Goal: Task Accomplishment & Management: Use online tool/utility

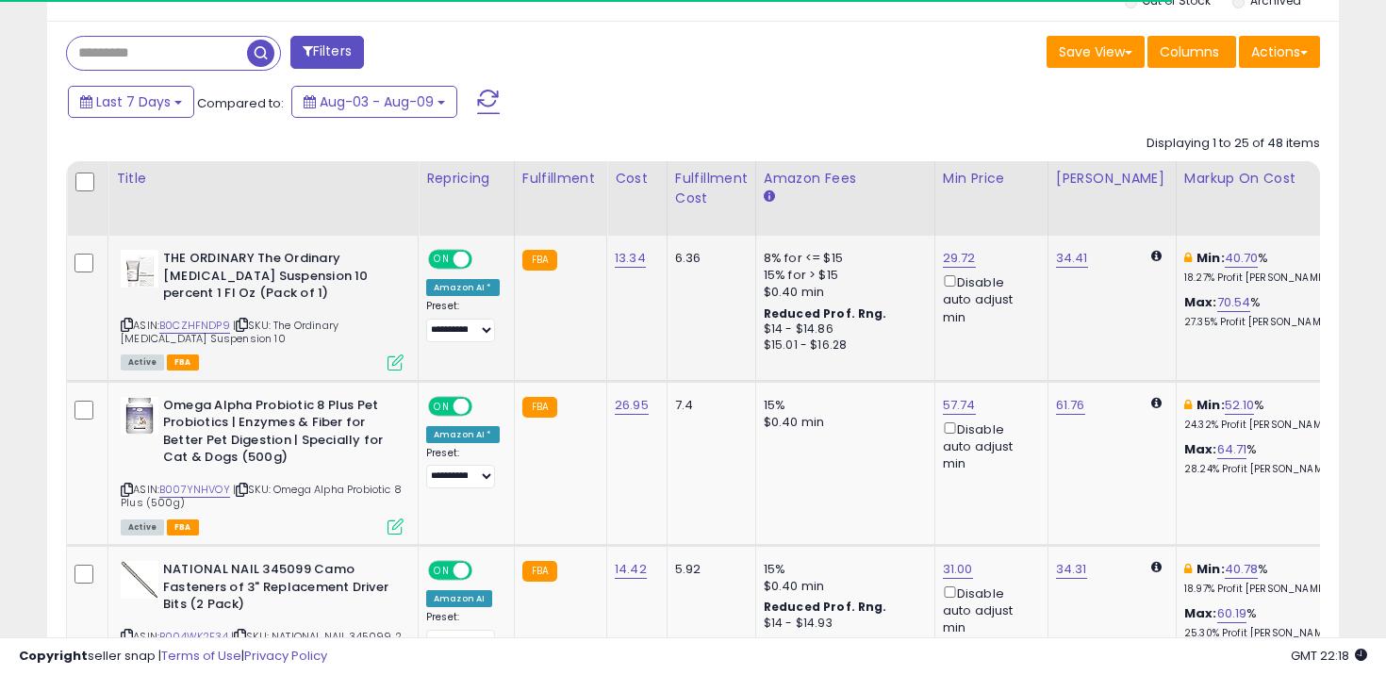
scroll to position [864, 0]
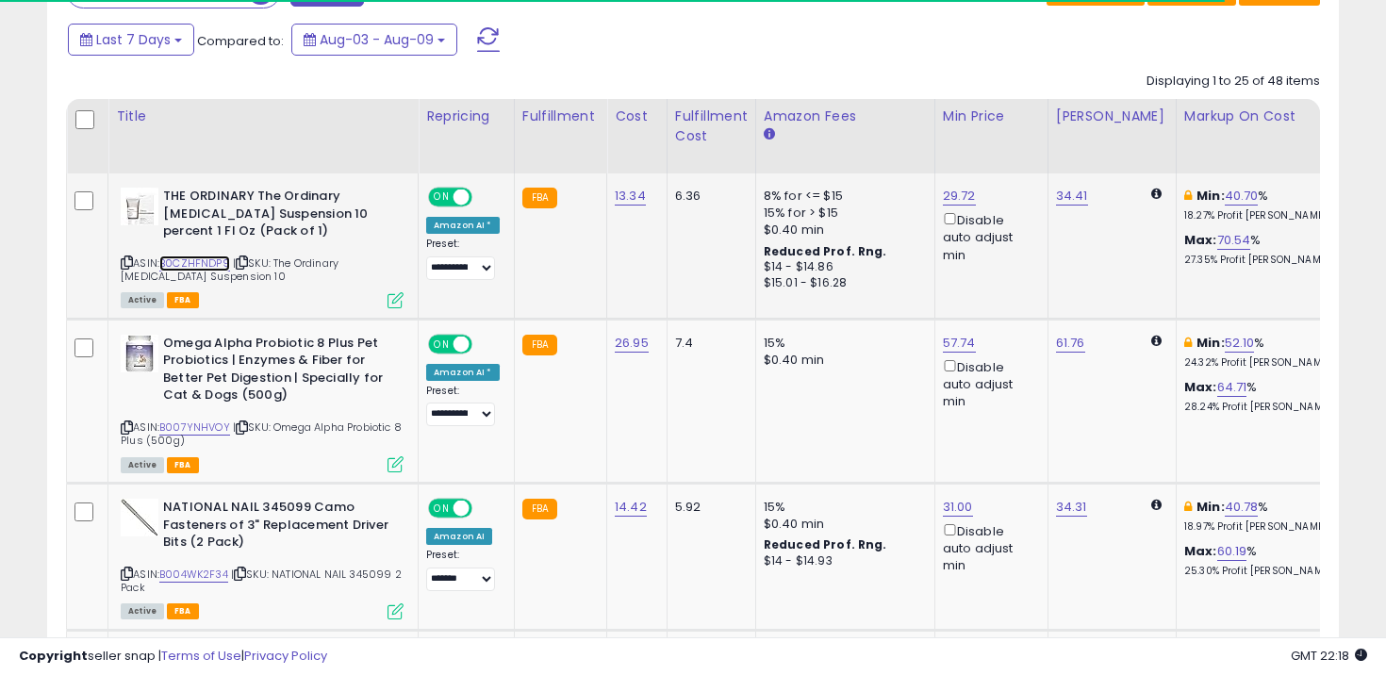
click at [210, 262] on link "B0CZHFNDP9" at bounding box center [194, 264] width 71 height 16
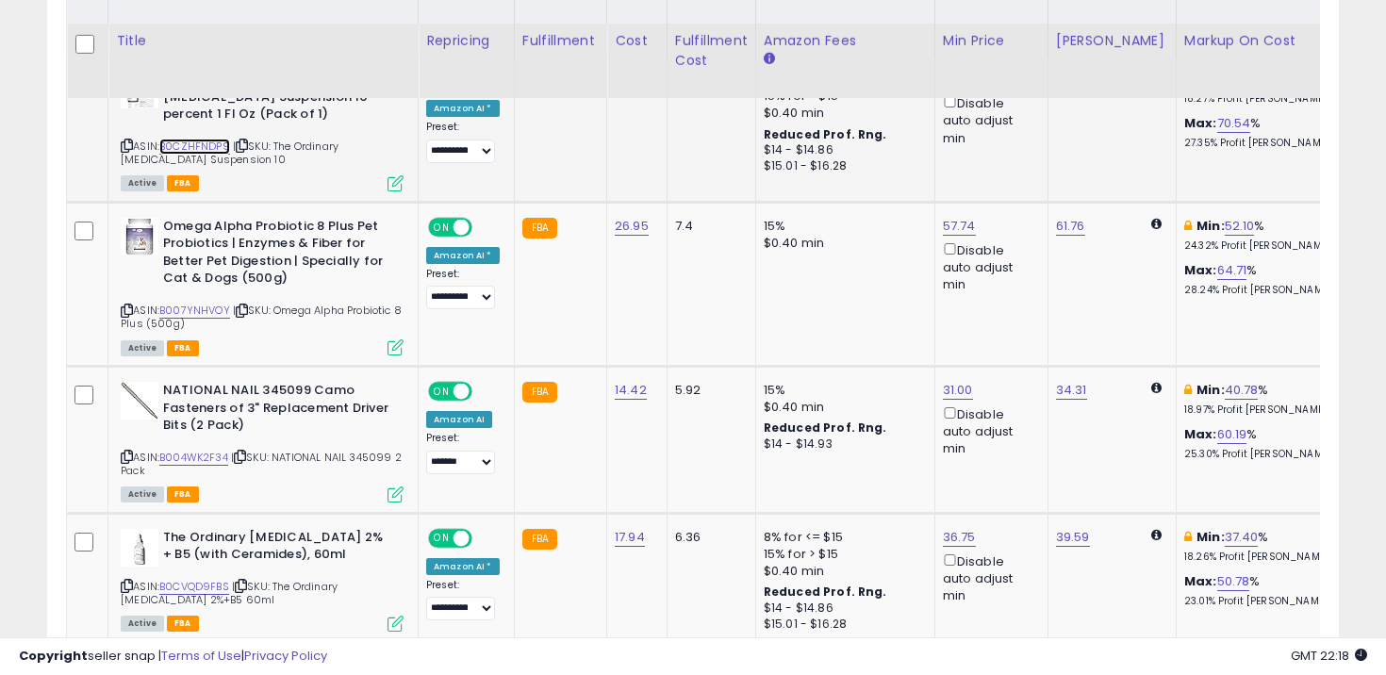
scroll to position [1004, 0]
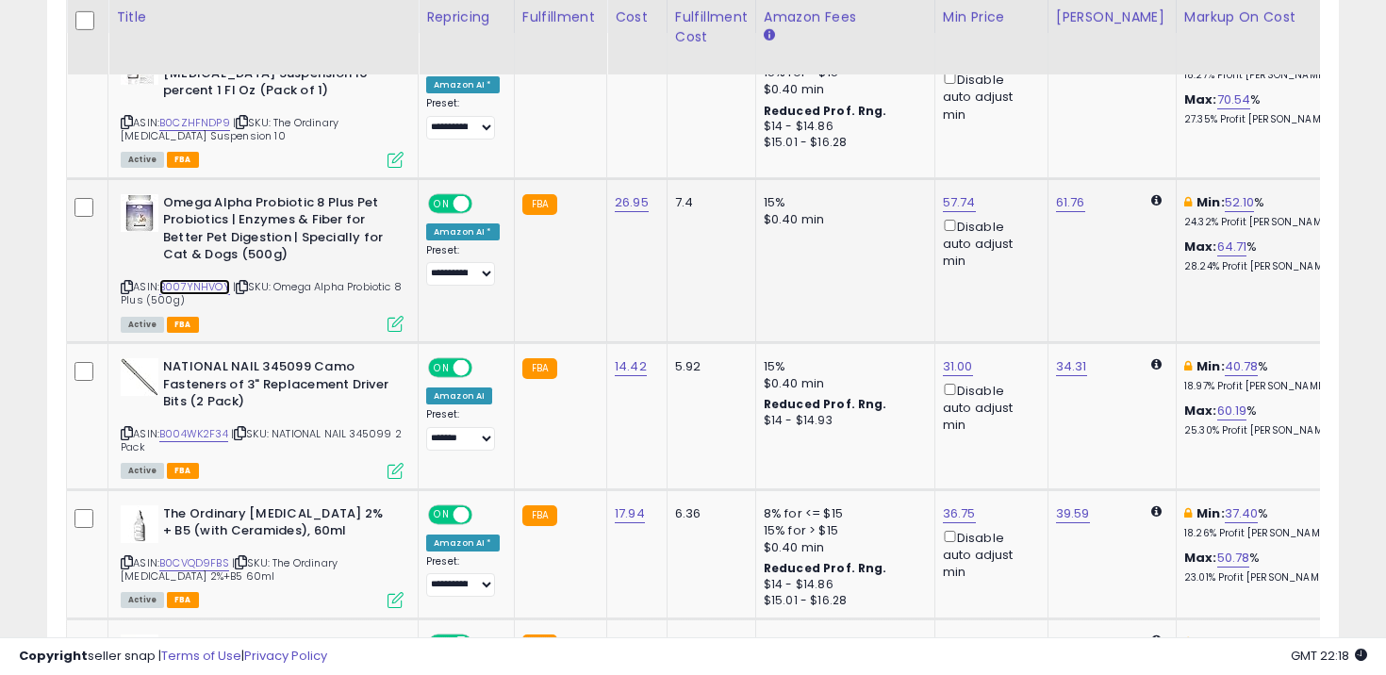
click at [210, 290] on link "B007YNHVOY" at bounding box center [194, 287] width 71 height 16
click at [954, 65] on link "57.74" at bounding box center [959, 55] width 33 height 19
type input "*****"
click at [1017, 141] on icon "submit" at bounding box center [1010, 135] width 11 height 11
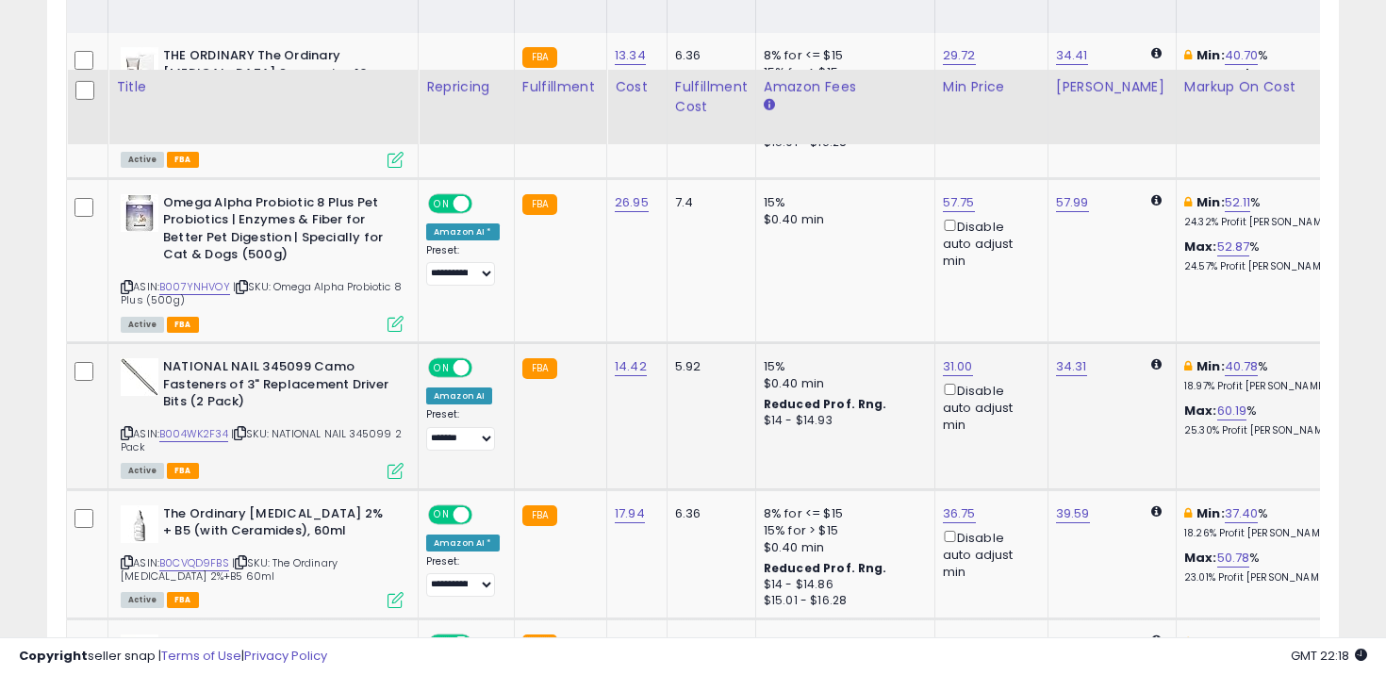
scroll to position [1091, 0]
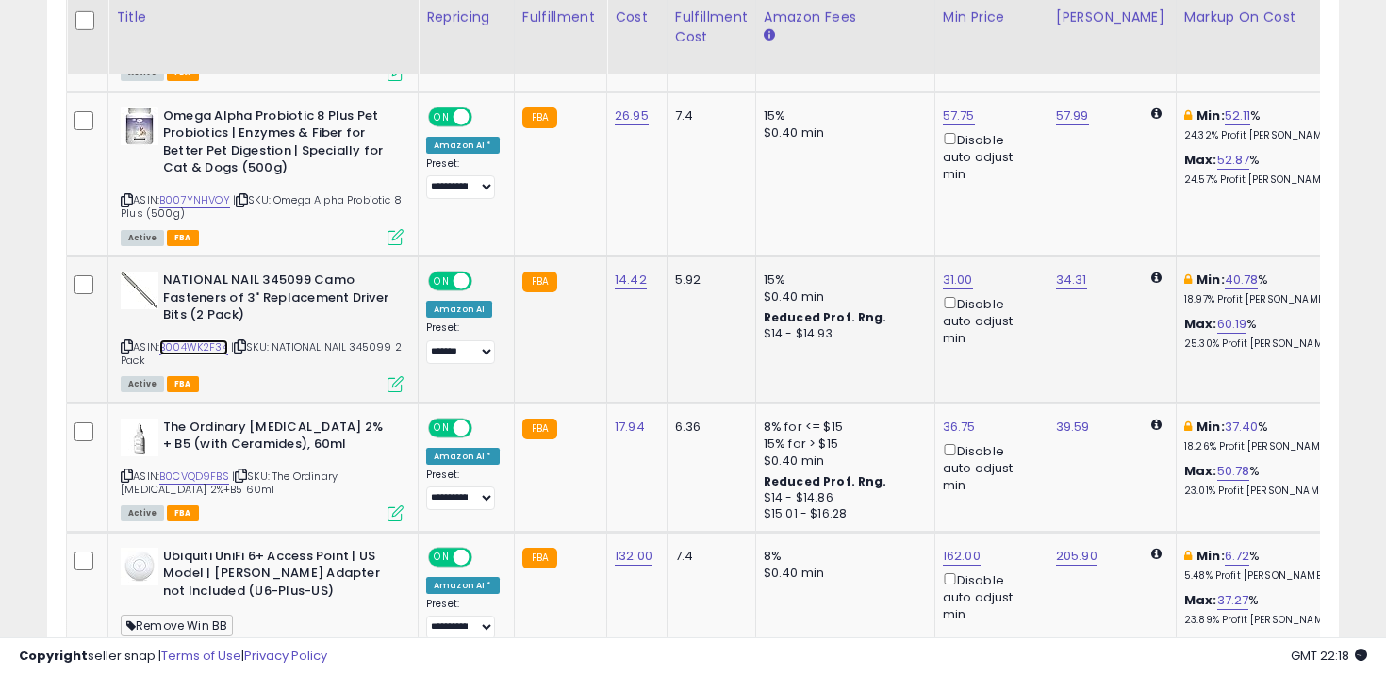
click at [196, 353] on link "B004WK2F34" at bounding box center [193, 347] width 69 height 16
type input "*"
type input "*****"
click at [1016, 210] on icon "submit" at bounding box center [1009, 212] width 11 height 11
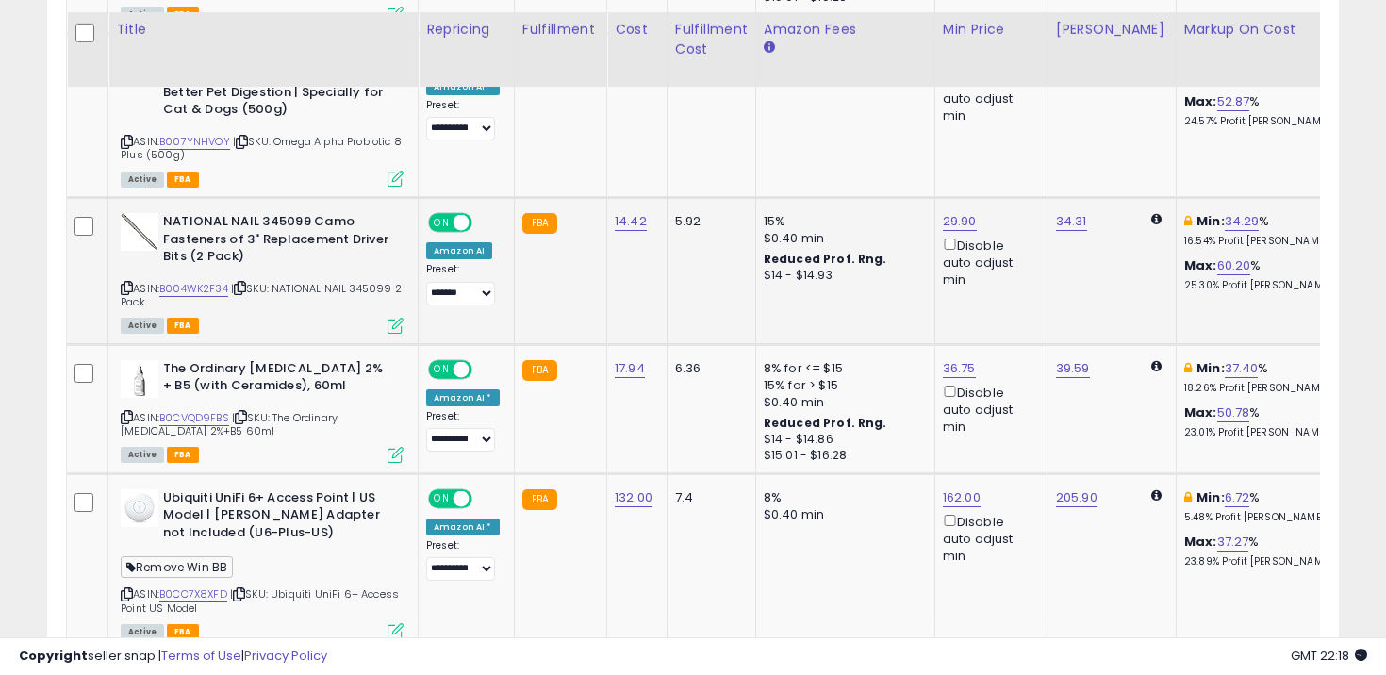
scroll to position [1162, 0]
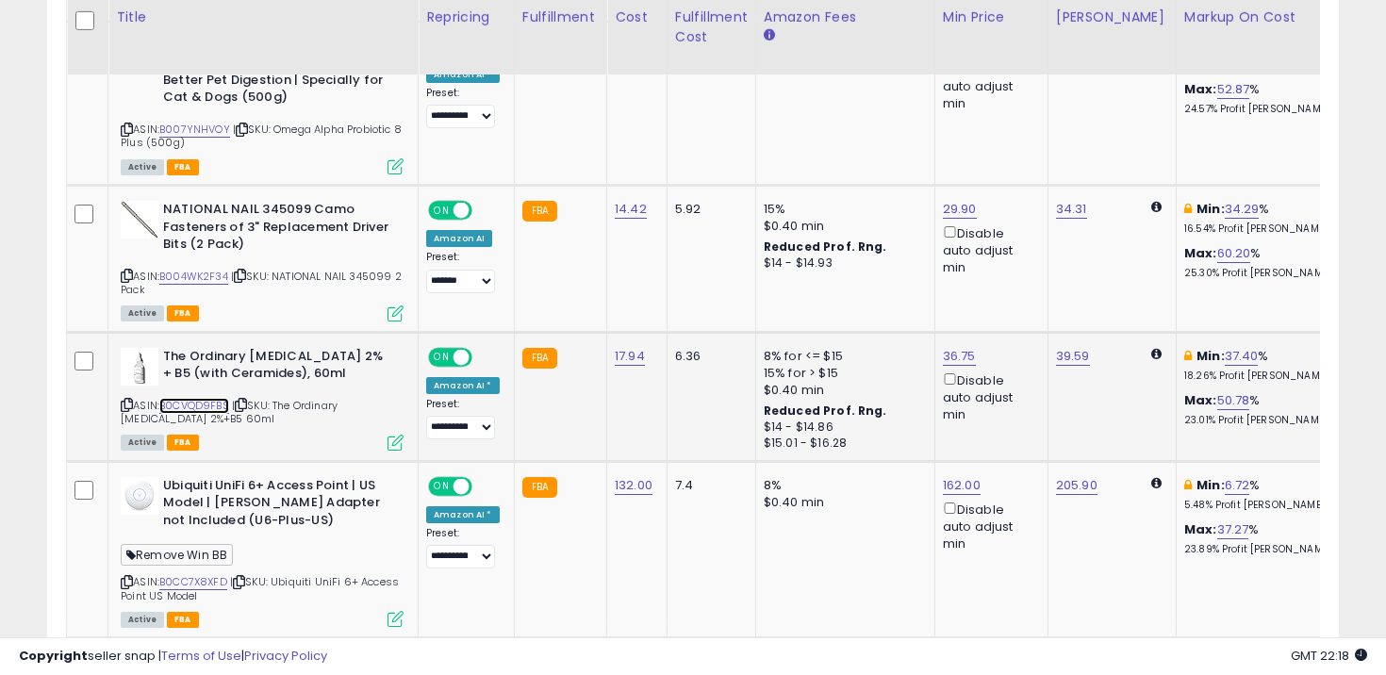
click at [204, 410] on link "B0CVQD9FBS" at bounding box center [194, 406] width 70 height 16
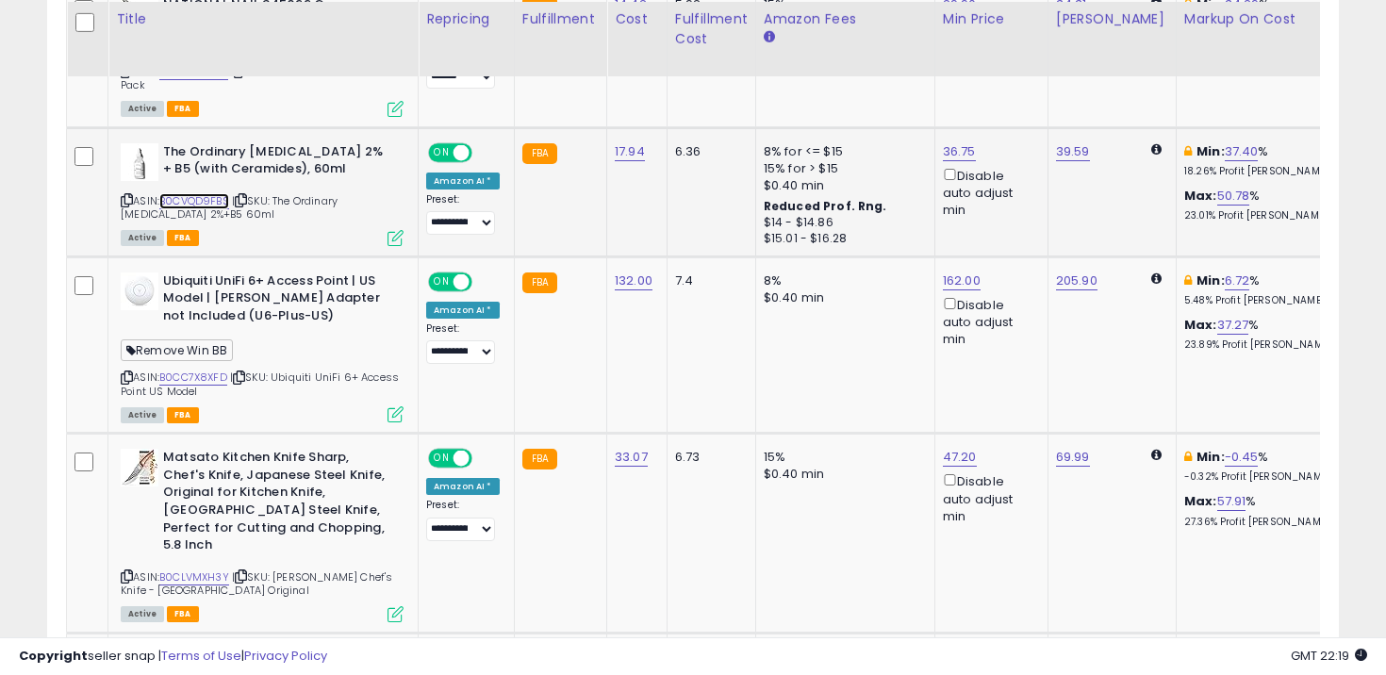
scroll to position [1368, 0]
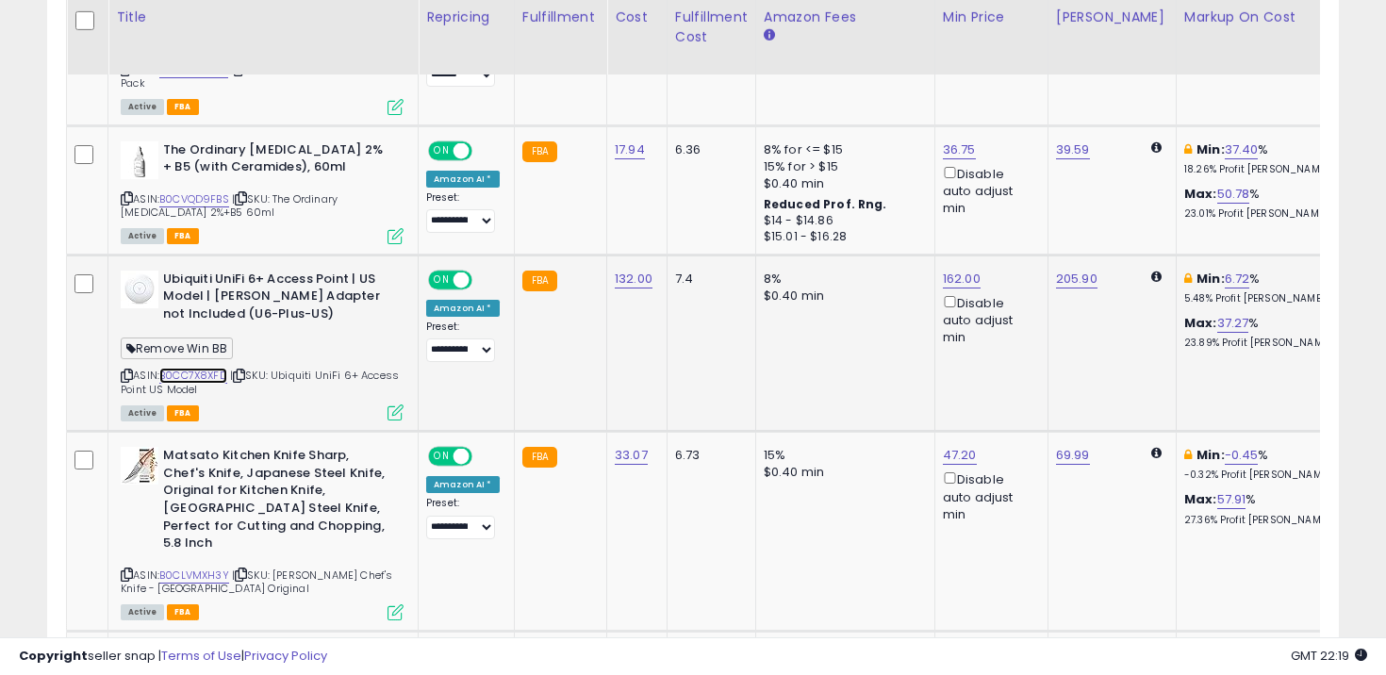
click at [217, 375] on link "B0CC7X8XFD" at bounding box center [193, 376] width 68 height 16
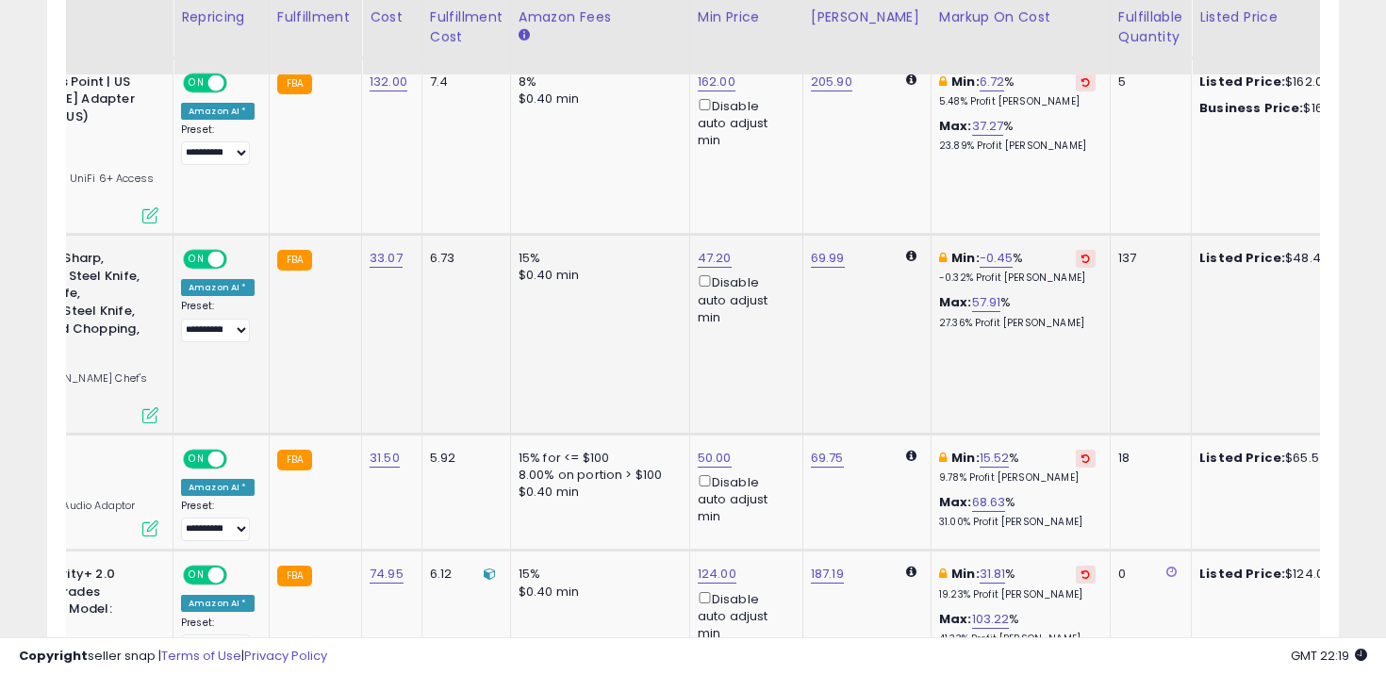
scroll to position [0, 0]
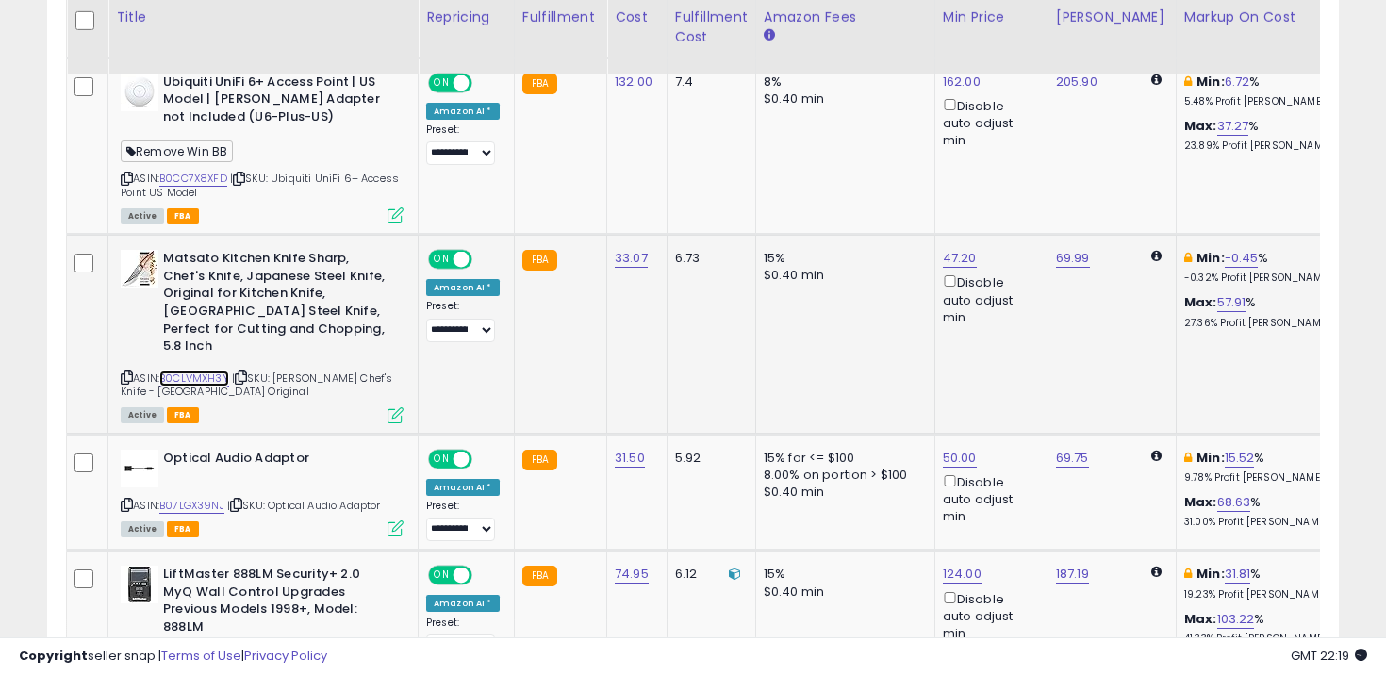
click at [207, 371] on link "B0CLVMXH3Y" at bounding box center [194, 379] width 70 height 16
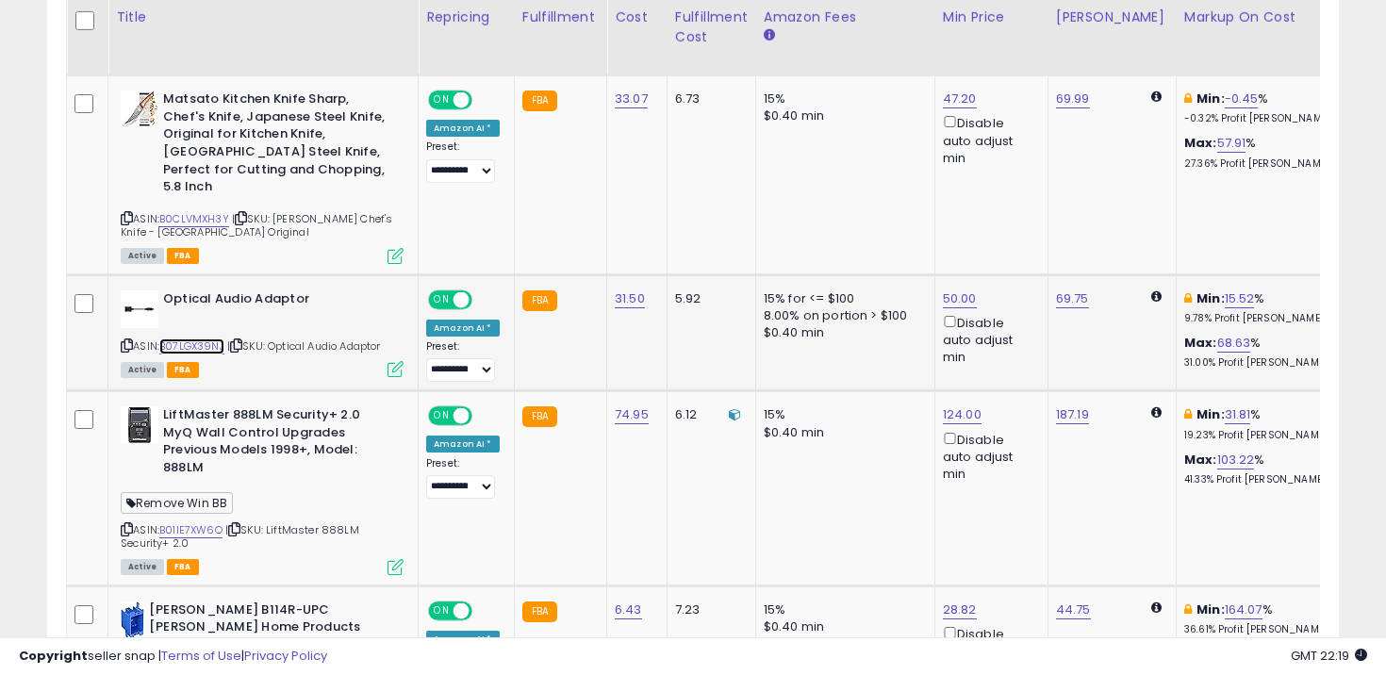
click at [214, 339] on link "B07LGX39NJ" at bounding box center [191, 347] width 65 height 16
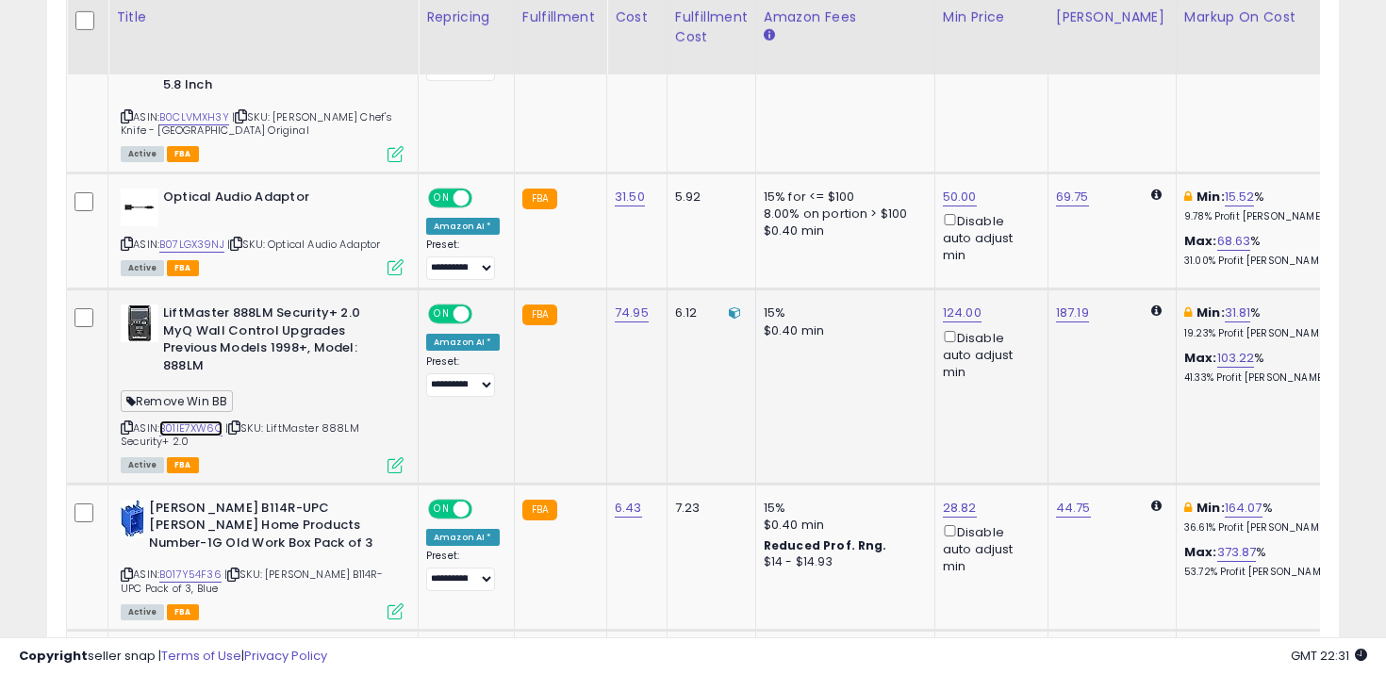
click at [193, 421] on link "B01IE7XW6O" at bounding box center [190, 429] width 63 height 16
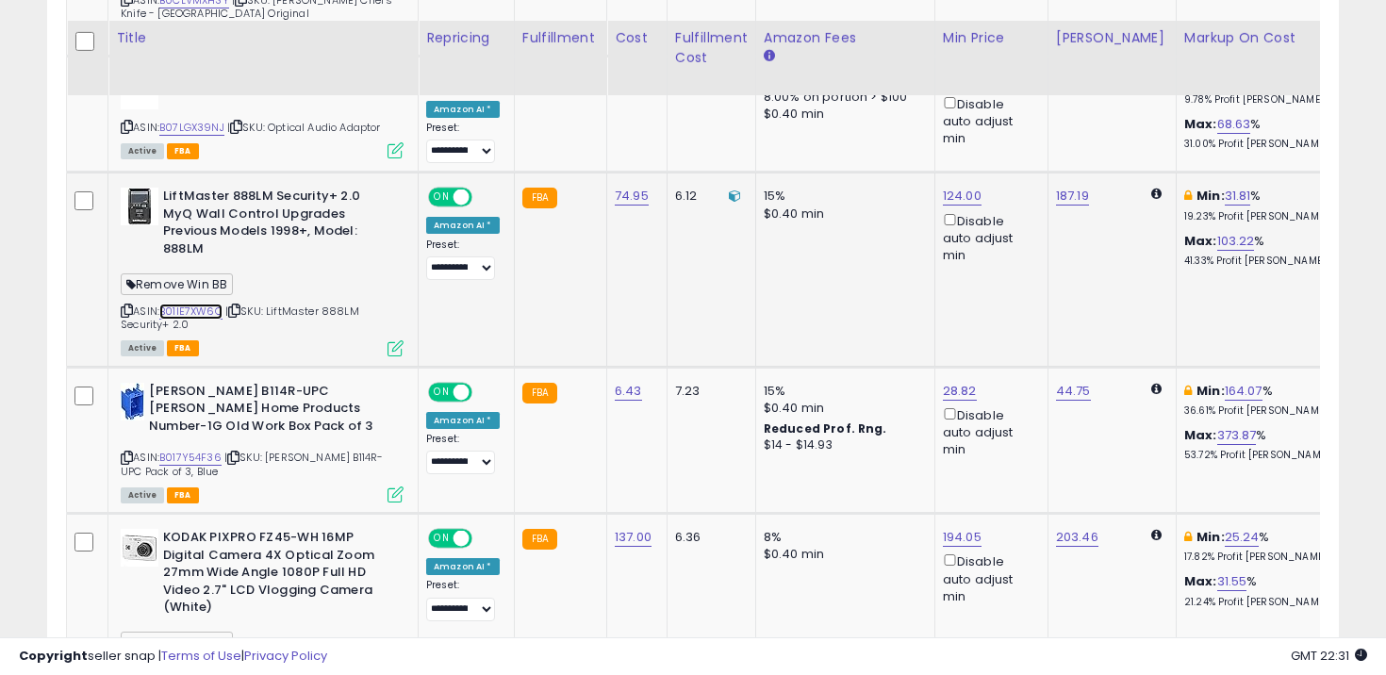
scroll to position [1996, 0]
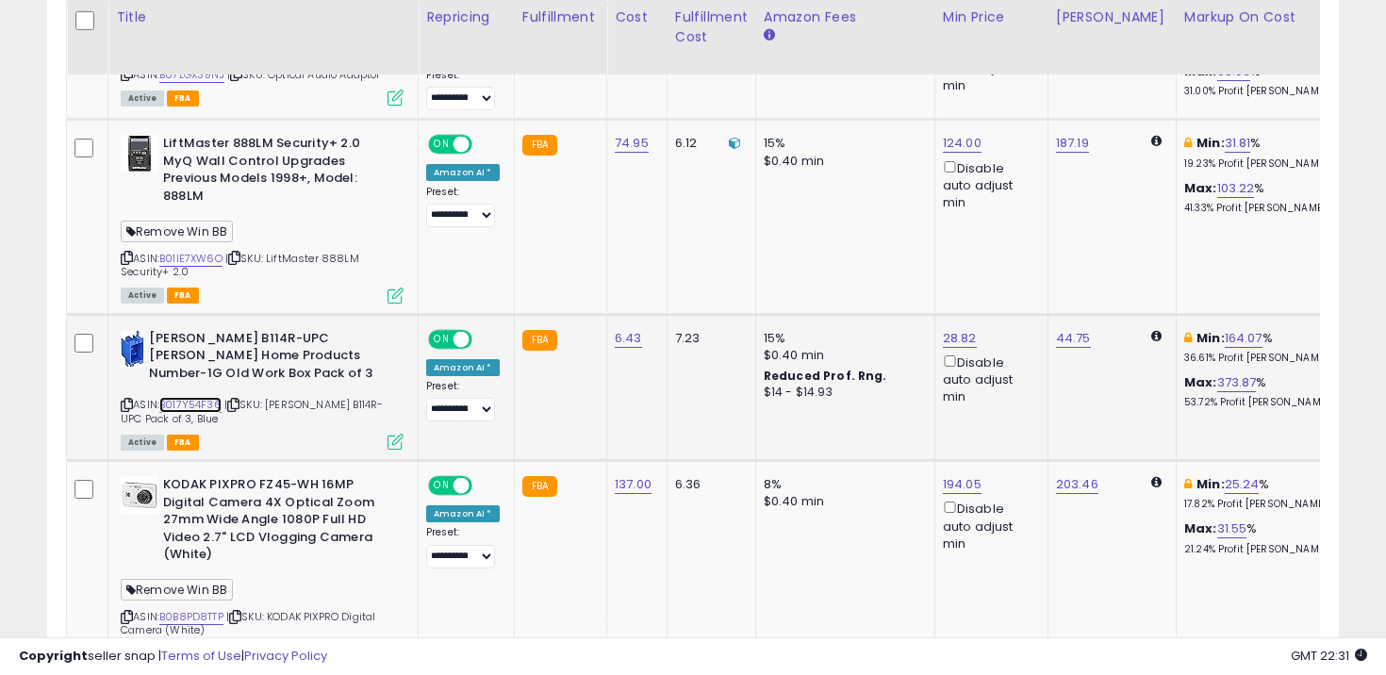
click at [193, 397] on link "B017Y54F36" at bounding box center [190, 405] width 62 height 16
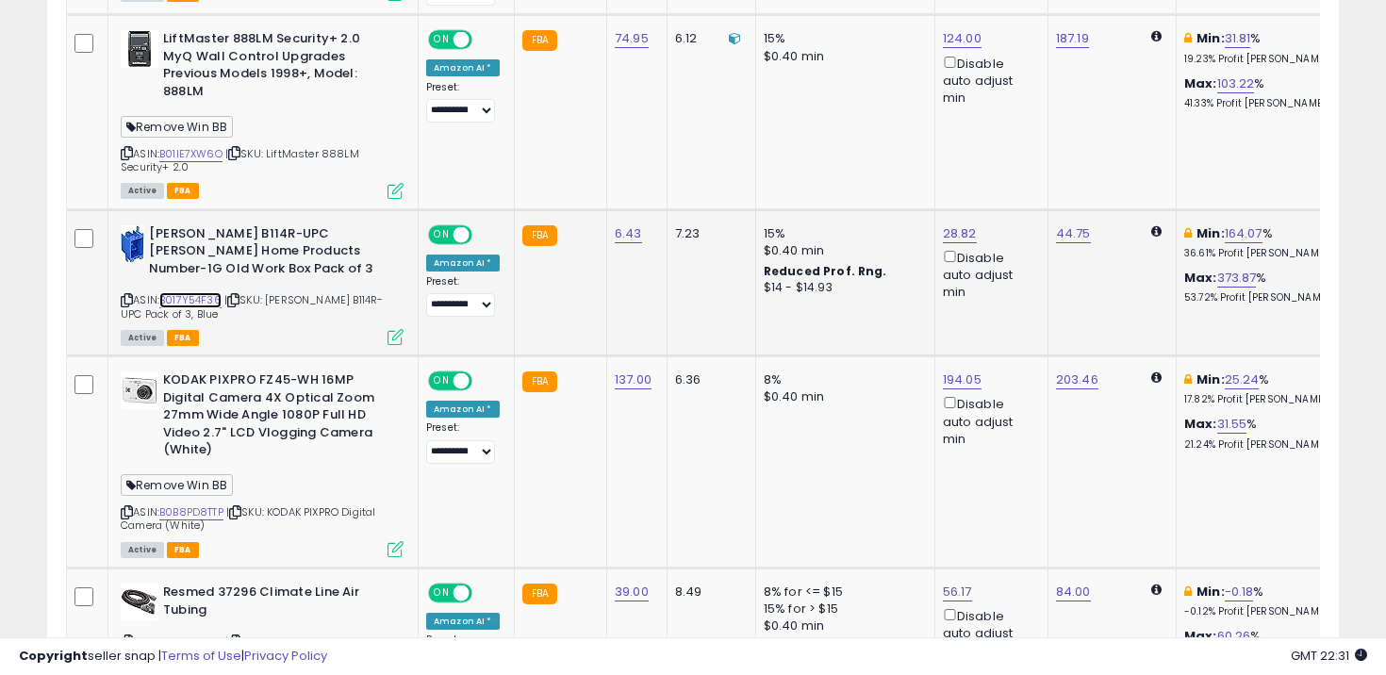
scroll to position [2156, 0]
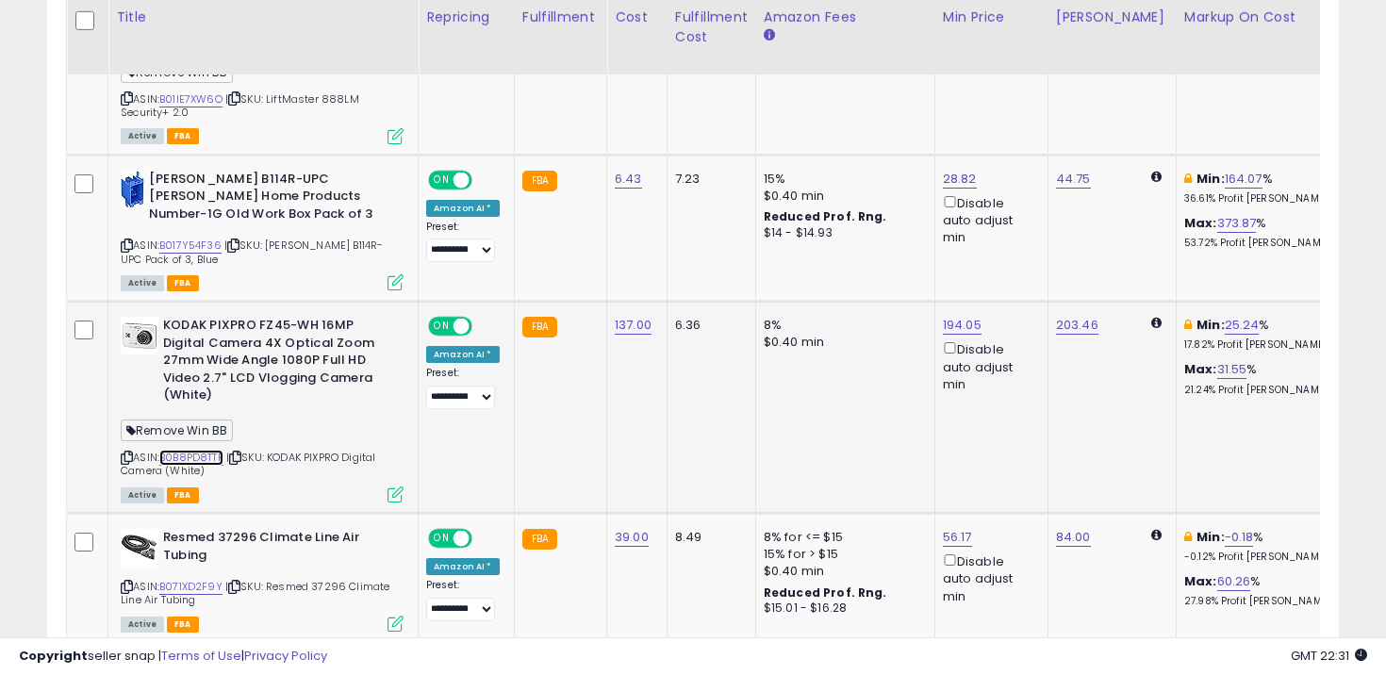
click at [212, 450] on link "B0B8PD8TTP" at bounding box center [191, 458] width 64 height 16
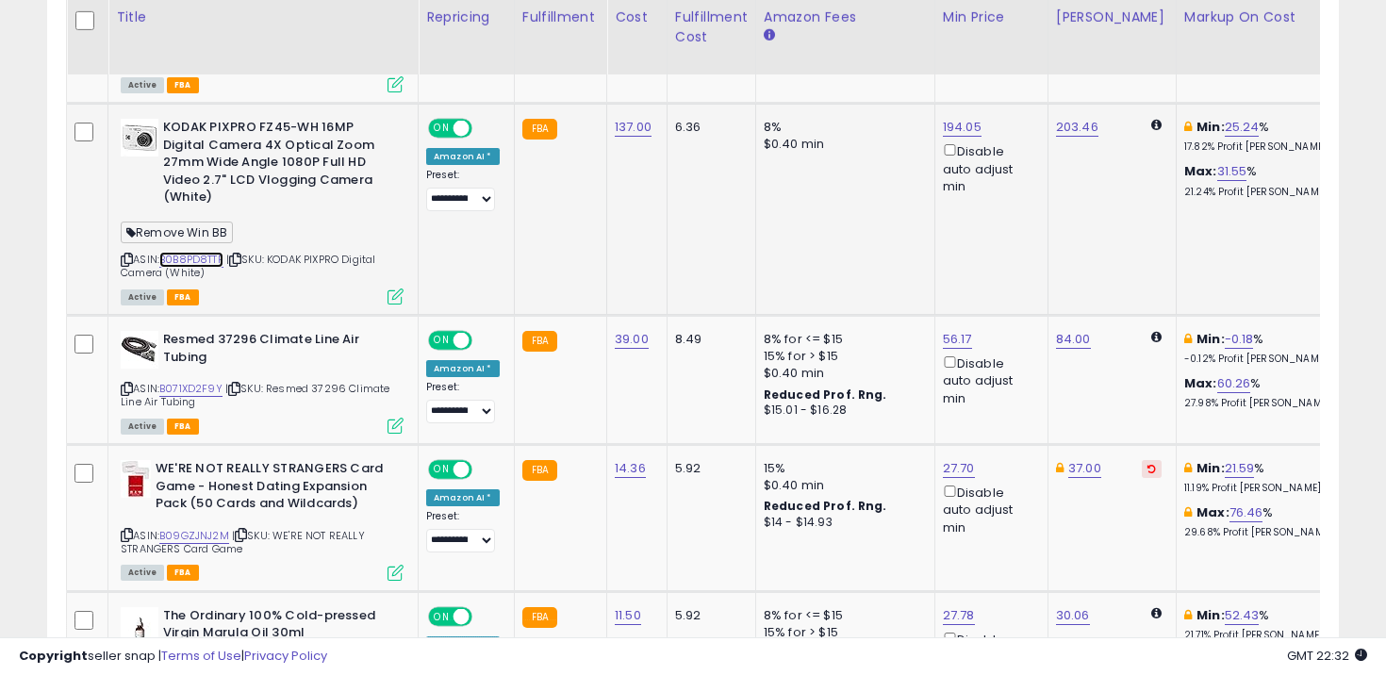
scroll to position [2445, 0]
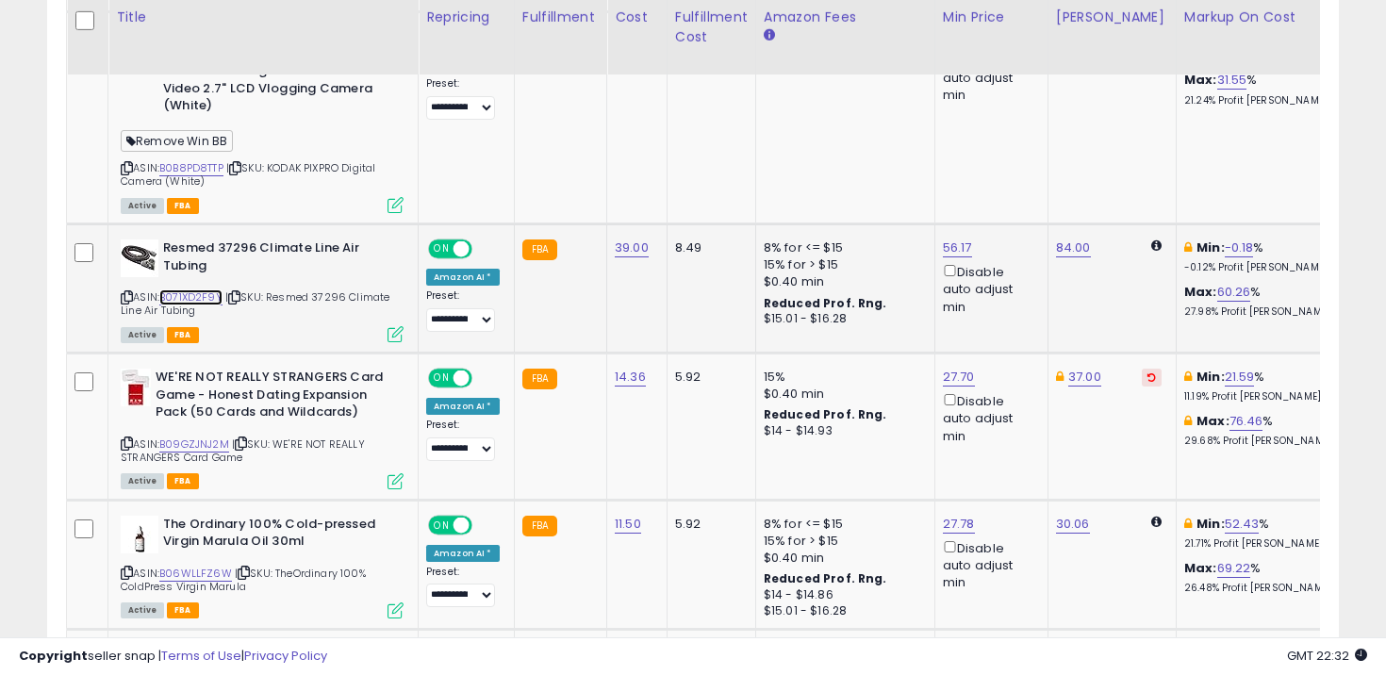
click at [204, 289] on link "B071XD2F9Y" at bounding box center [190, 297] width 63 height 16
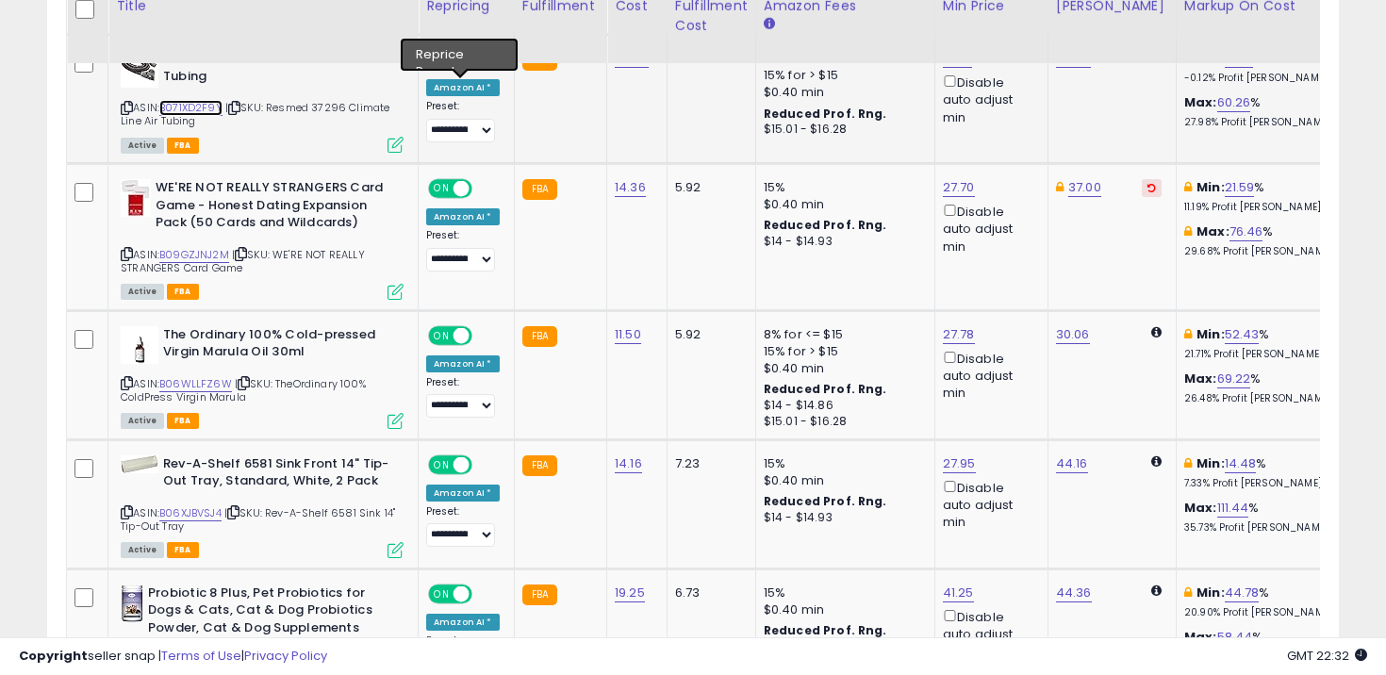
scroll to position [2636, 0]
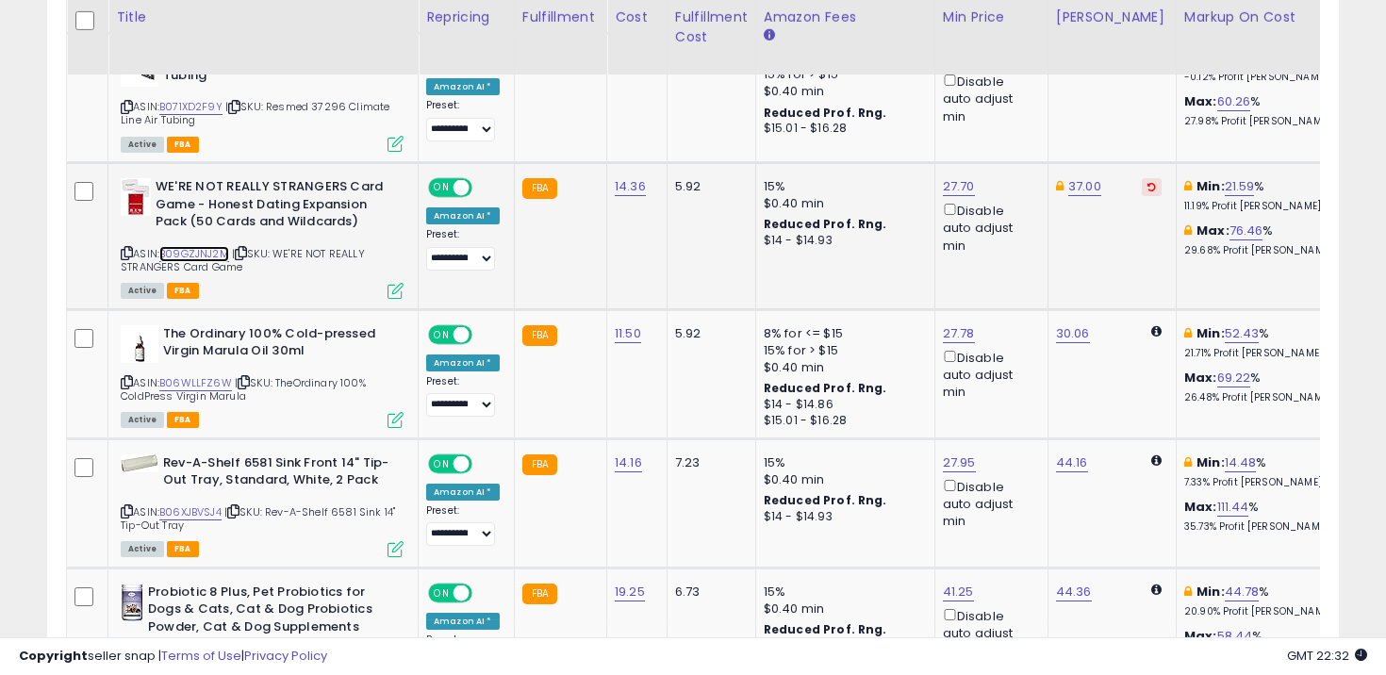
click at [228, 246] on link "B09GZJNJ2M" at bounding box center [194, 254] width 70 height 16
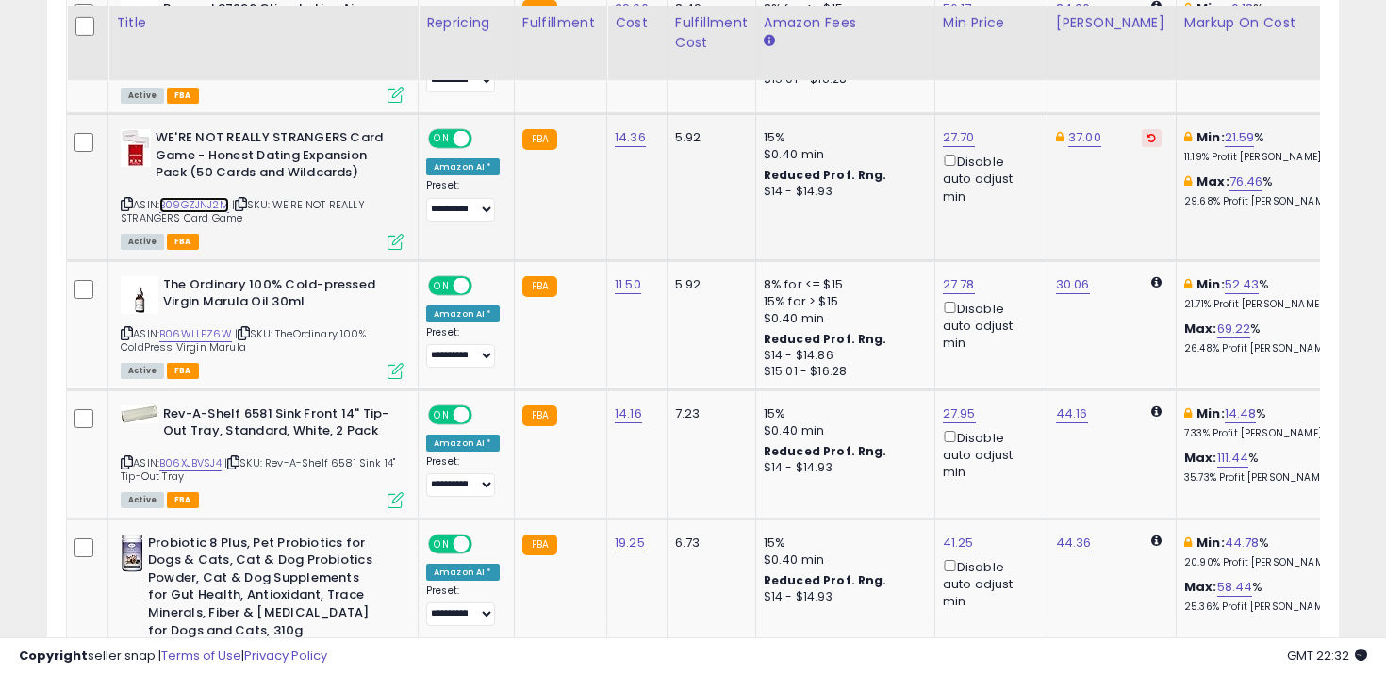
scroll to position [2691, 0]
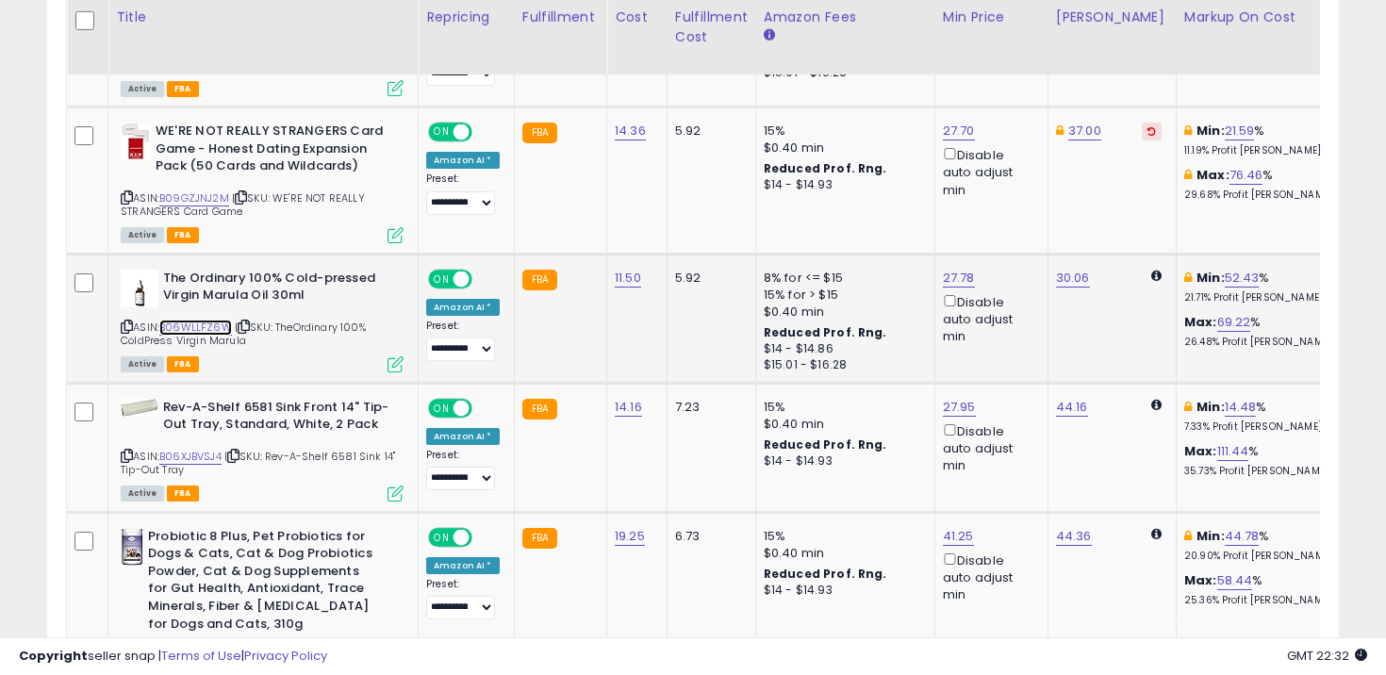
click at [223, 320] on link "B06WLLFZ6W" at bounding box center [195, 328] width 73 height 16
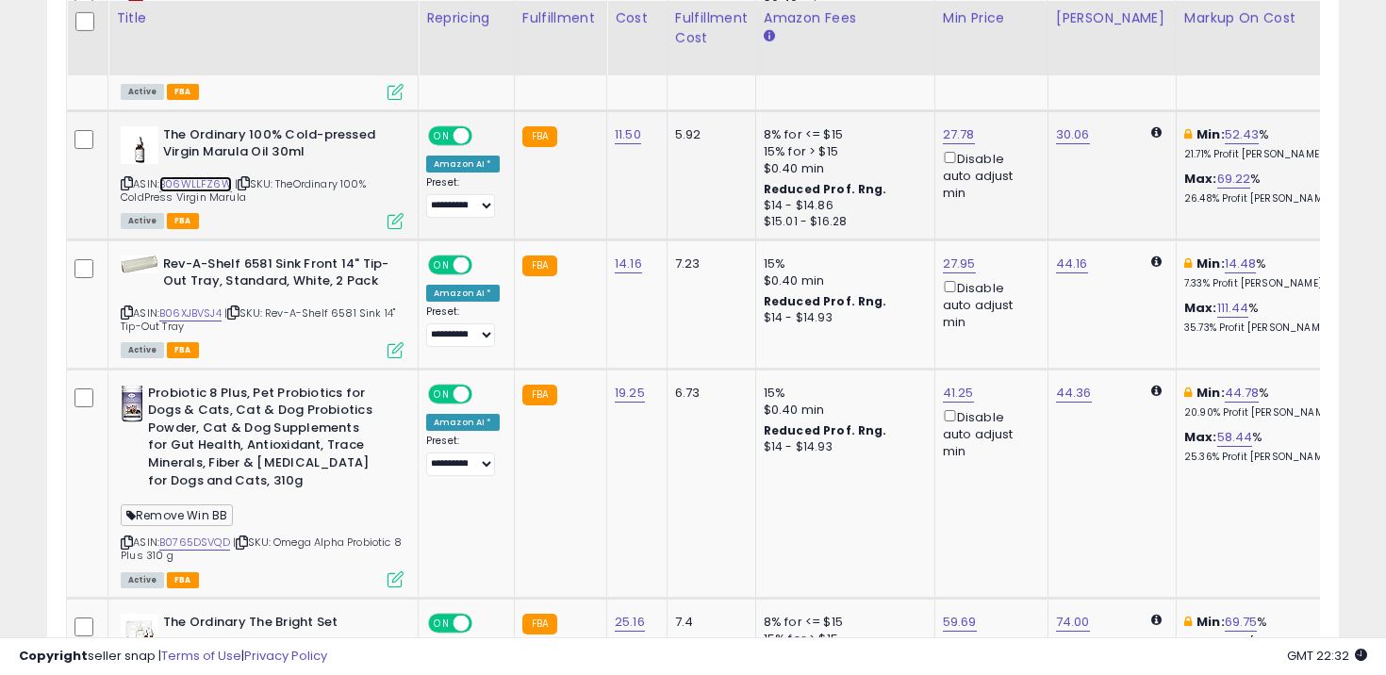
scroll to position [2836, 0]
click at [207, 305] on link "B06XJBVSJ4" at bounding box center [190, 313] width 62 height 16
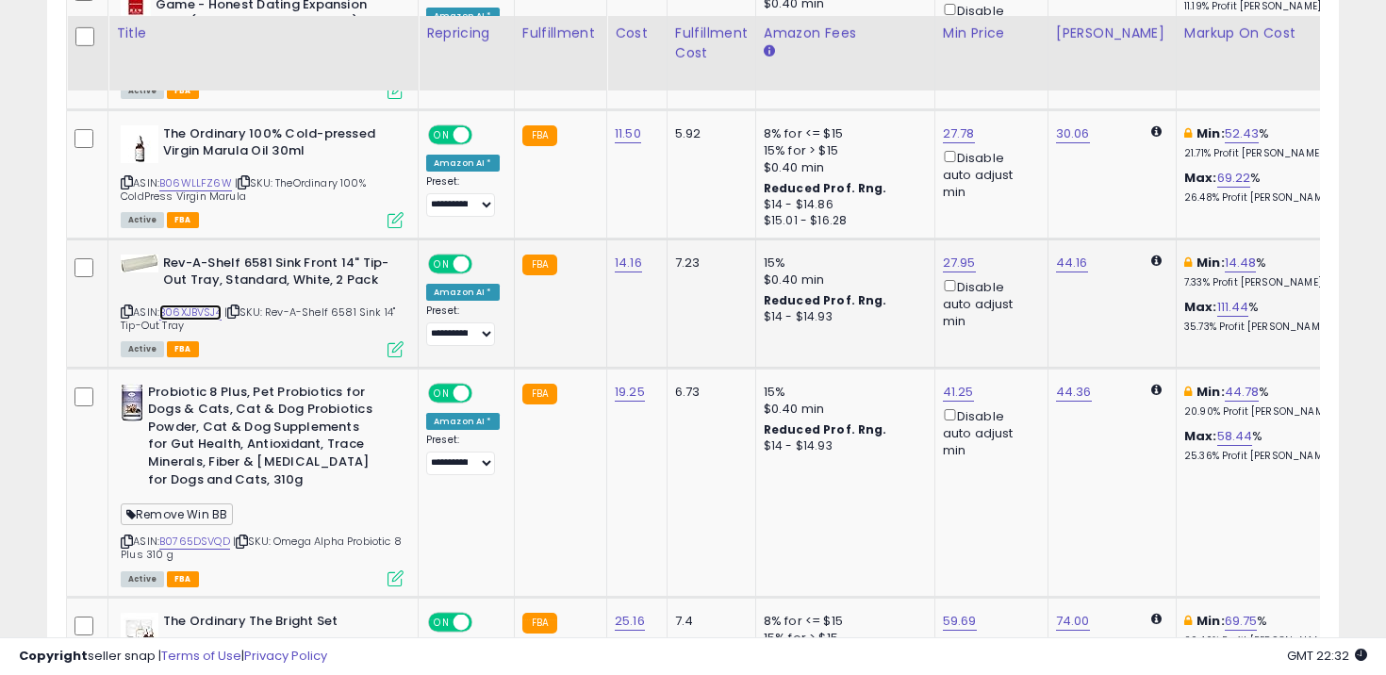
scroll to position [2957, 0]
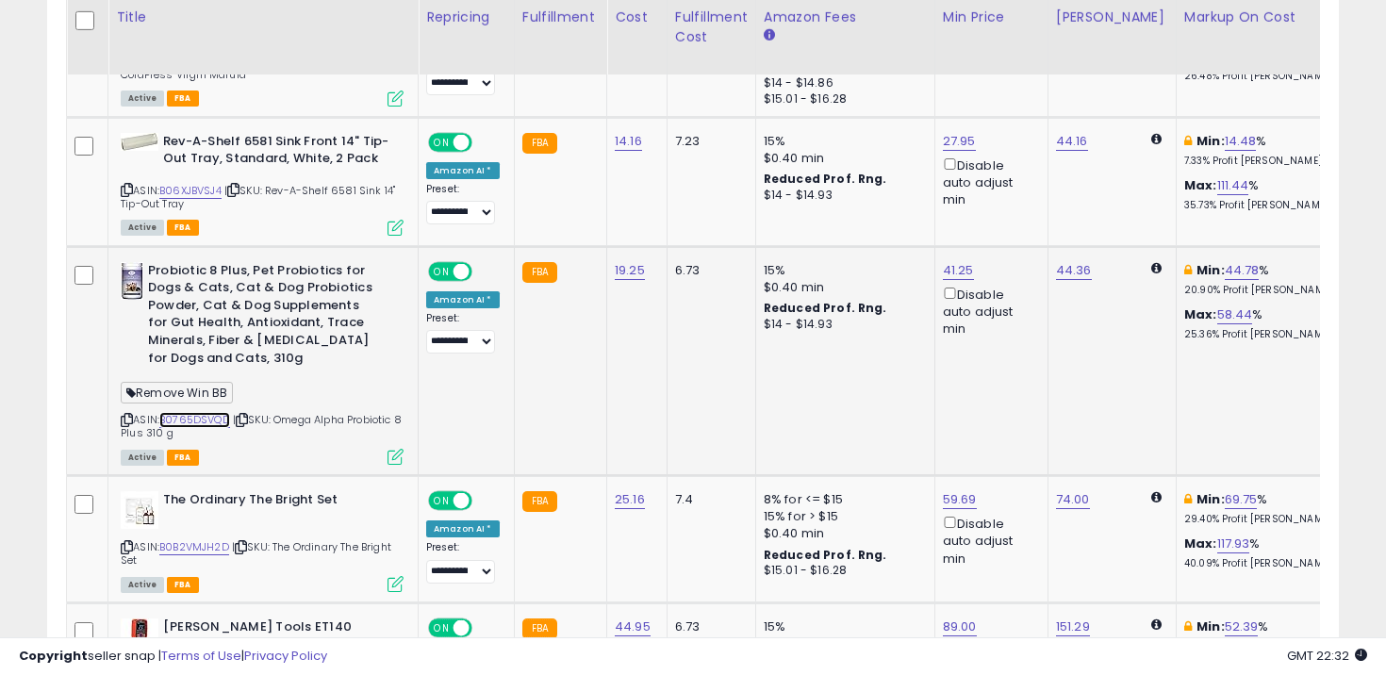
click at [186, 412] on link "B0765DSVQD" at bounding box center [194, 420] width 71 height 16
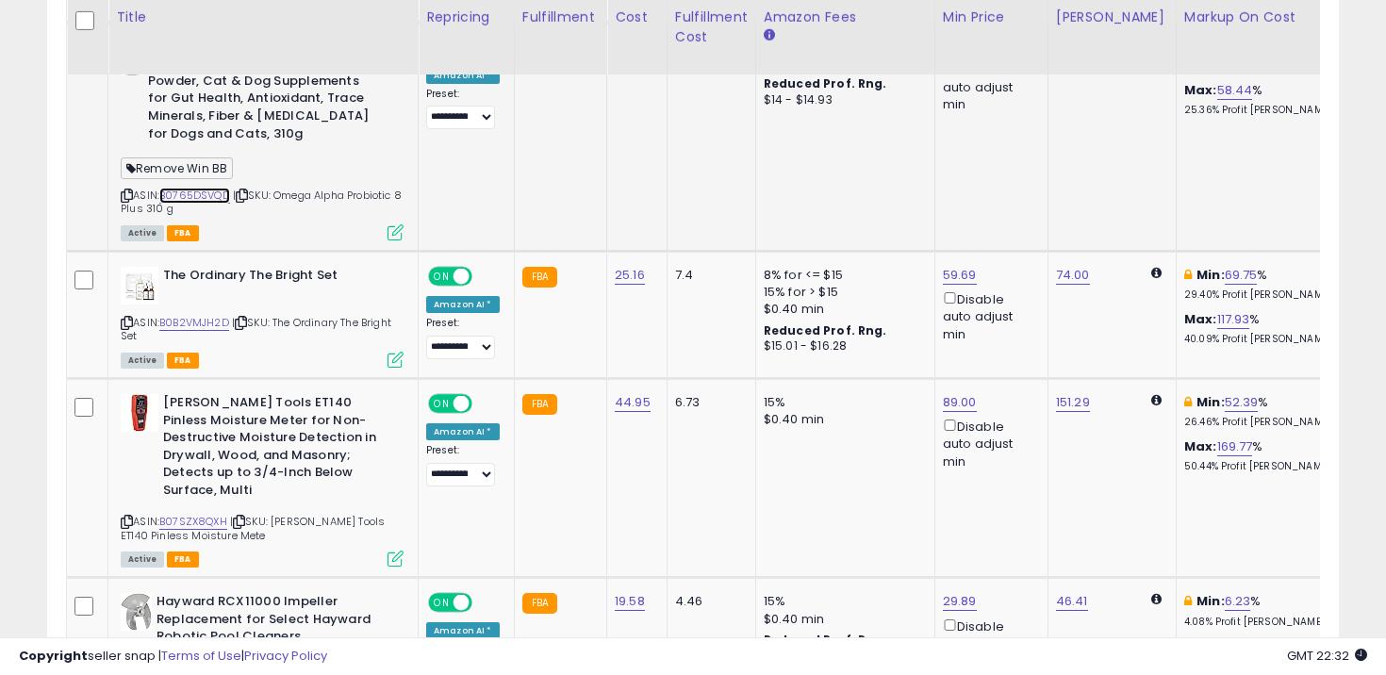
scroll to position [3183, 0]
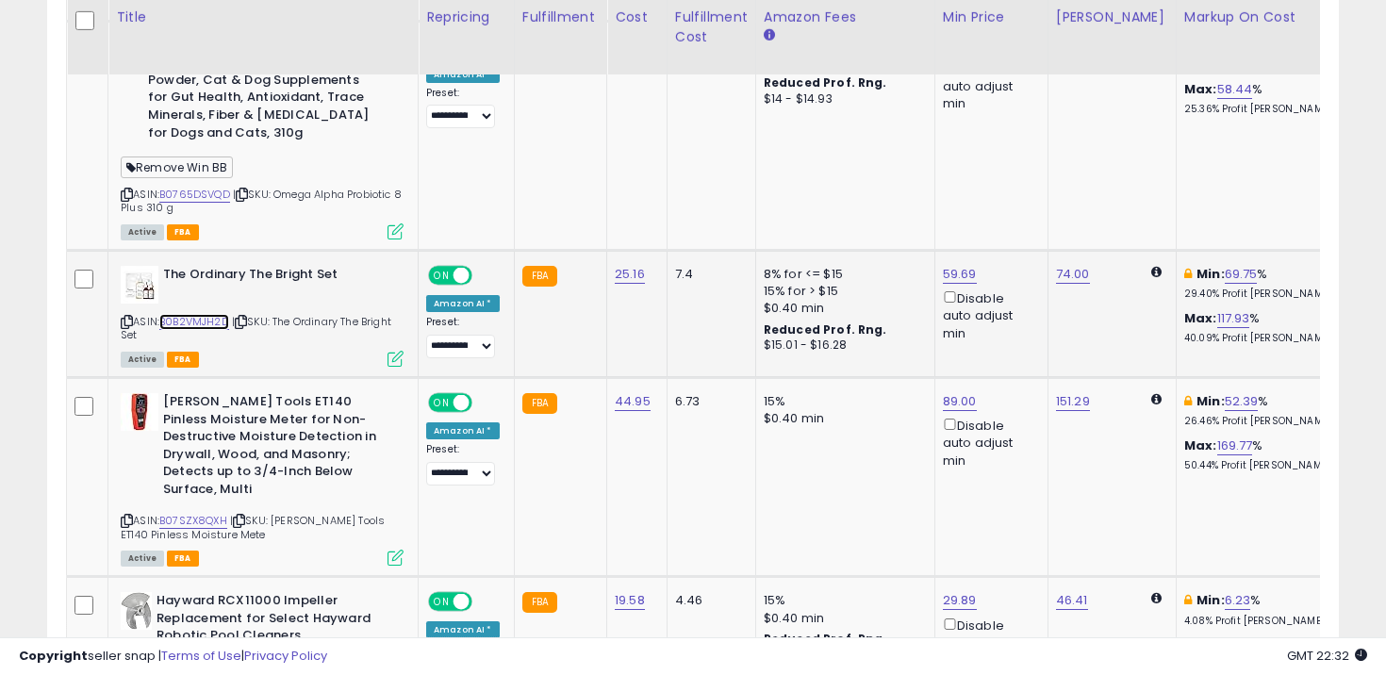
click at [212, 314] on link "B0B2VMJH2D" at bounding box center [194, 322] width 70 height 16
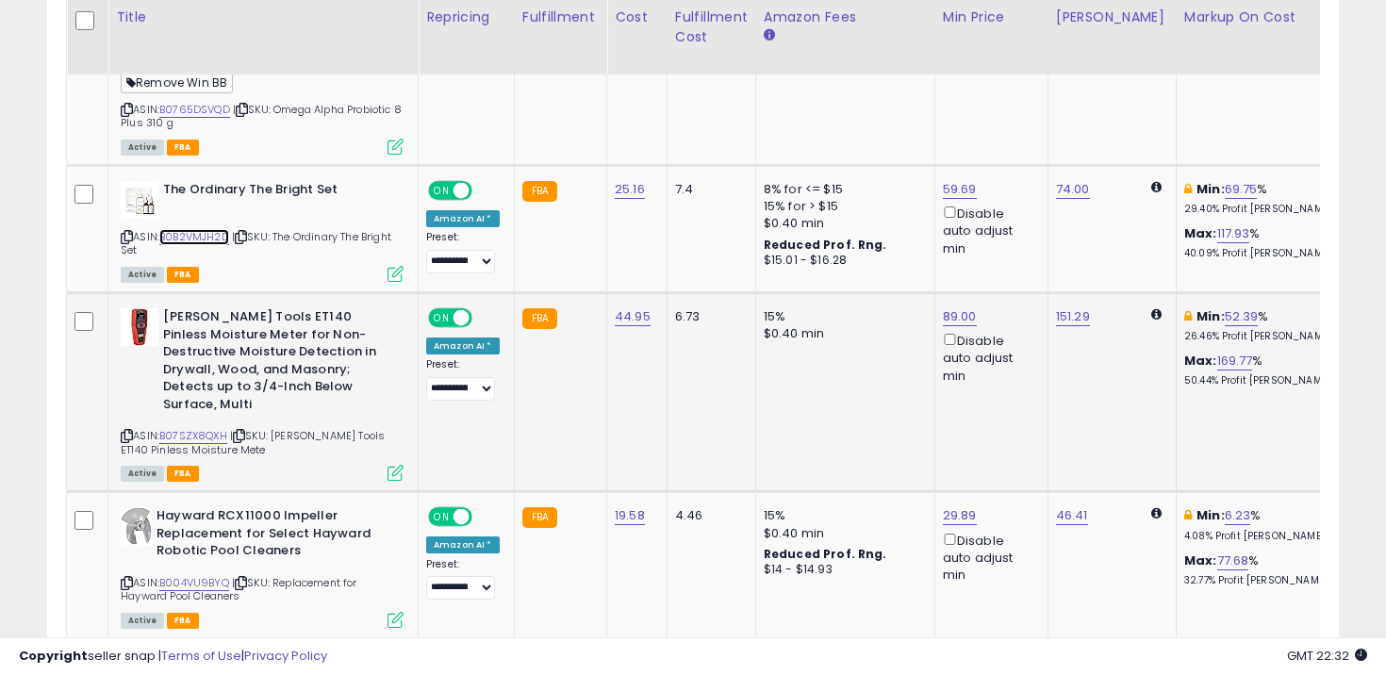
scroll to position [3286, 0]
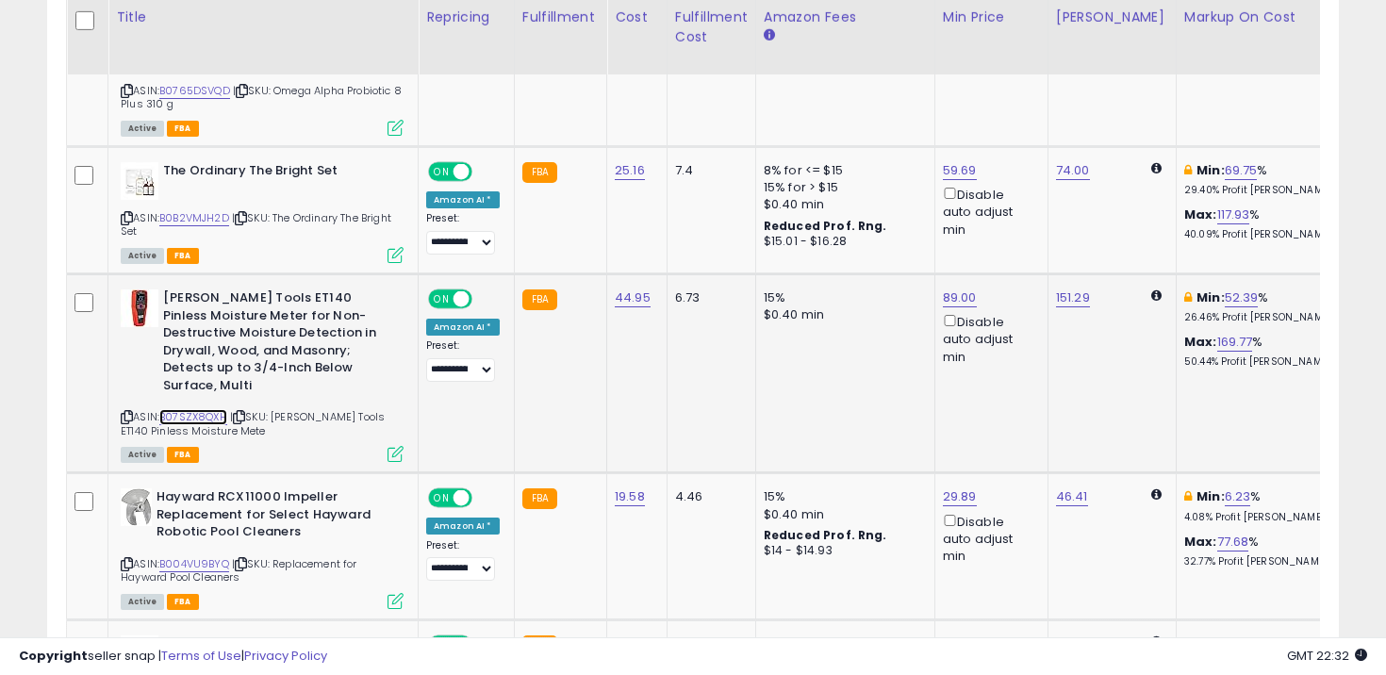
click at [206, 409] on link "B07SZX8QXH" at bounding box center [193, 417] width 68 height 16
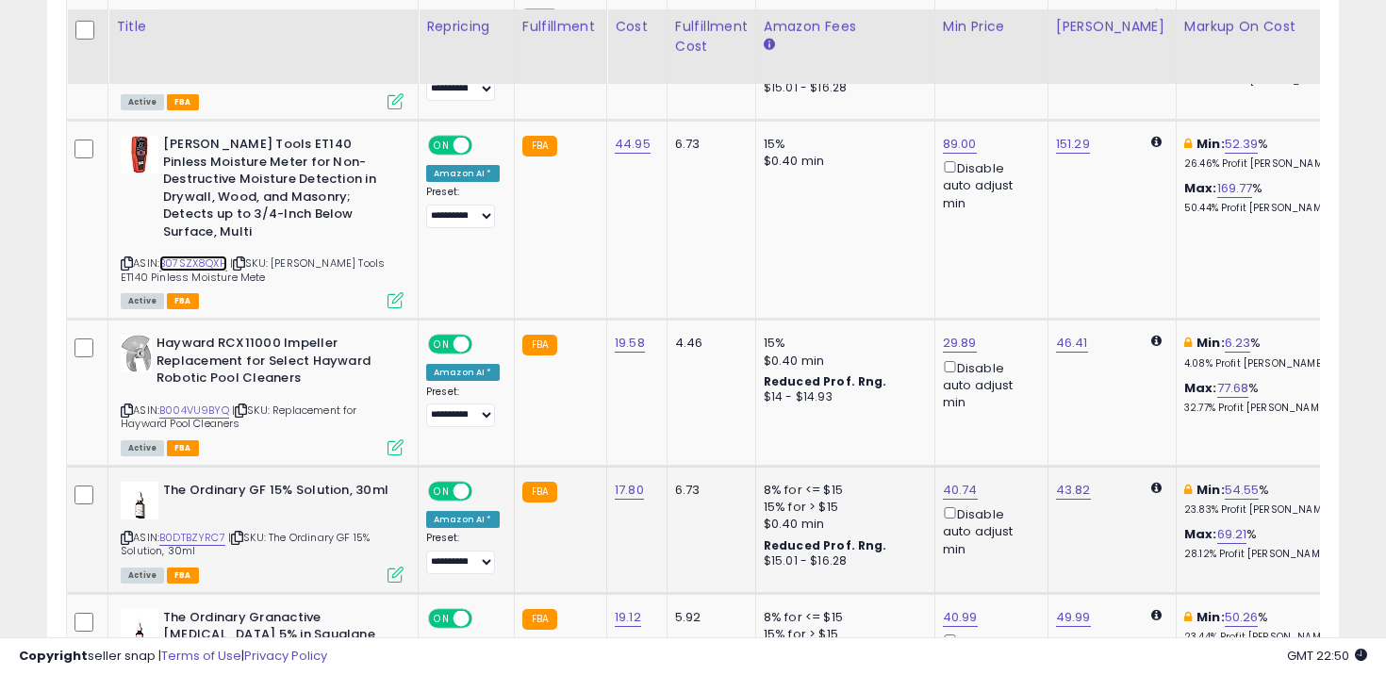
scroll to position [3451, 0]
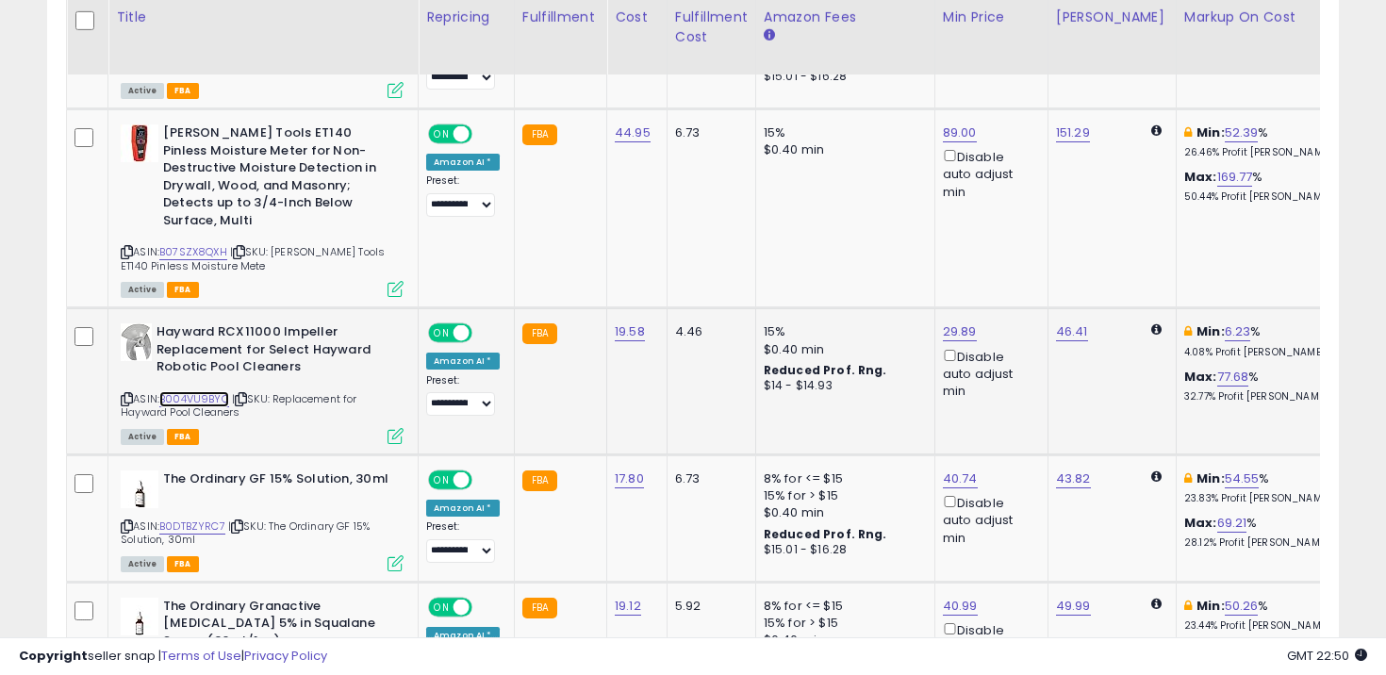
click at [190, 391] on link "B004VU9BYQ" at bounding box center [194, 399] width 70 height 16
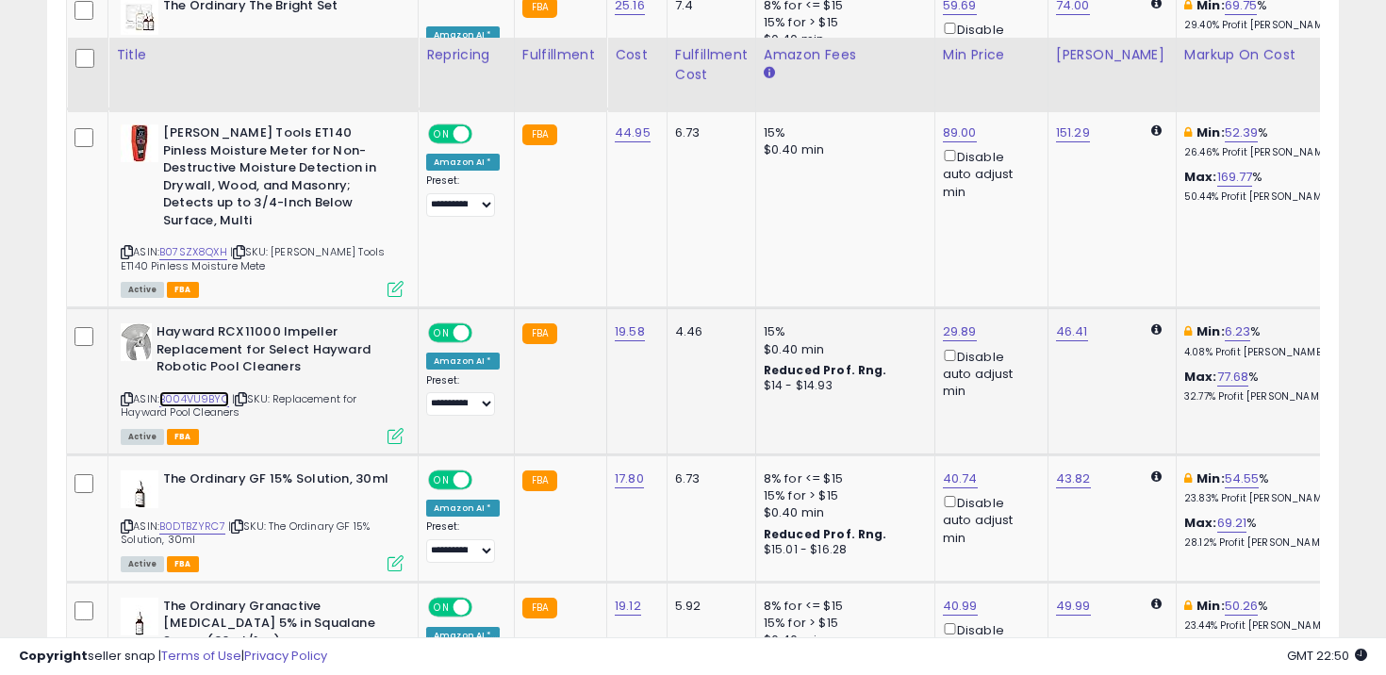
scroll to position [3556, 0]
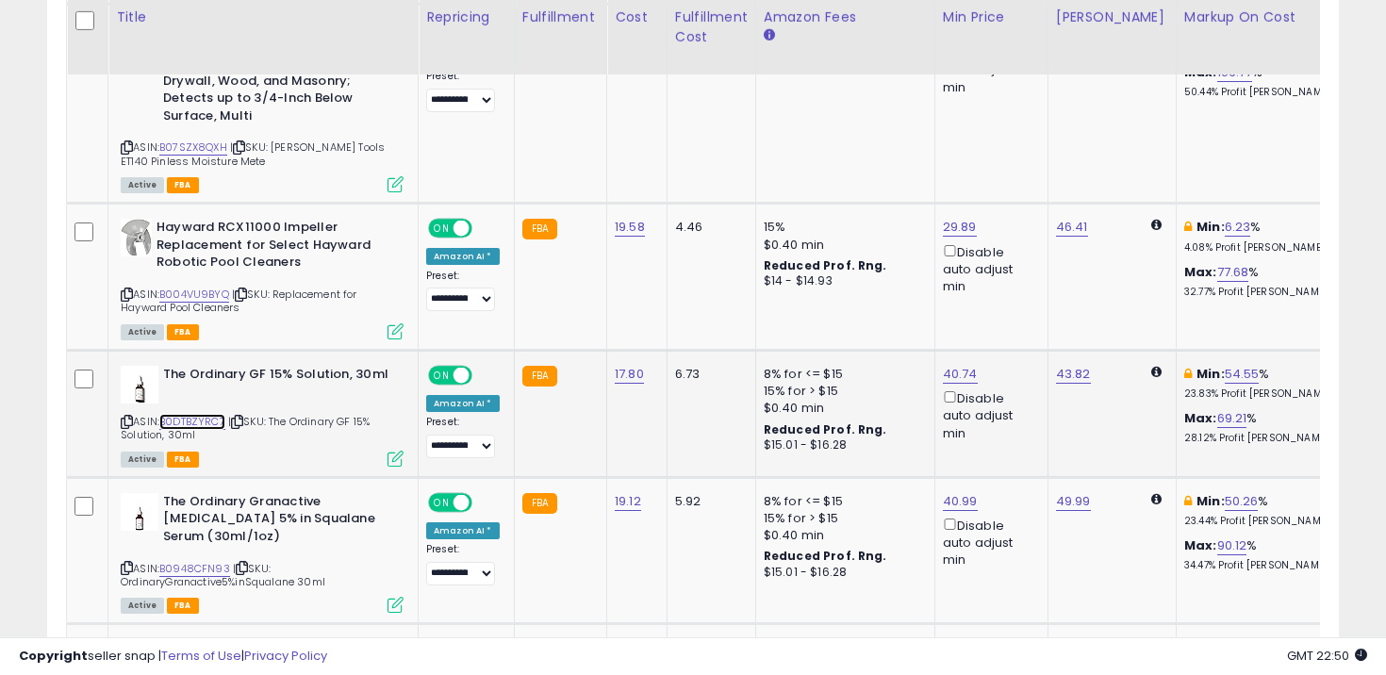
click at [209, 414] on link "B0DTBZYRC7" at bounding box center [192, 422] width 66 height 16
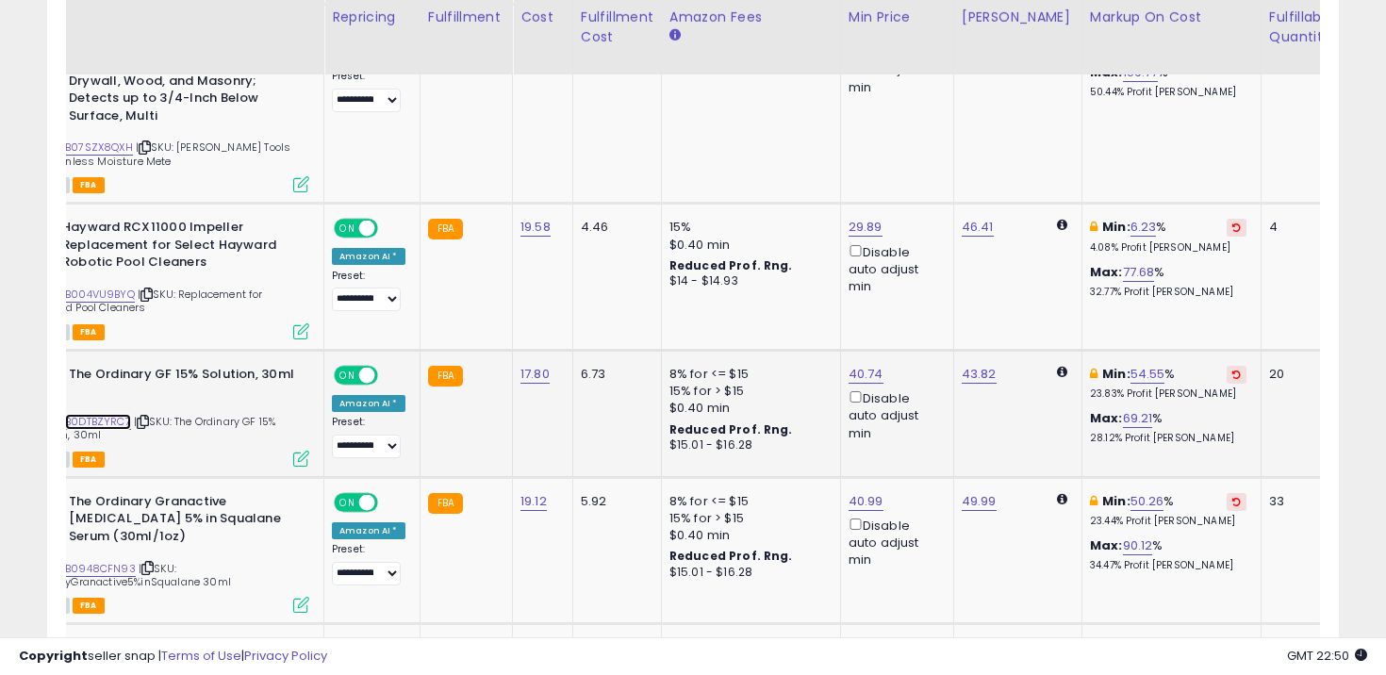
scroll to position [0, 0]
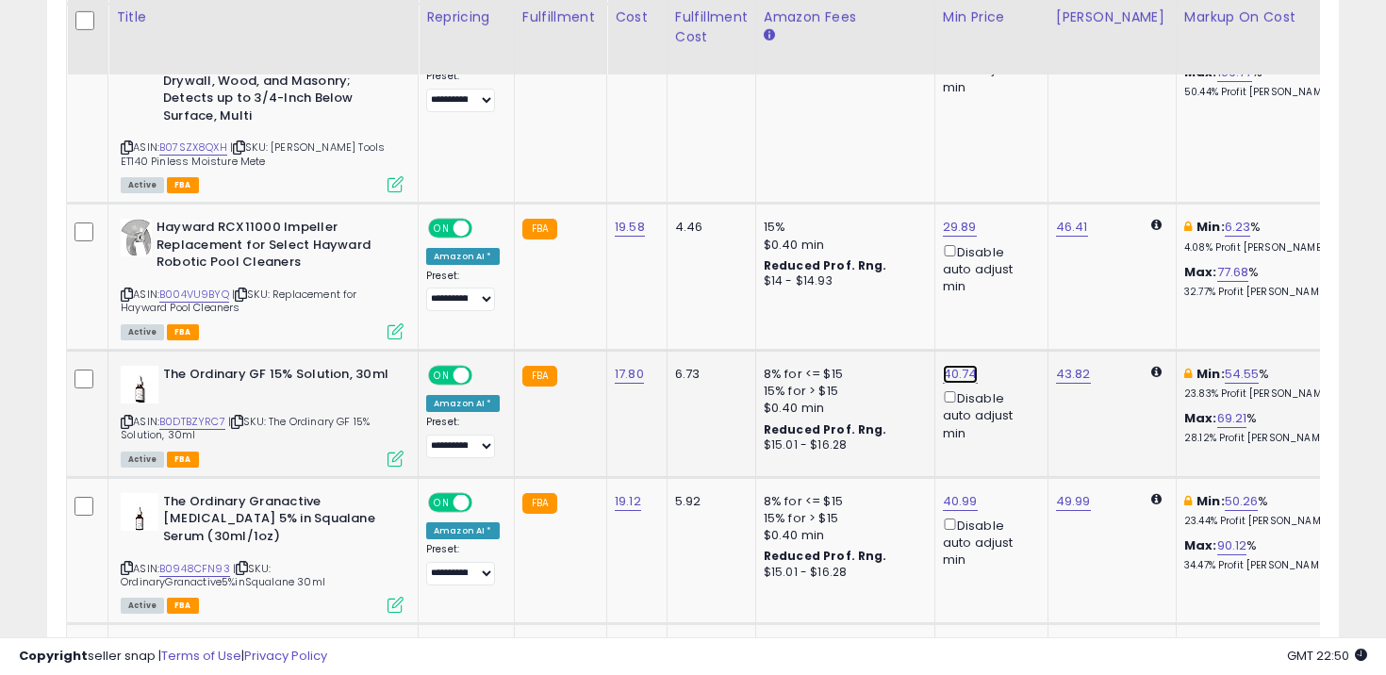
type input "*****"
click at [1020, 260] on button "submit" at bounding box center [1012, 256] width 32 height 28
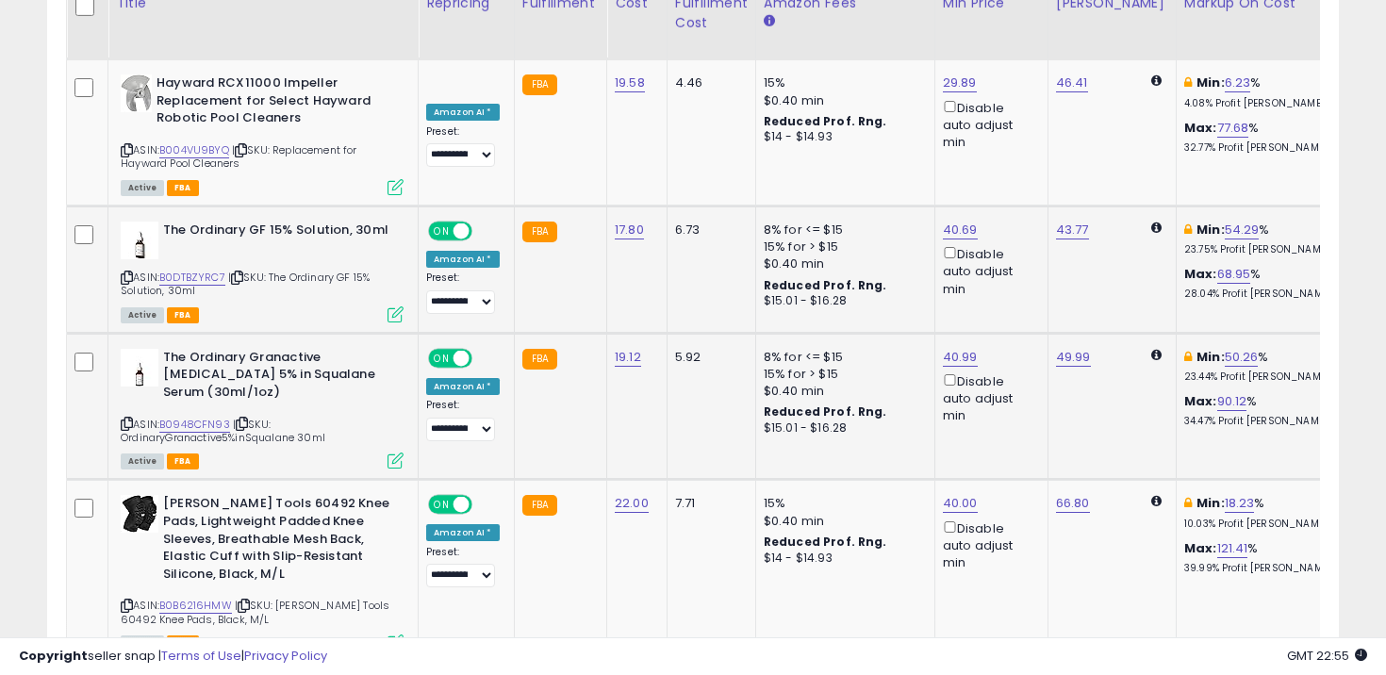
scroll to position [3701, 0]
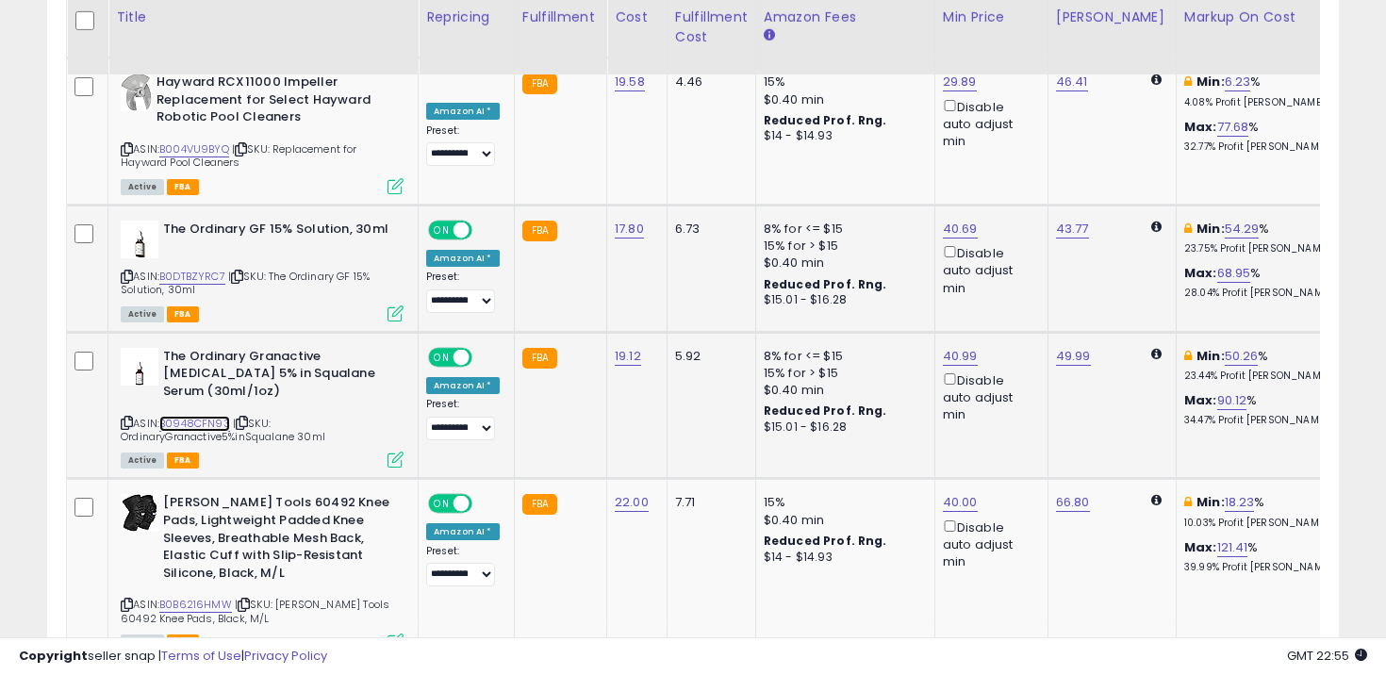
click at [210, 416] on link "B0948CFN93" at bounding box center [194, 424] width 71 height 16
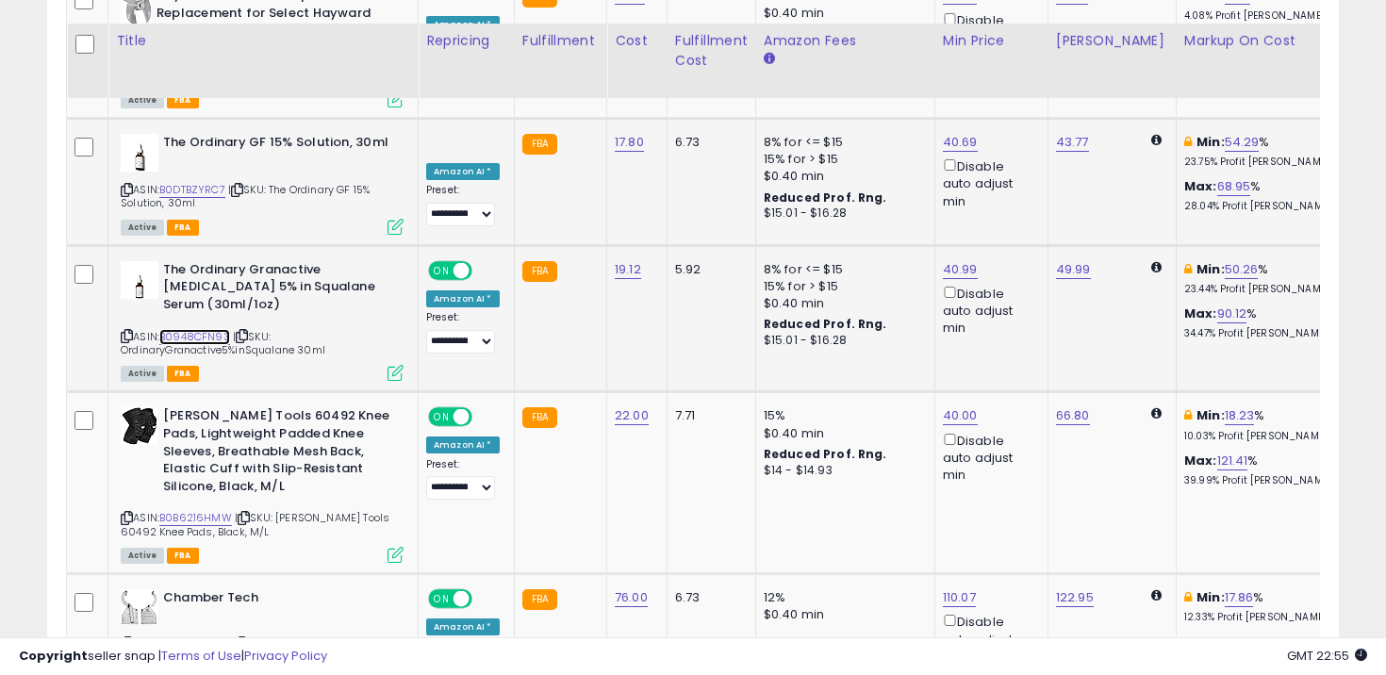
scroll to position [3812, 0]
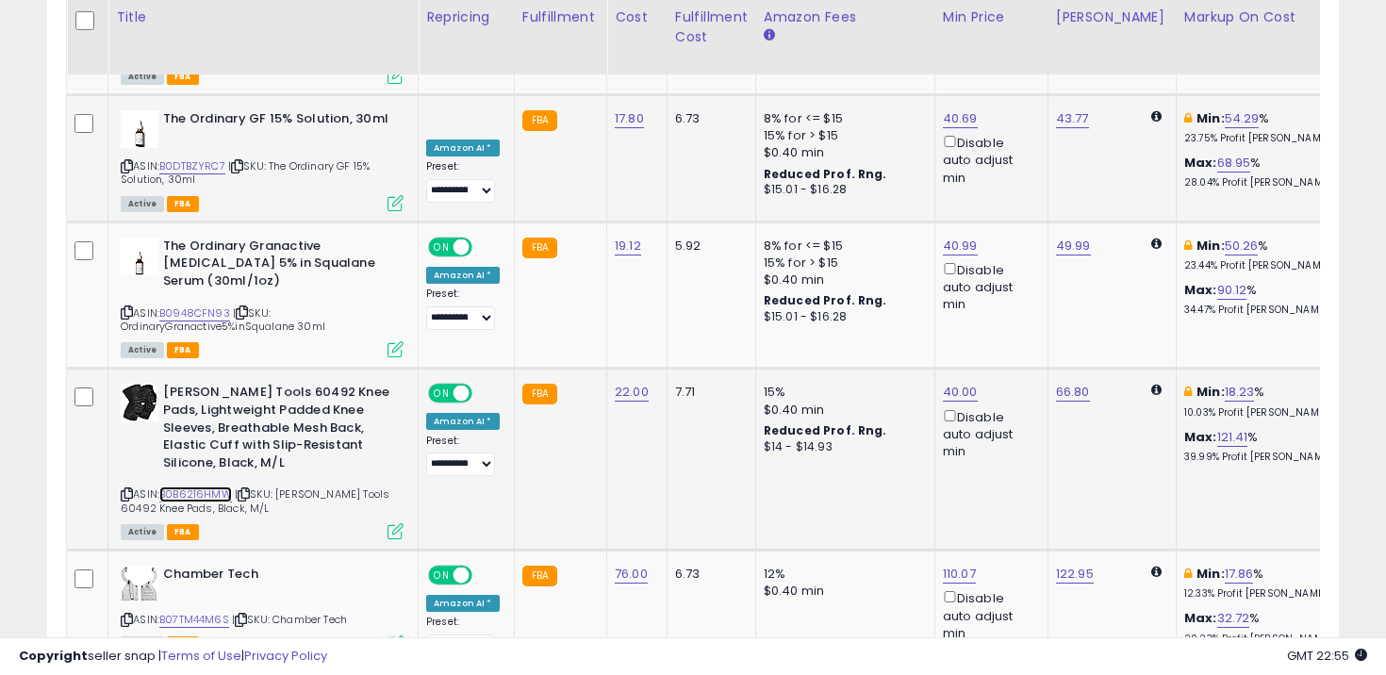
click at [213, 487] on link "B0B6216HMW" at bounding box center [195, 495] width 73 height 16
click at [210, 487] on link "B0B6216HMW" at bounding box center [195, 495] width 73 height 16
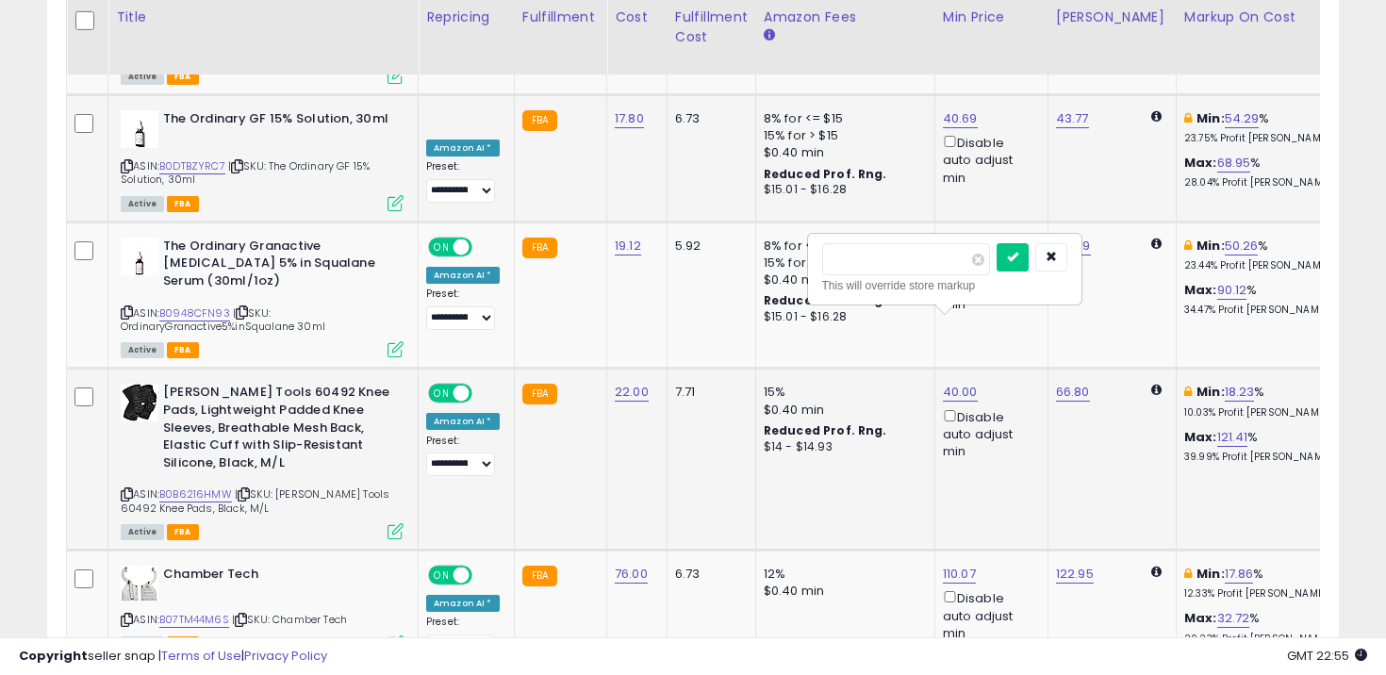
type input "*"
type input "*****"
click at [1025, 263] on button "submit" at bounding box center [1013, 257] width 32 height 28
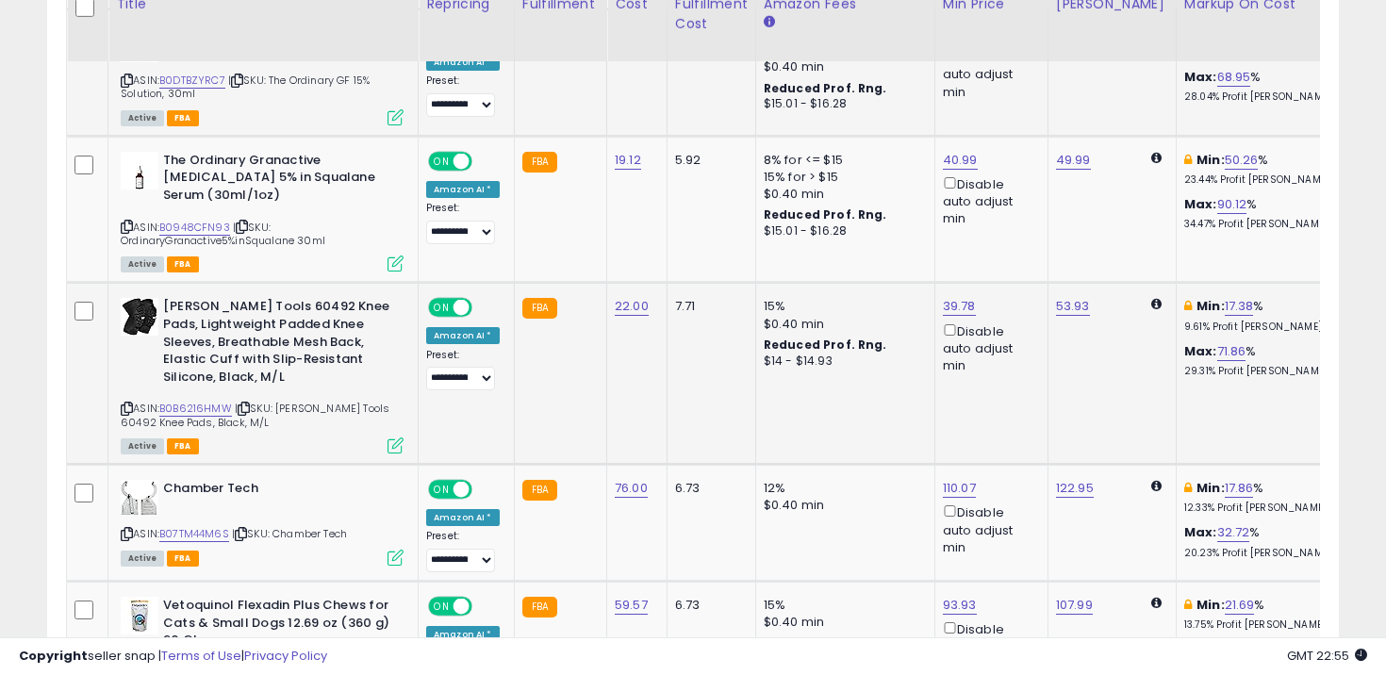
scroll to position [3898, 0]
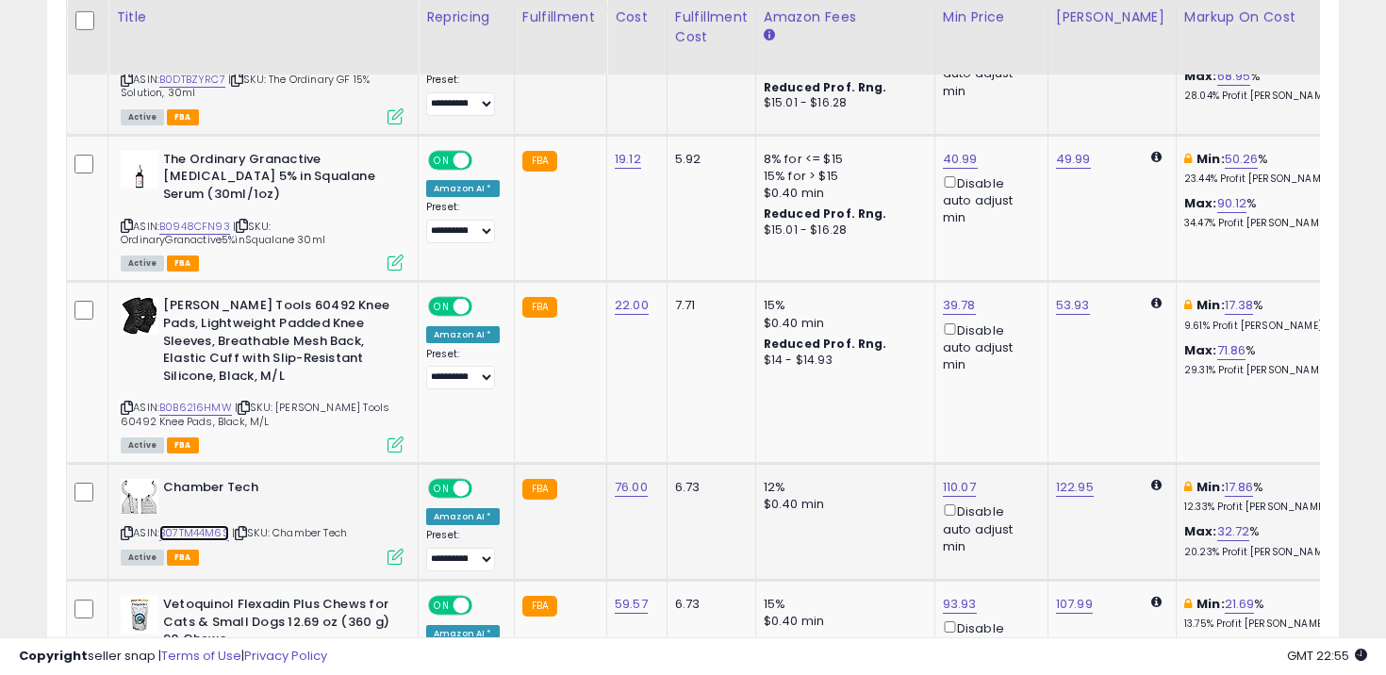
click at [203, 525] on link "B07TM44M6S" at bounding box center [194, 533] width 70 height 16
type input "*"
type input "******"
click at [1028, 364] on button "submit" at bounding box center [1012, 352] width 32 height 28
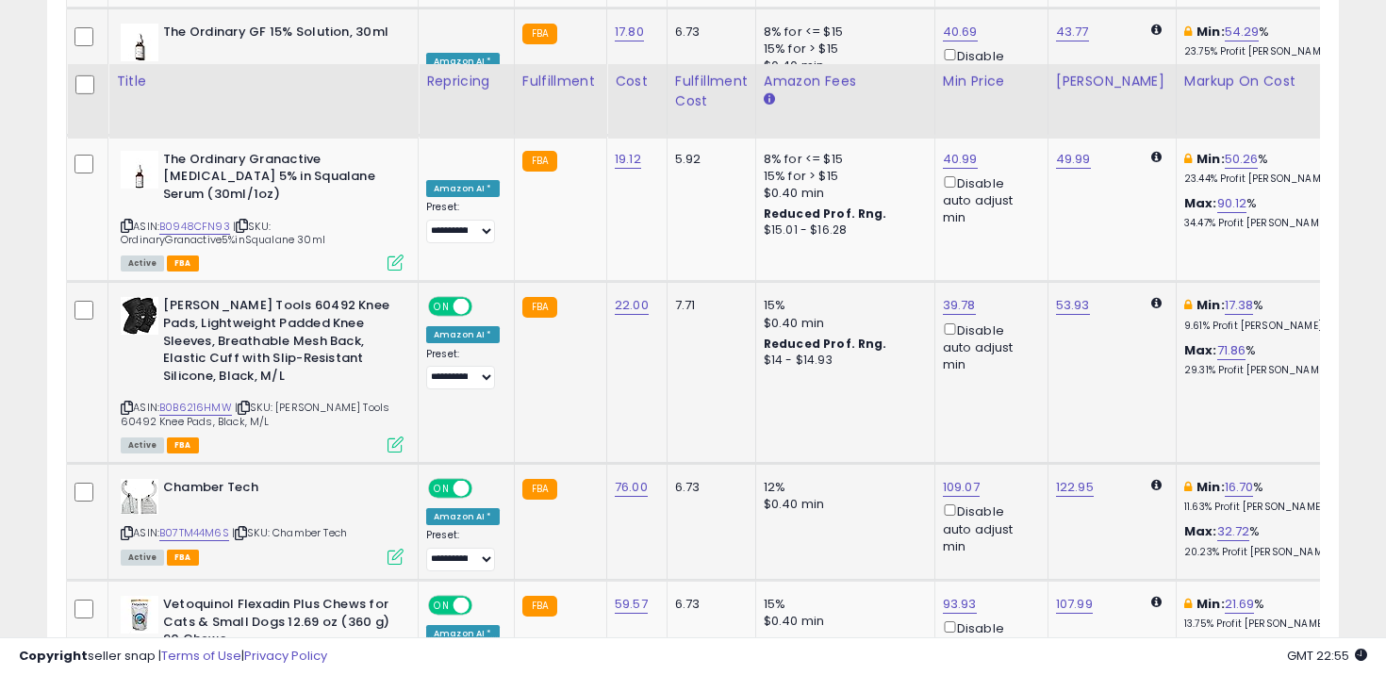
scroll to position [4103, 0]
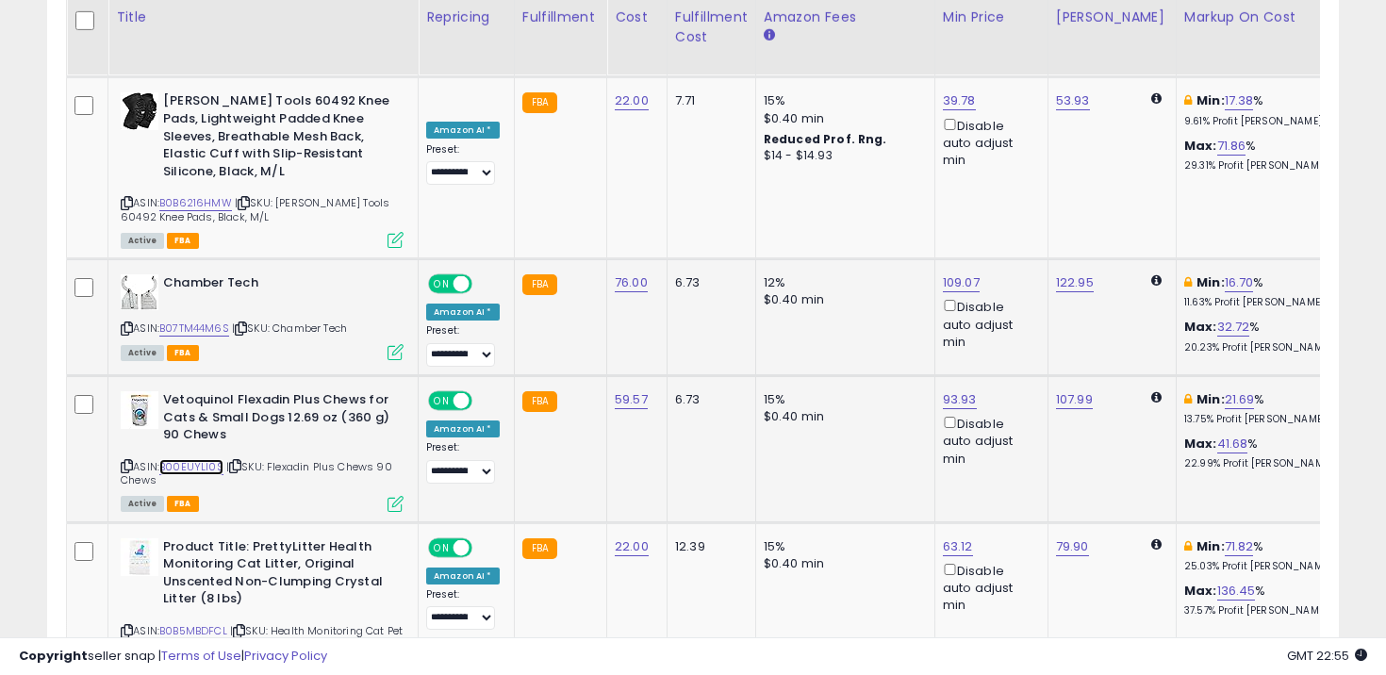
click at [190, 459] on link "B00EUYLI0S" at bounding box center [191, 467] width 64 height 16
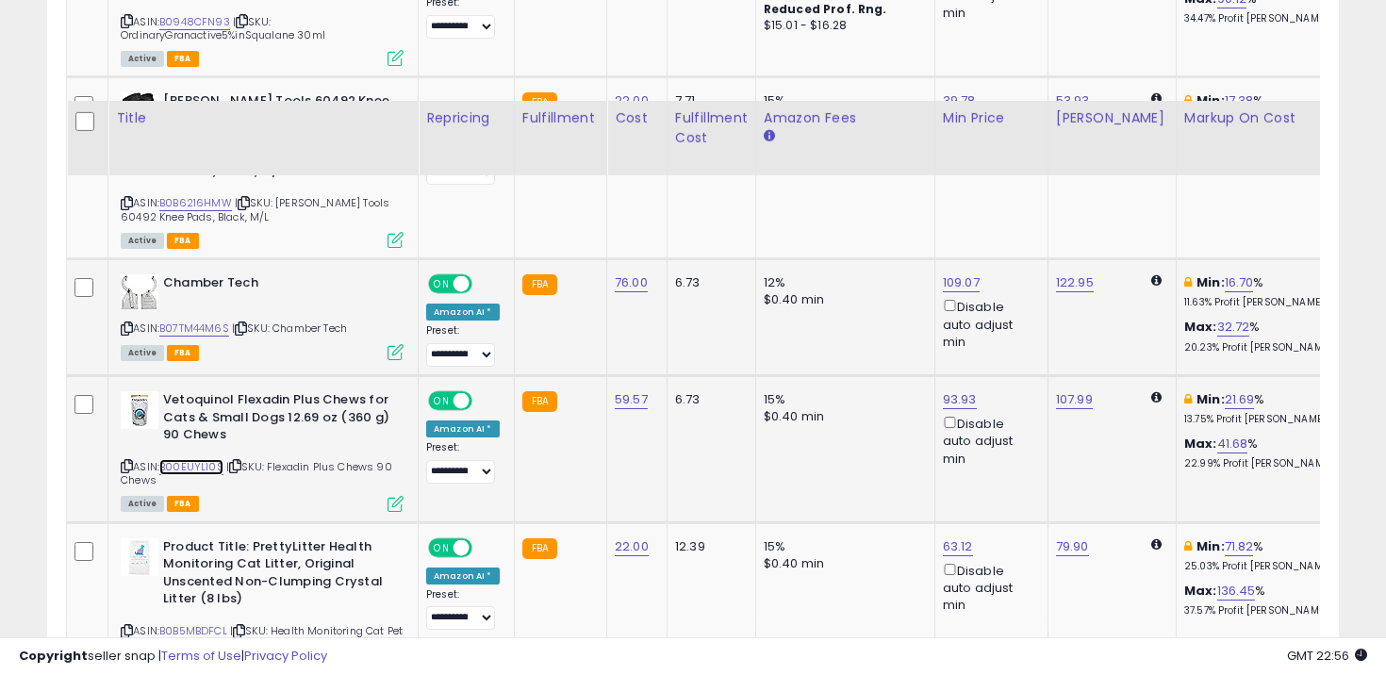
scroll to position [4269, 0]
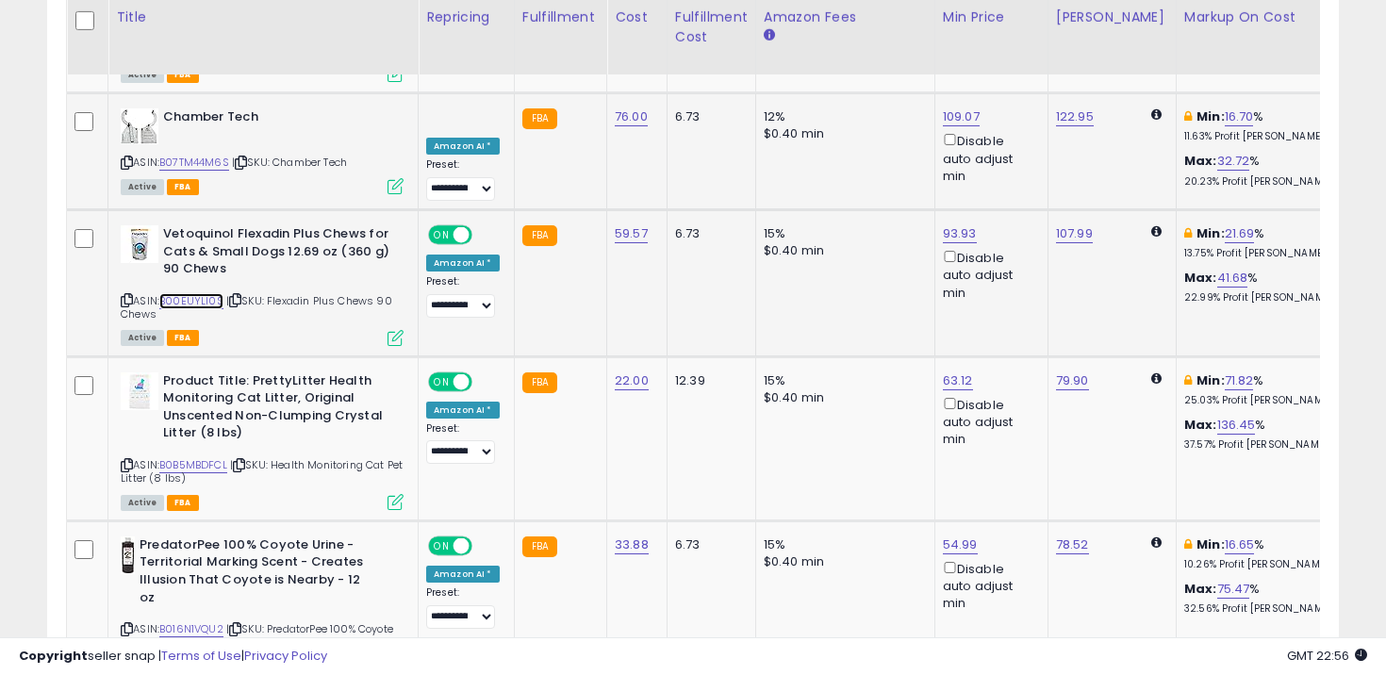
click at [194, 293] on link "B00EUYLI0S" at bounding box center [191, 301] width 64 height 16
type input "*****"
click at [1018, 96] on button "submit" at bounding box center [1012, 98] width 32 height 28
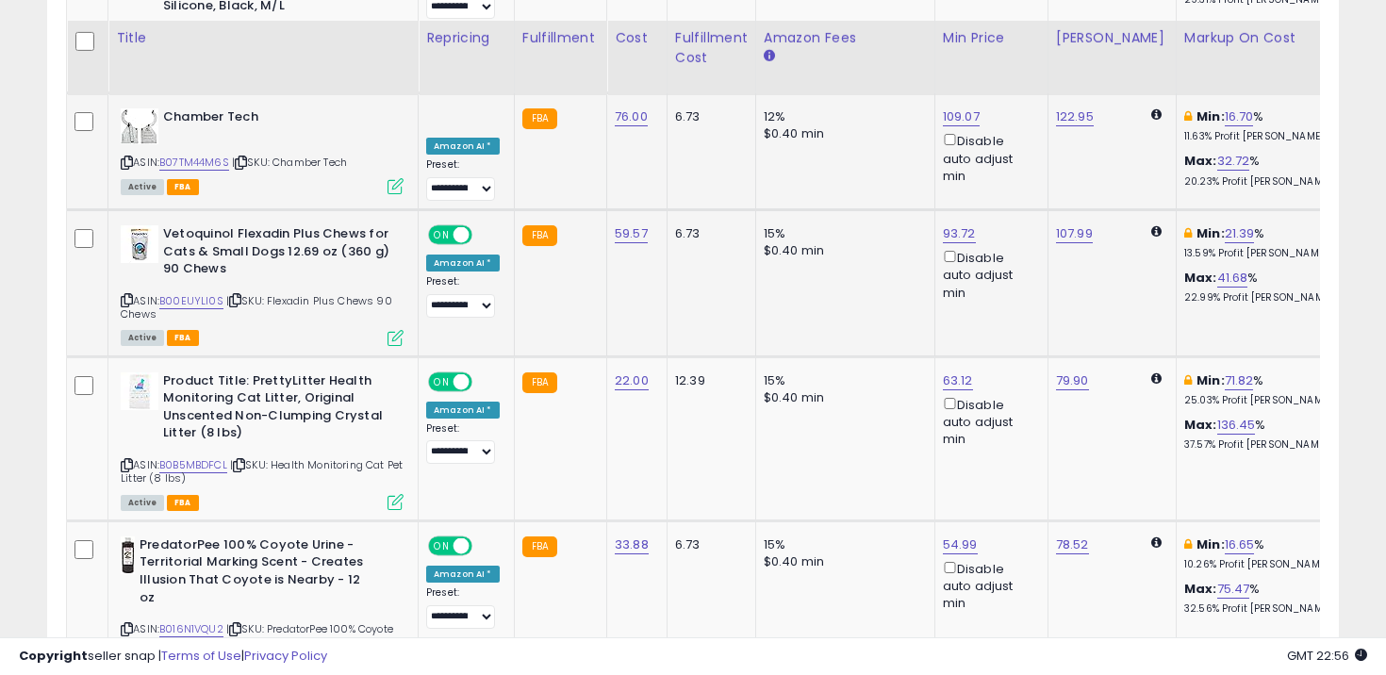
scroll to position [4320, 0]
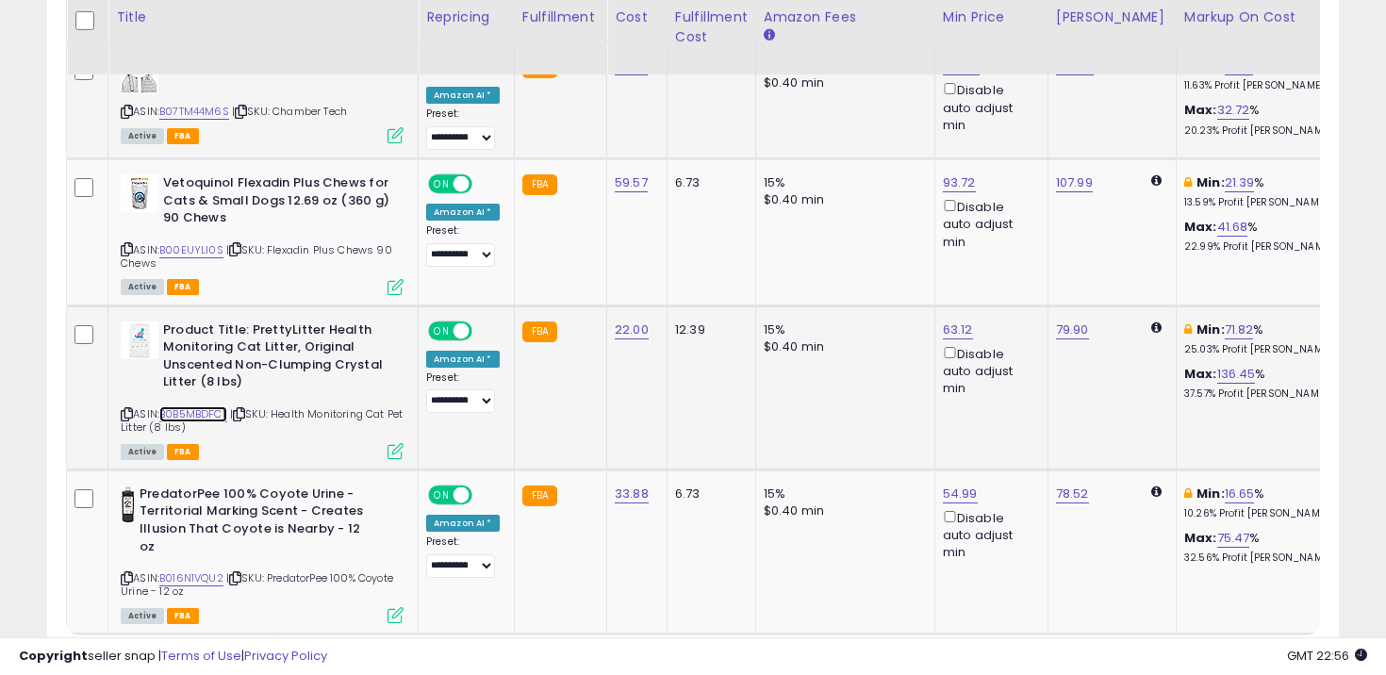
click at [210, 406] on link "B0B5MBDFCL" at bounding box center [193, 414] width 68 height 16
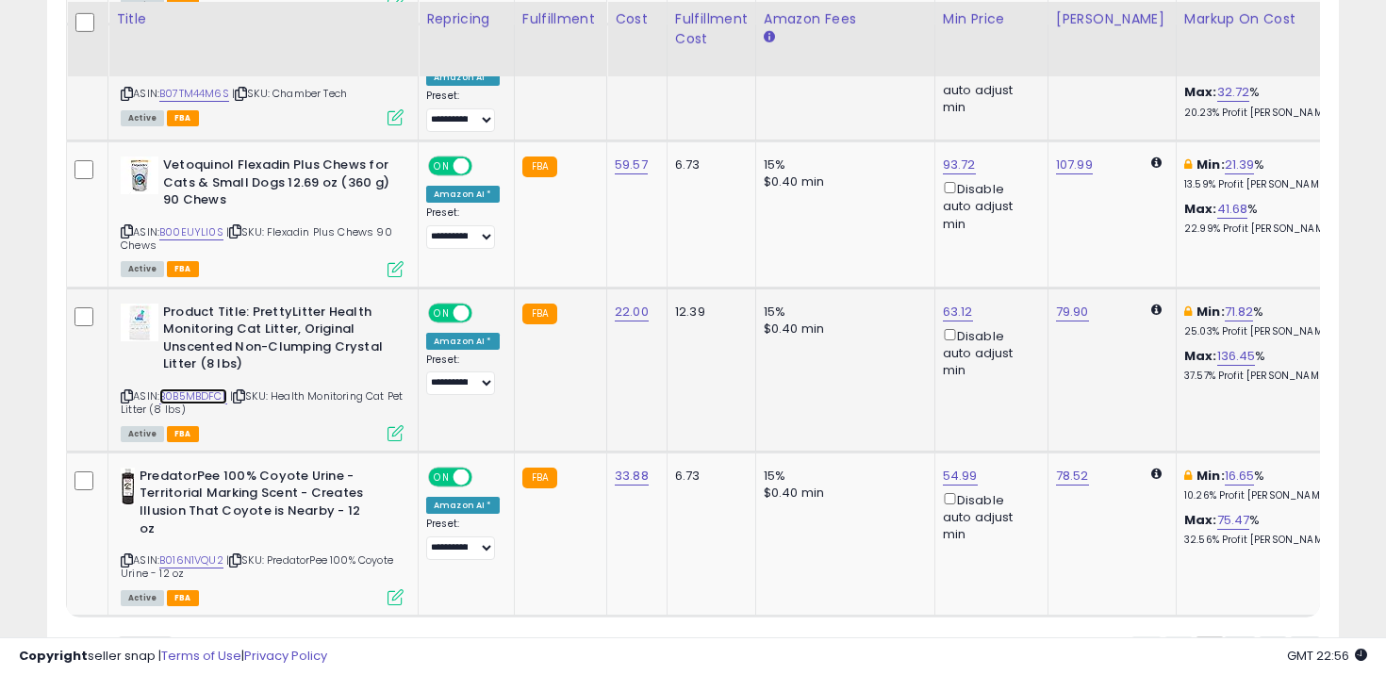
scroll to position [4343, 0]
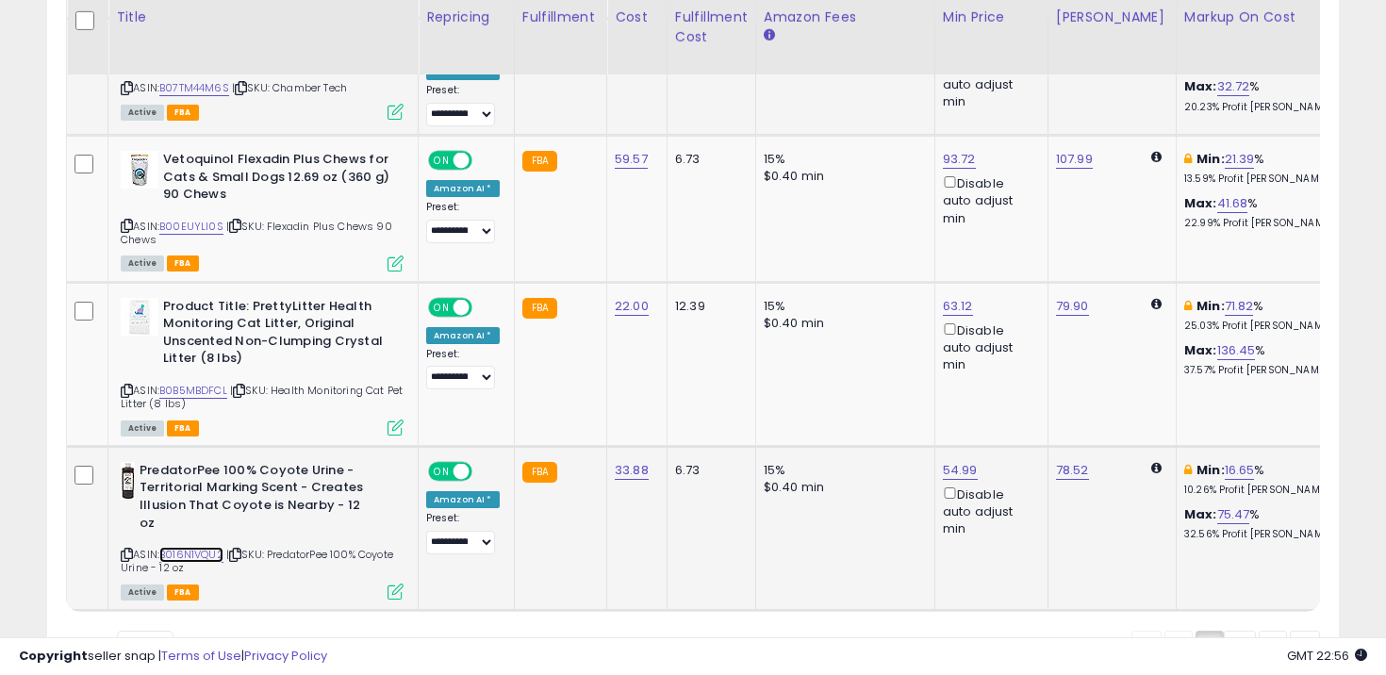
click at [212, 547] on link "B016N1VQU2" at bounding box center [191, 555] width 64 height 16
click at [1290, 631] on link "2" at bounding box center [1305, 647] width 30 height 32
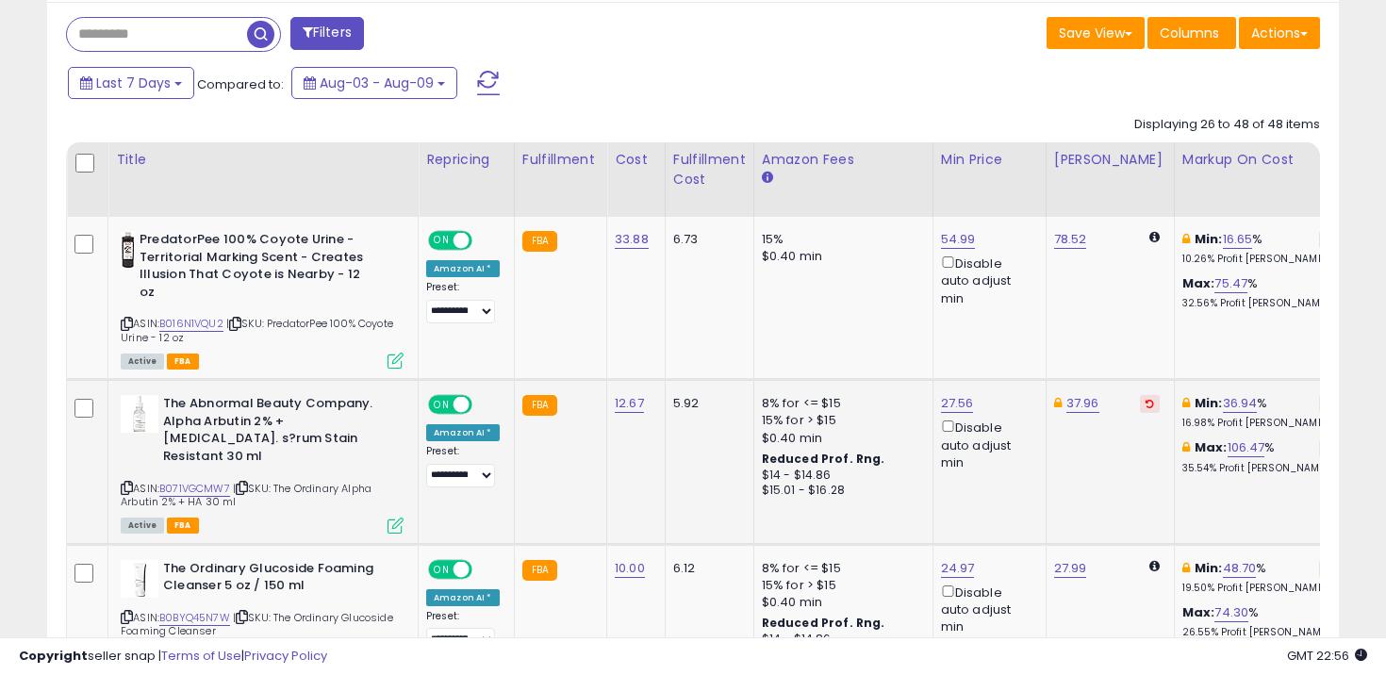
scroll to position [945, 0]
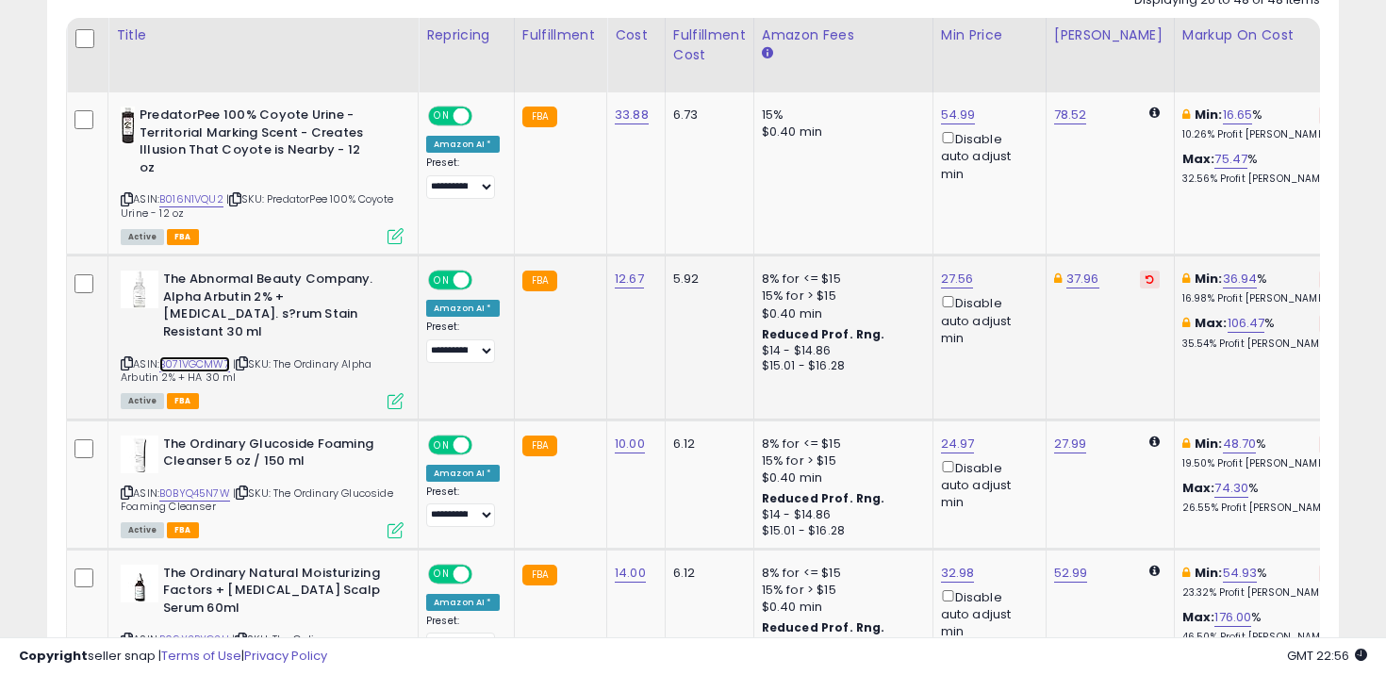
click at [208, 356] on link "B071VGCMW7" at bounding box center [194, 364] width 71 height 16
click at [944, 124] on link "27.56" at bounding box center [958, 115] width 35 height 19
type input "*****"
click at [1014, 216] on icon "submit" at bounding box center [1007, 212] width 11 height 11
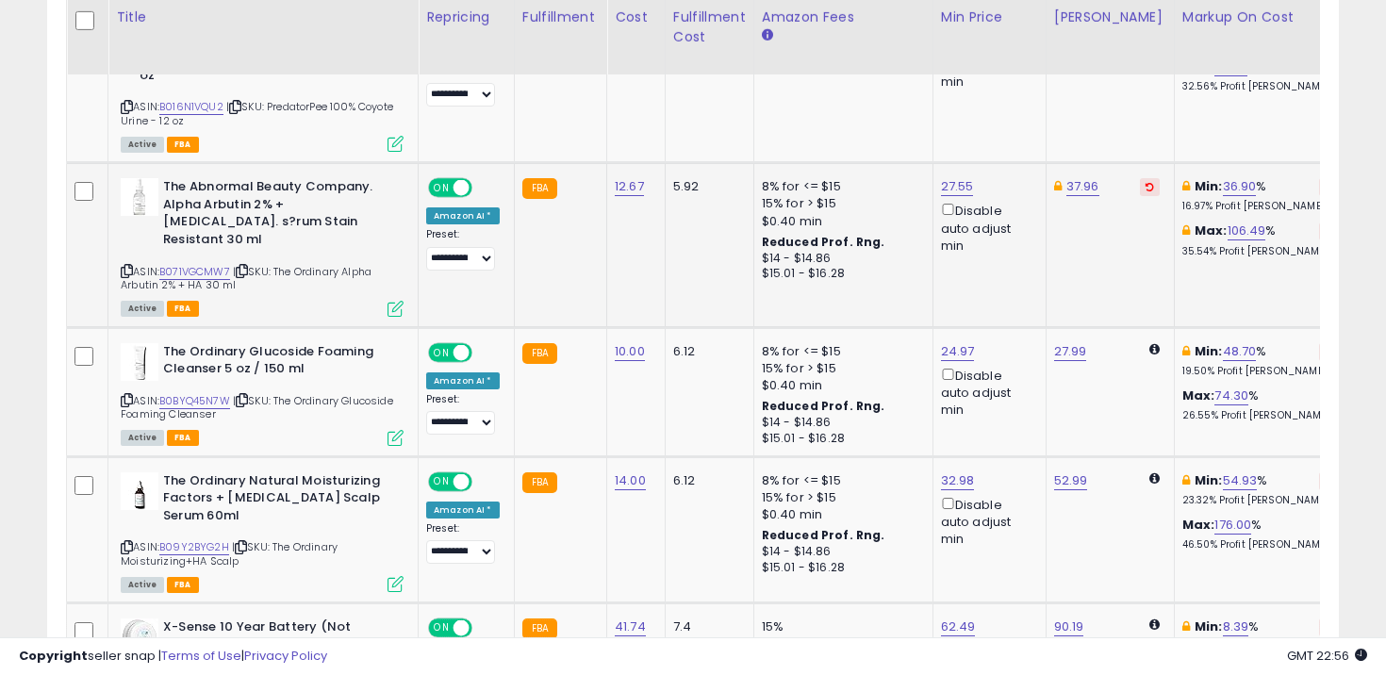
scroll to position [1053, 0]
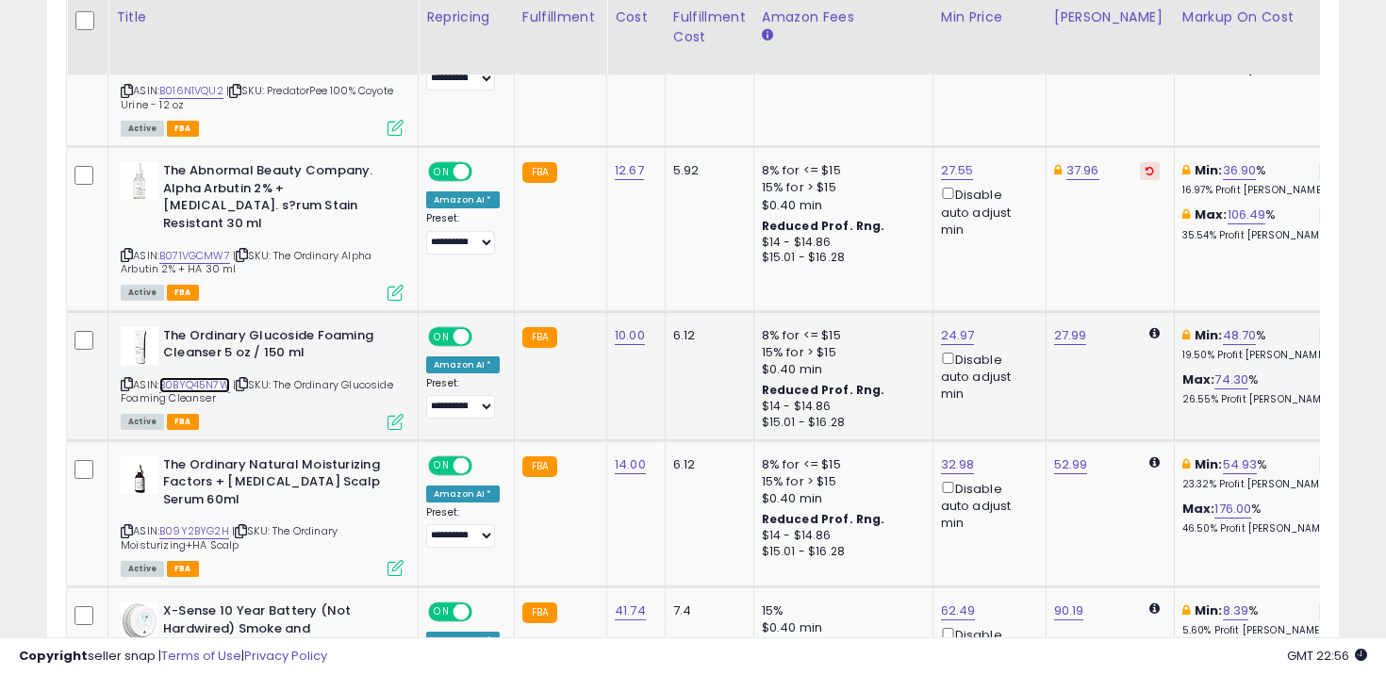
click at [192, 377] on link "B0BYQ45N7W" at bounding box center [194, 385] width 71 height 16
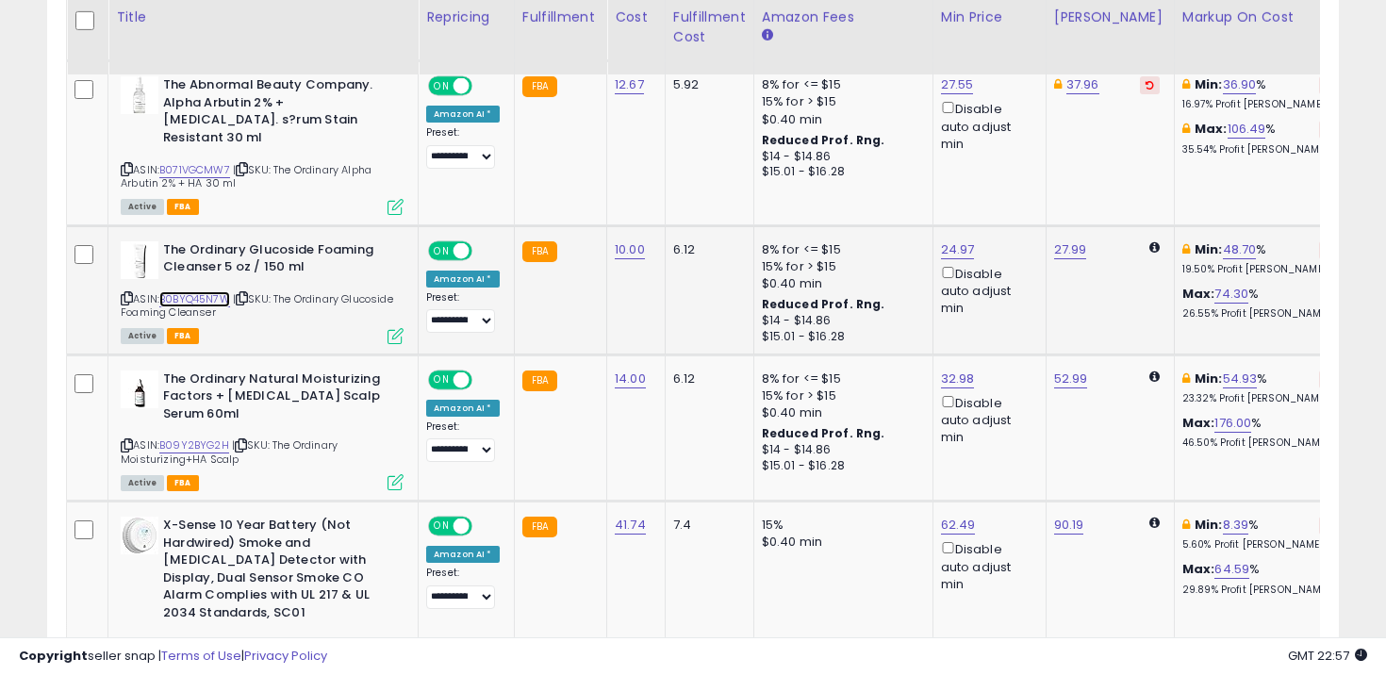
scroll to position [1171, 0]
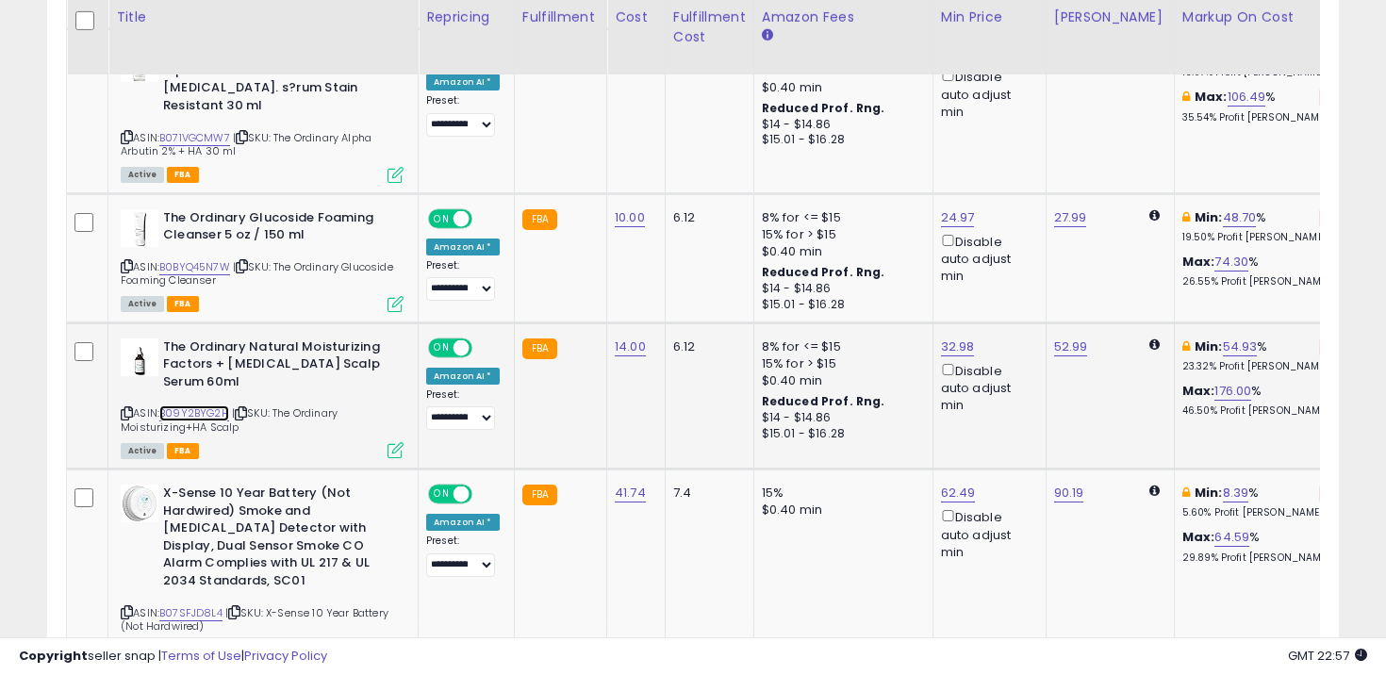
click at [217, 405] on link "B09Y2BYG2H" at bounding box center [194, 413] width 70 height 16
type input "*****"
click at [1024, 267] on button "submit" at bounding box center [1008, 263] width 32 height 28
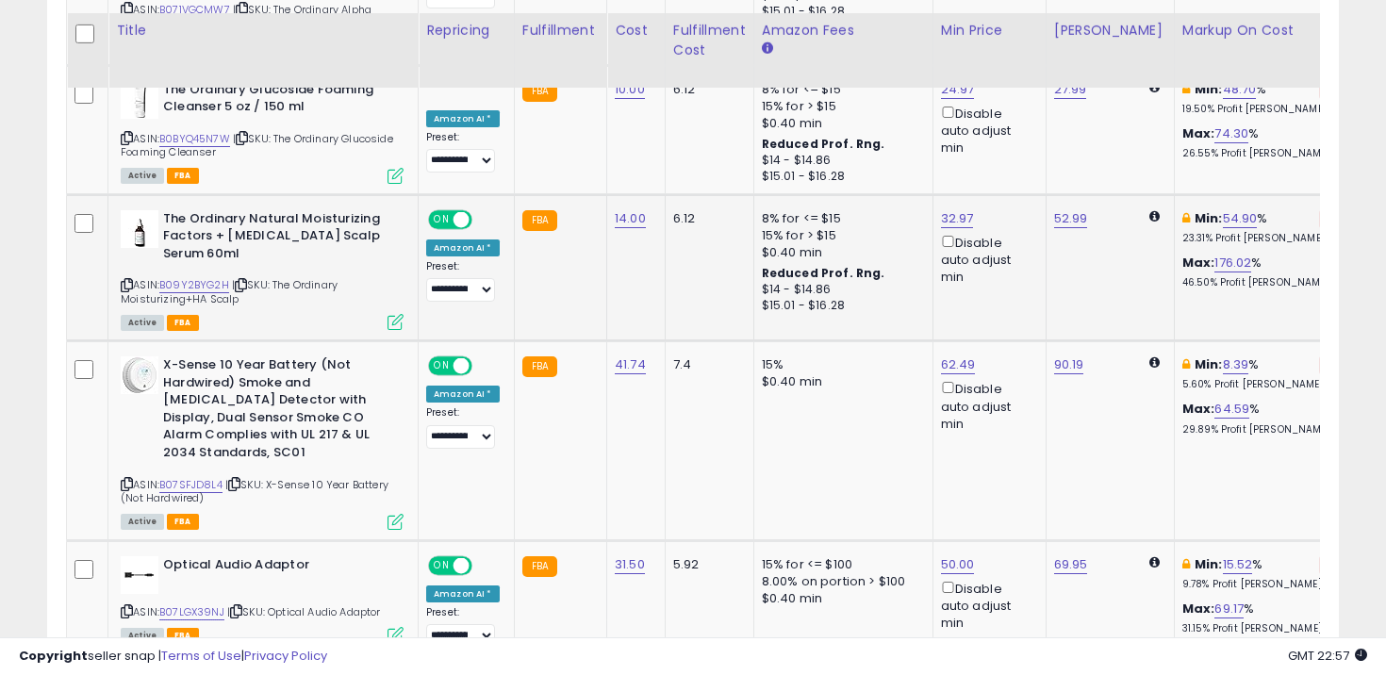
scroll to position [1332, 0]
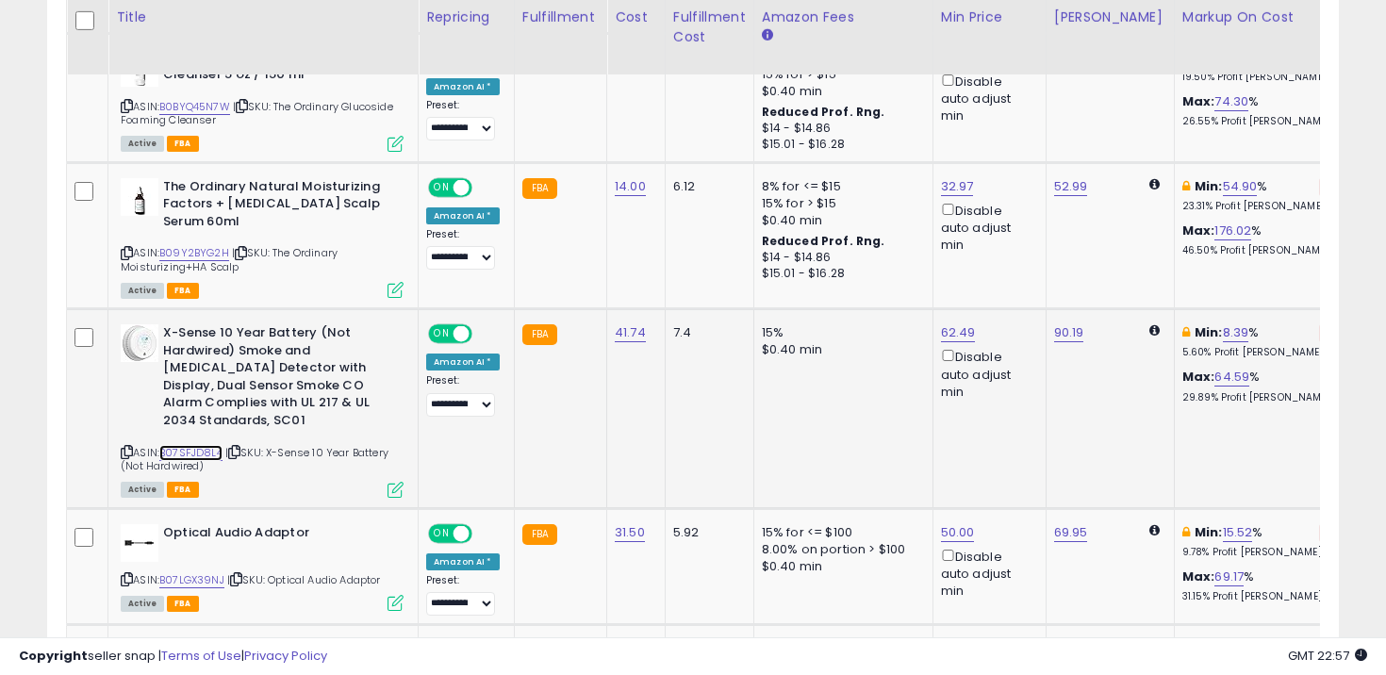
click at [206, 445] on link "B07SFJD8L4" at bounding box center [190, 453] width 63 height 16
type input "*****"
click at [1025, 236] on button "submit" at bounding box center [1009, 250] width 32 height 28
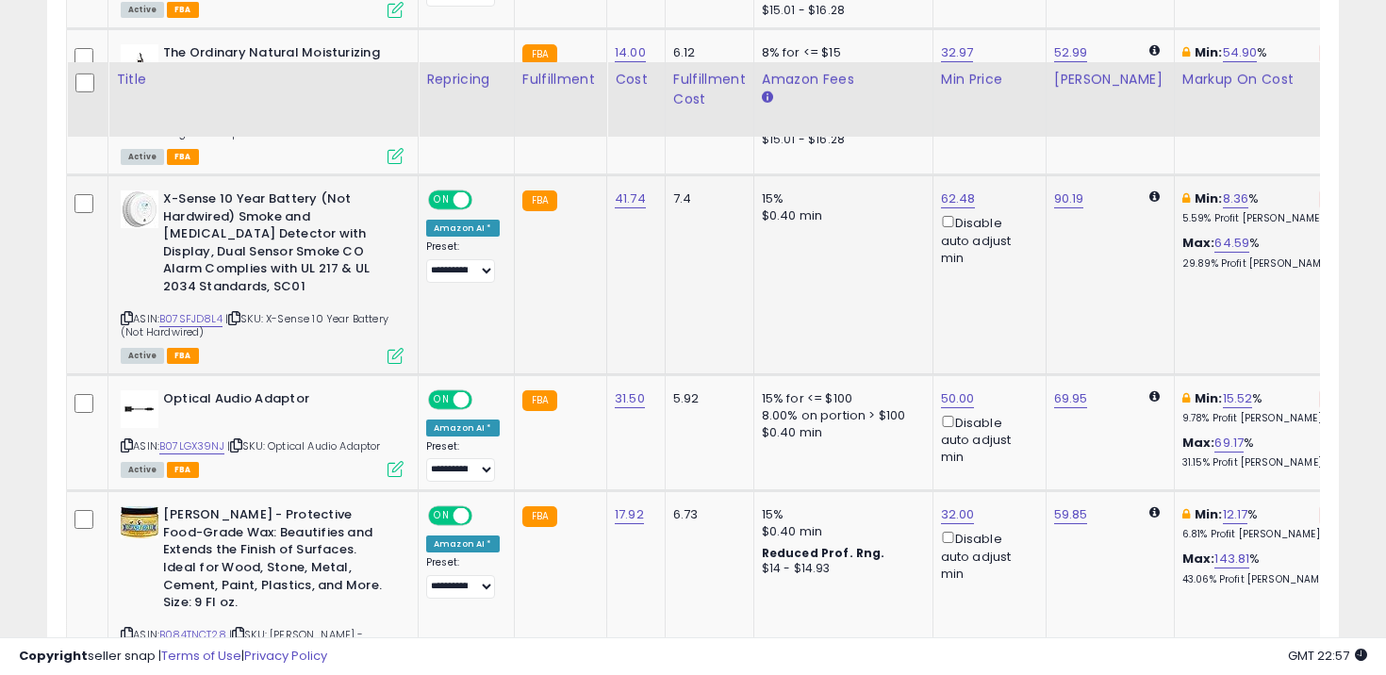
scroll to position [1530, 0]
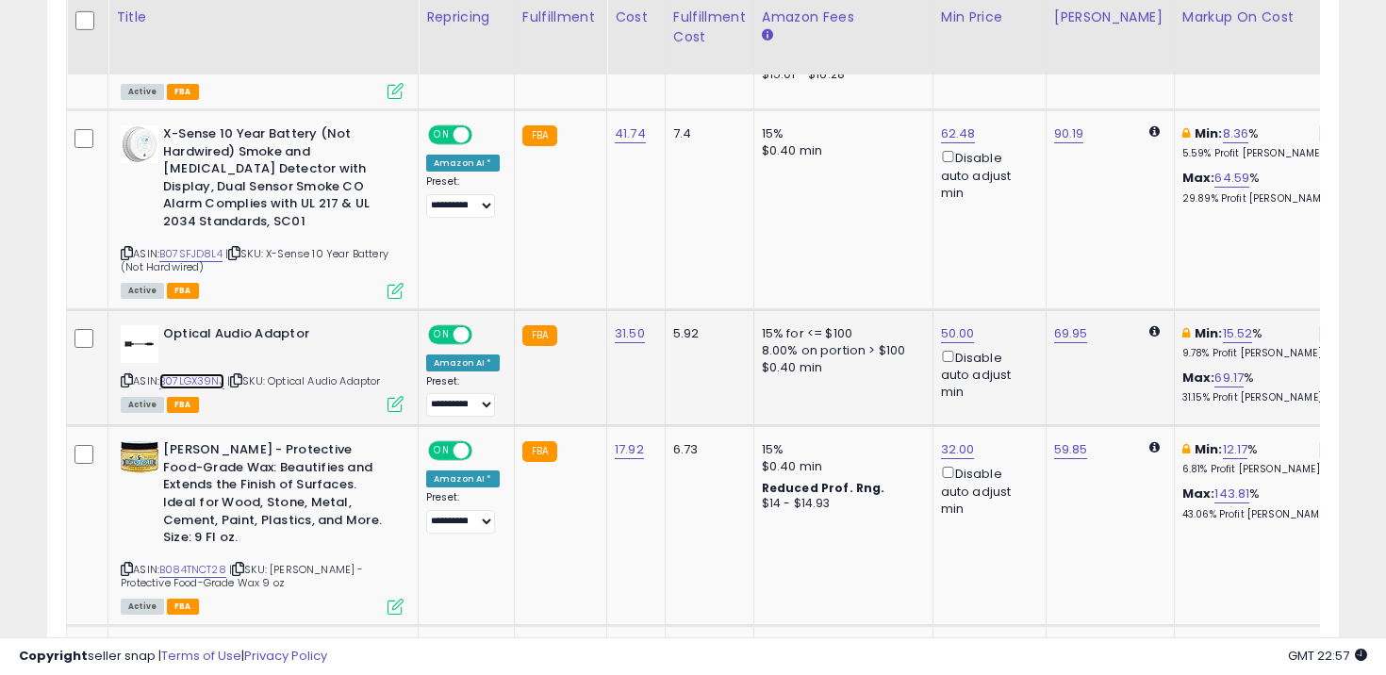
click at [199, 373] on link "B07LGX39NJ" at bounding box center [191, 381] width 65 height 16
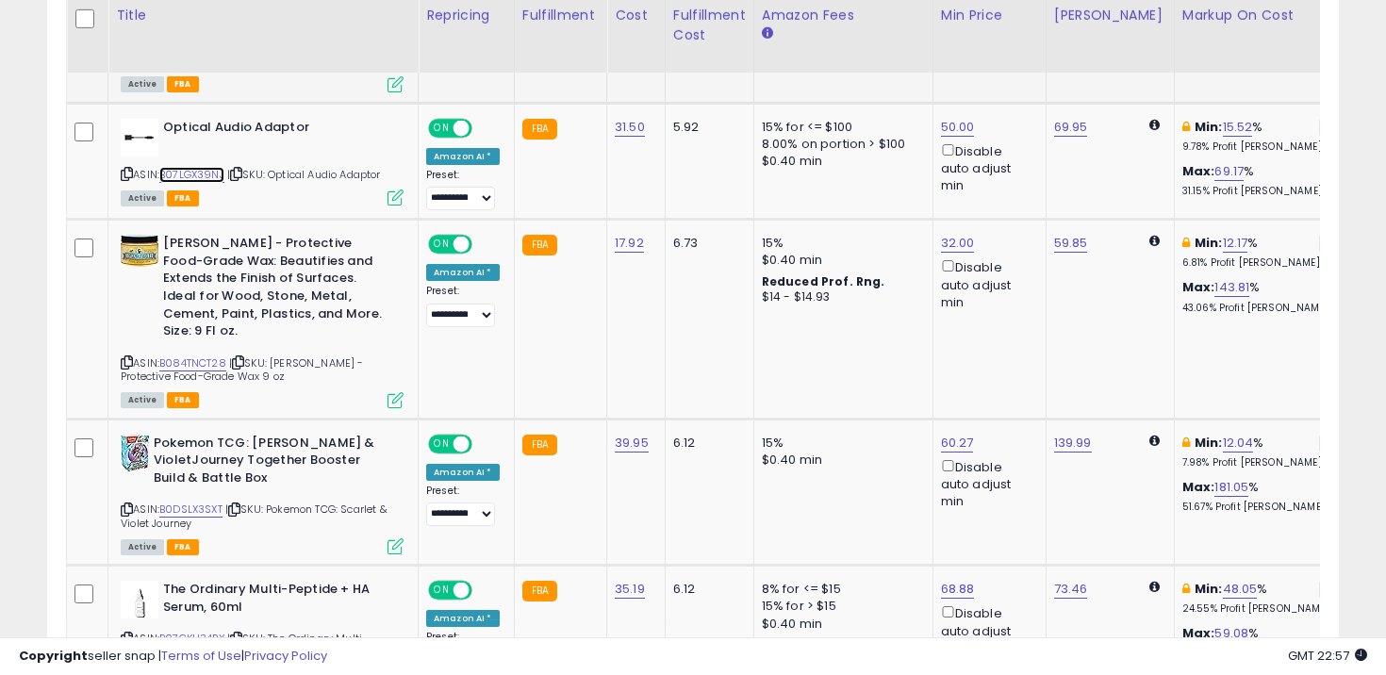
scroll to position [1735, 0]
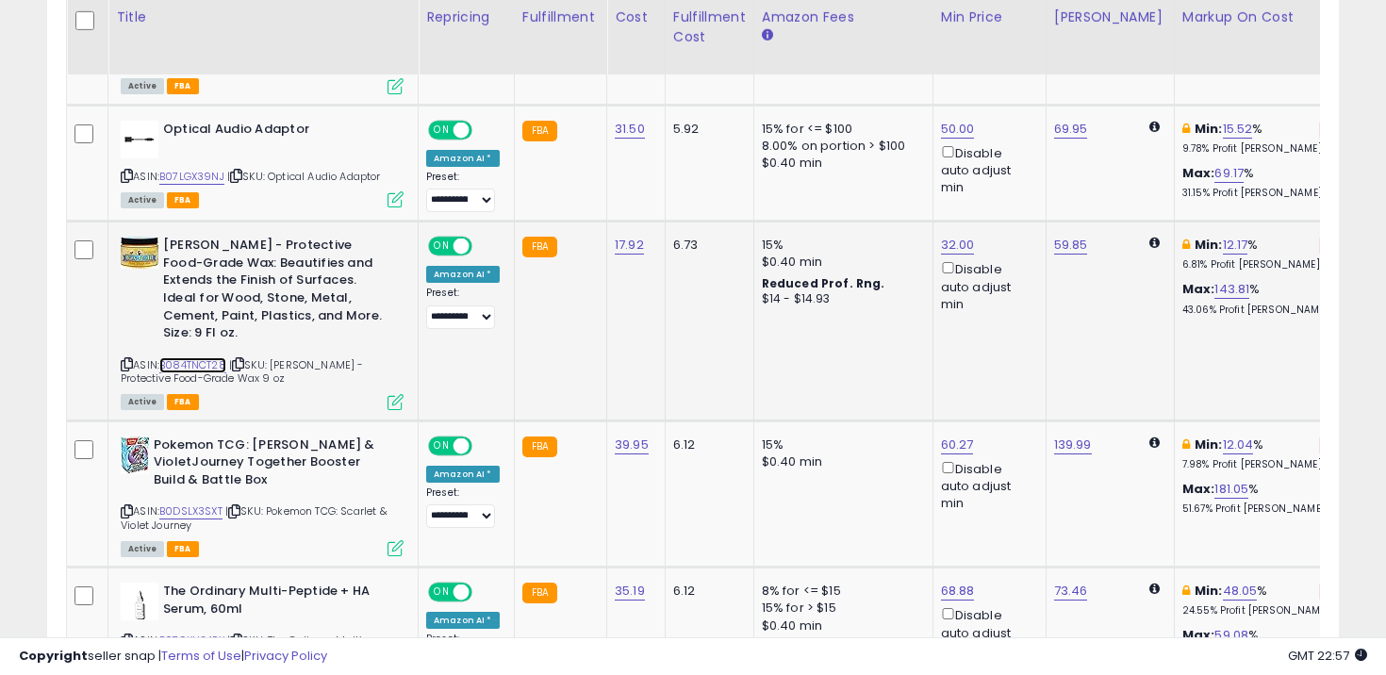
click at [207, 357] on link "B084TNCT28" at bounding box center [192, 365] width 67 height 16
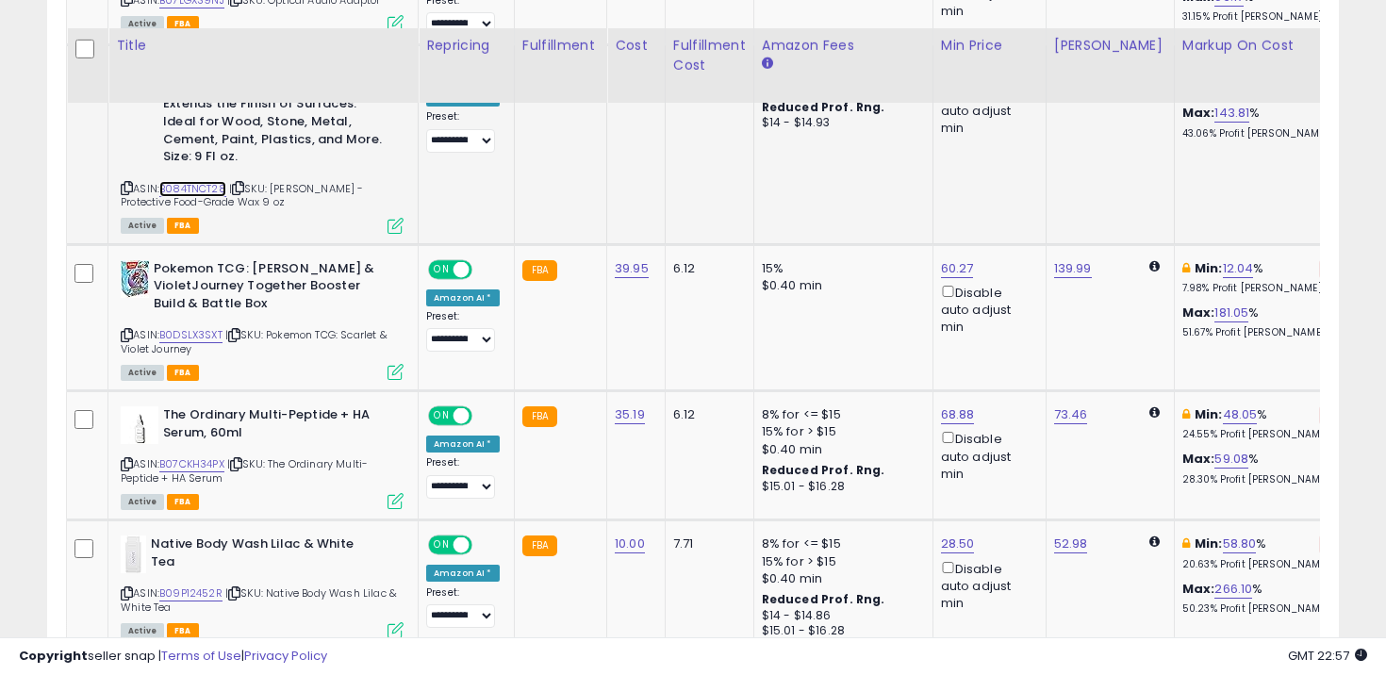
scroll to position [1940, 0]
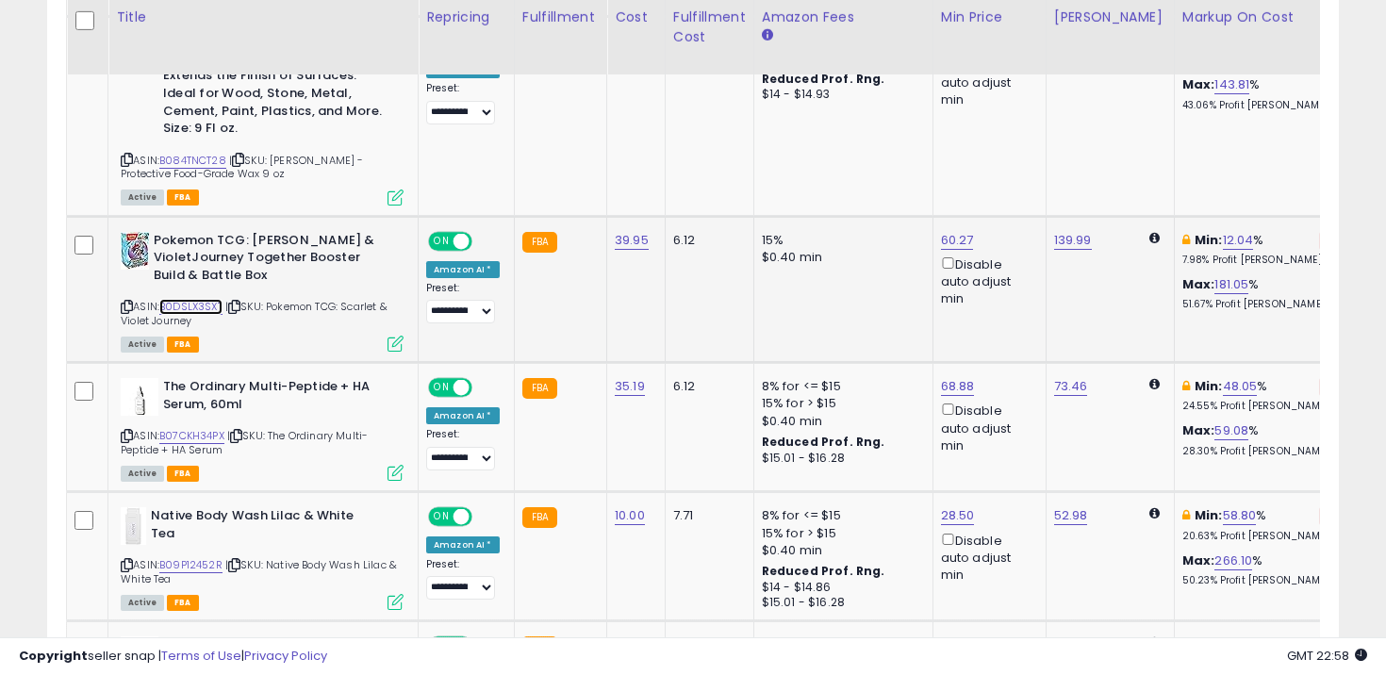
click at [189, 299] on link "B0DSLX3SXT" at bounding box center [190, 307] width 63 height 16
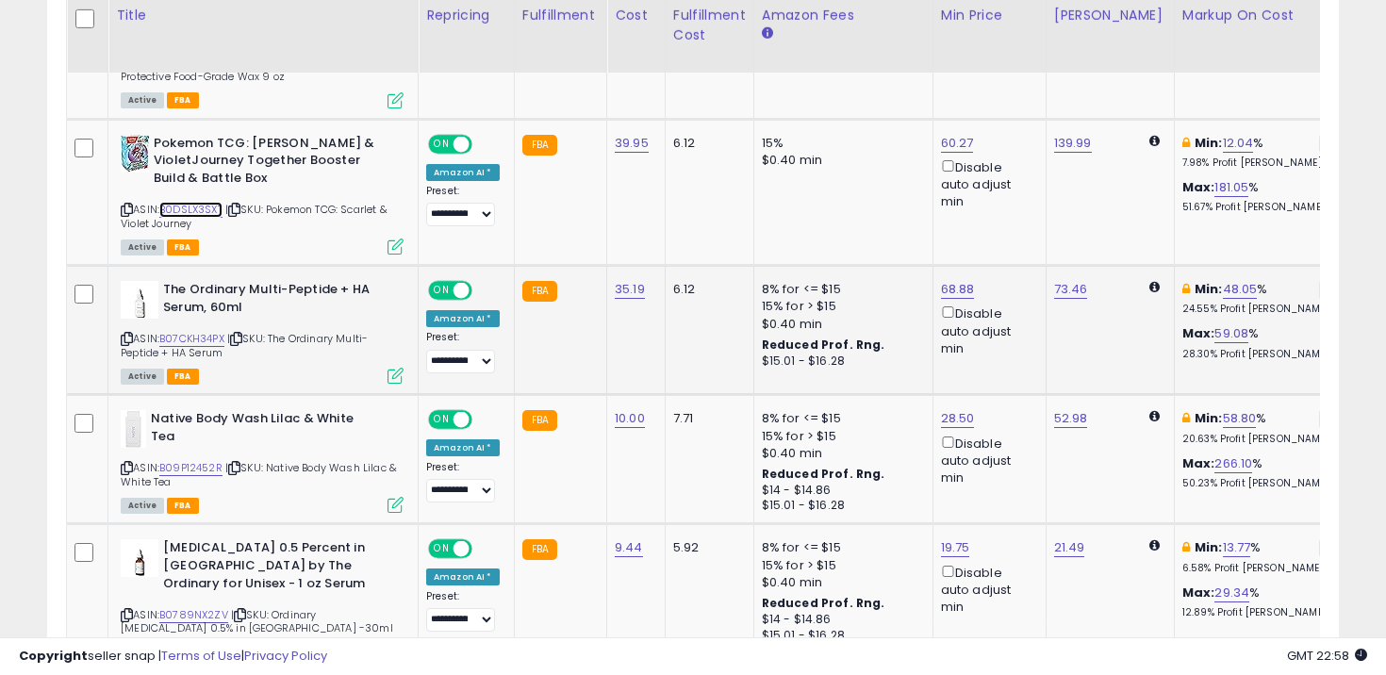
scroll to position [2038, 0]
click at [195, 330] on link "B07CKH34PX" at bounding box center [191, 338] width 65 height 16
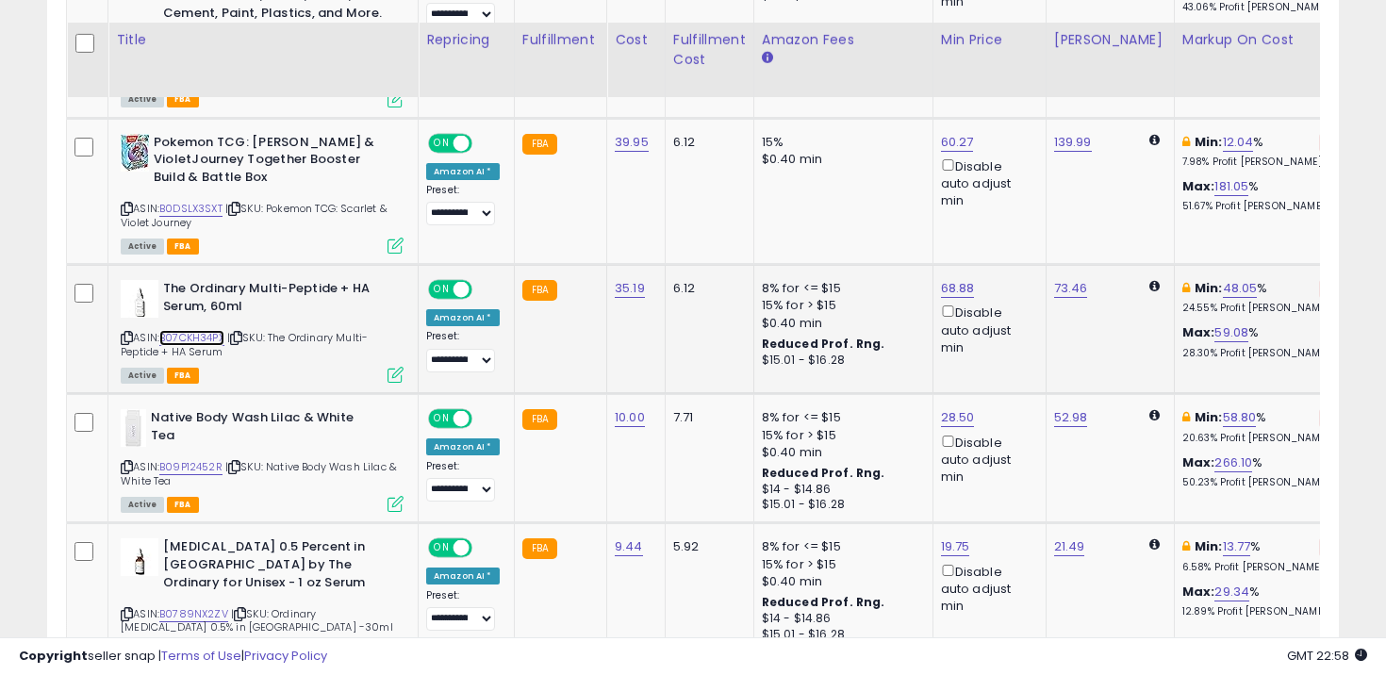
scroll to position [2065, 0]
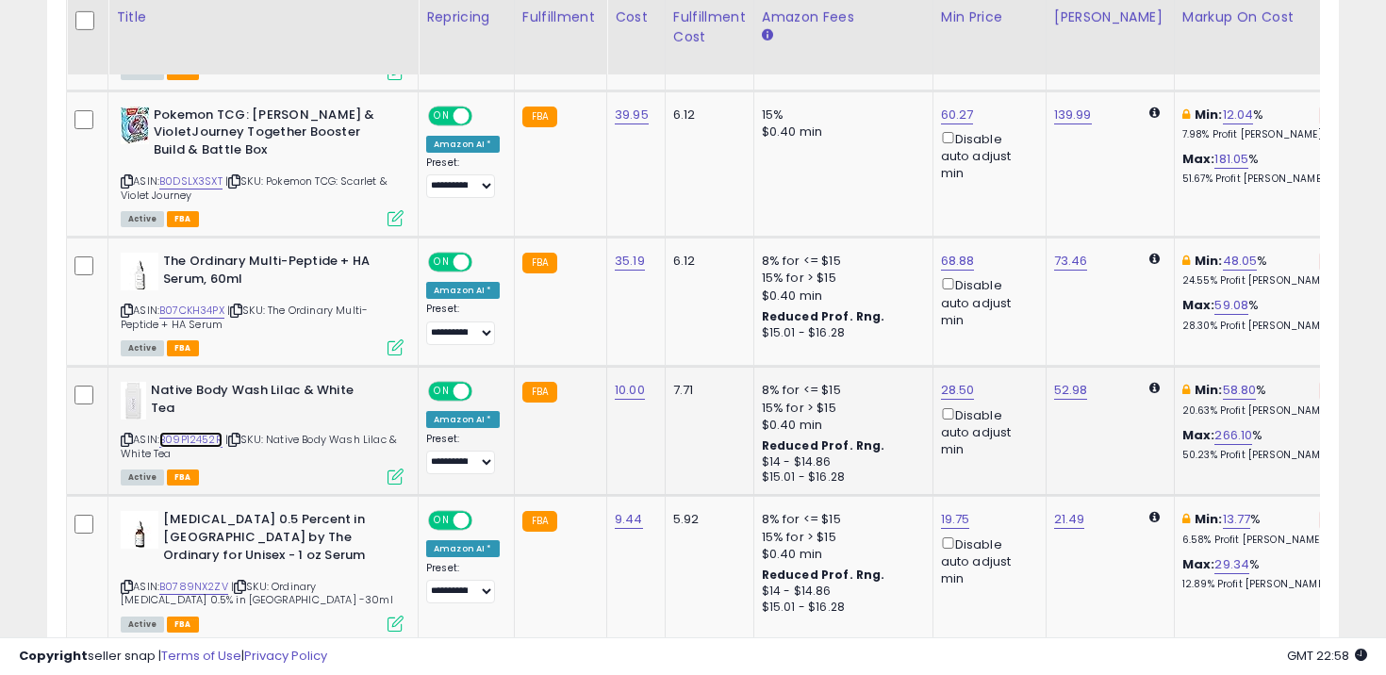
click at [205, 432] on link "B09P12452R" at bounding box center [190, 440] width 63 height 16
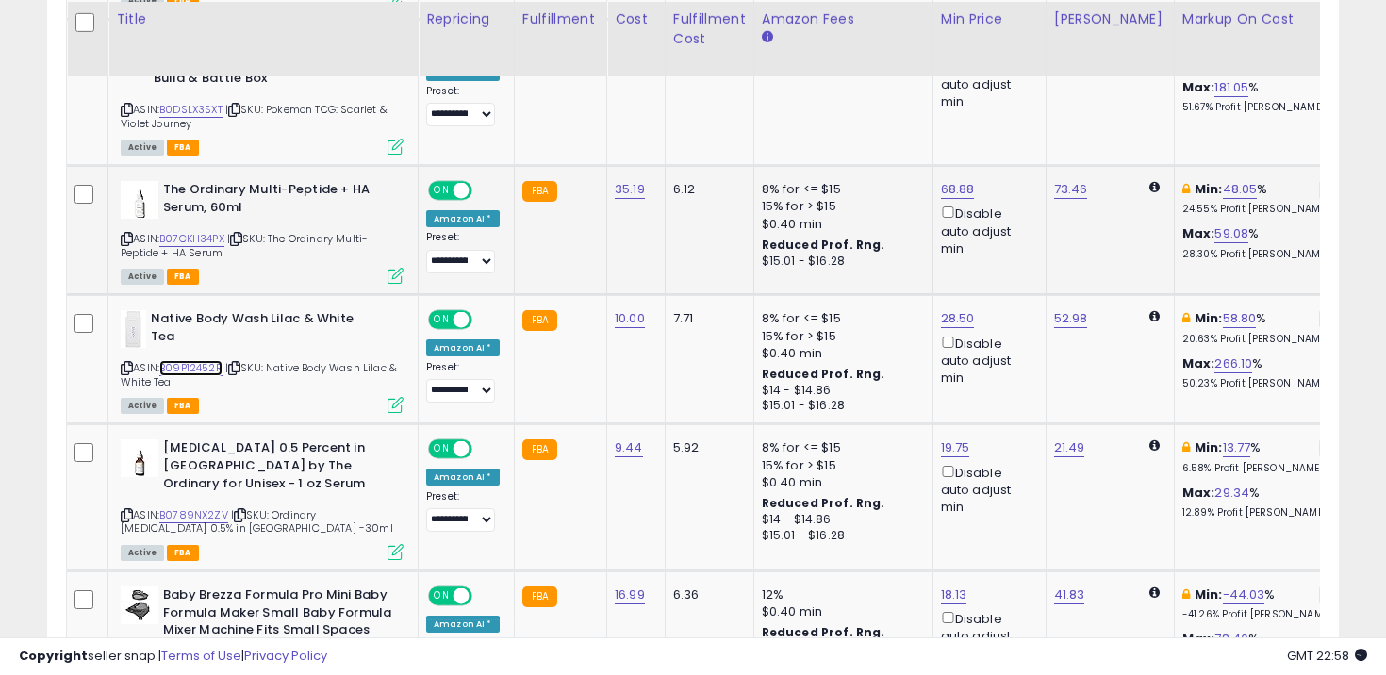
scroll to position [2146, 0]
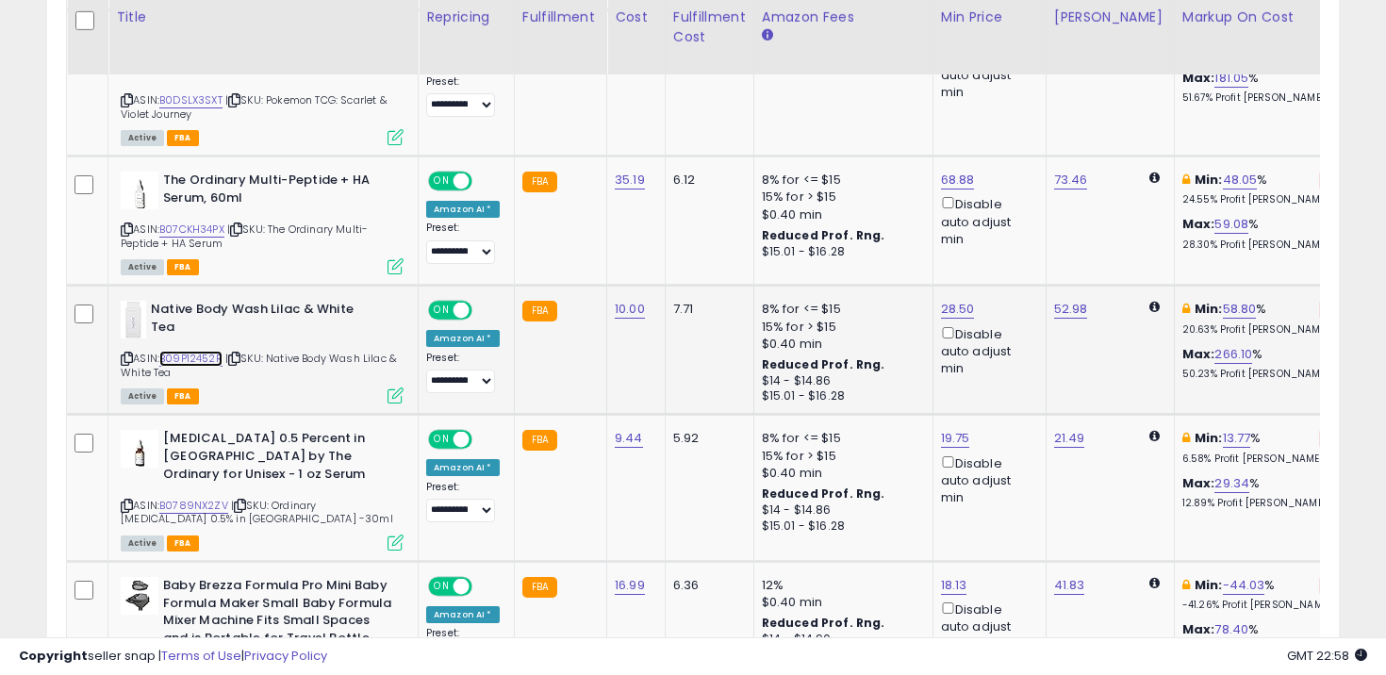
click at [196, 351] on link "B09P12452R" at bounding box center [190, 359] width 63 height 16
click at [202, 498] on link "B0789NX2ZV" at bounding box center [193, 506] width 69 height 16
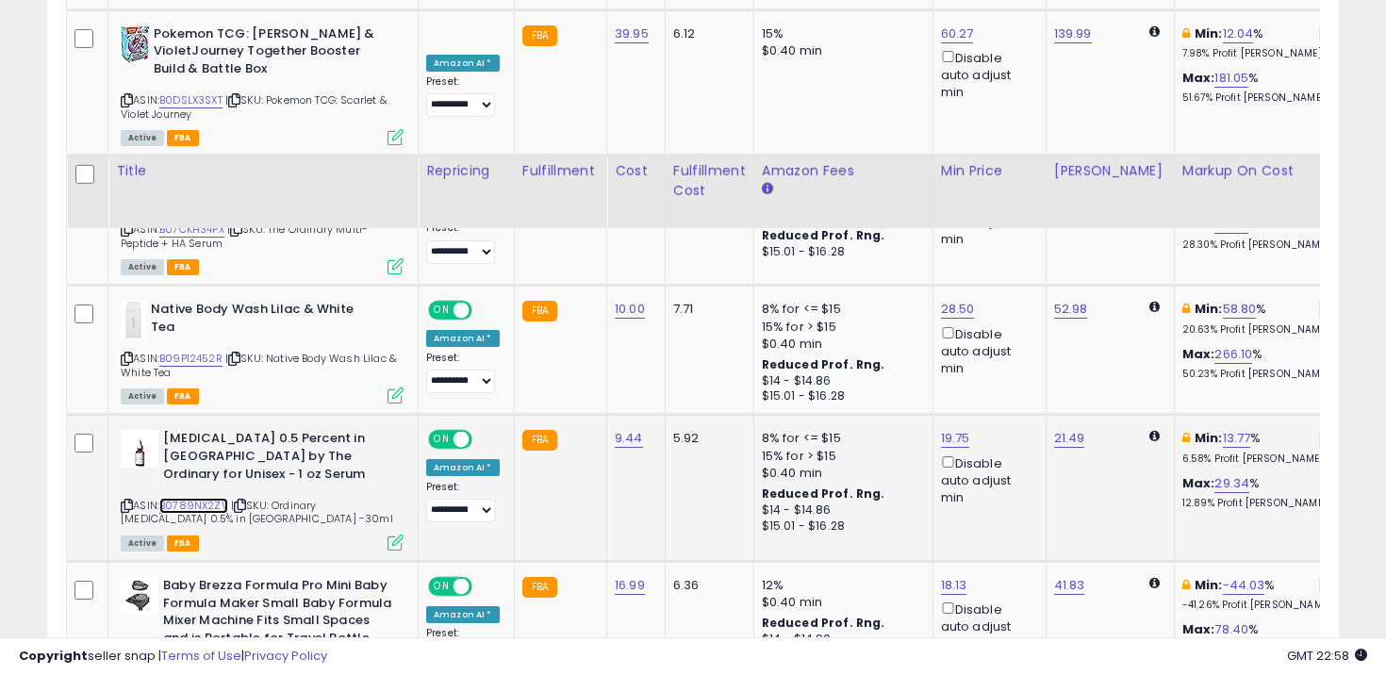
scroll to position [2356, 0]
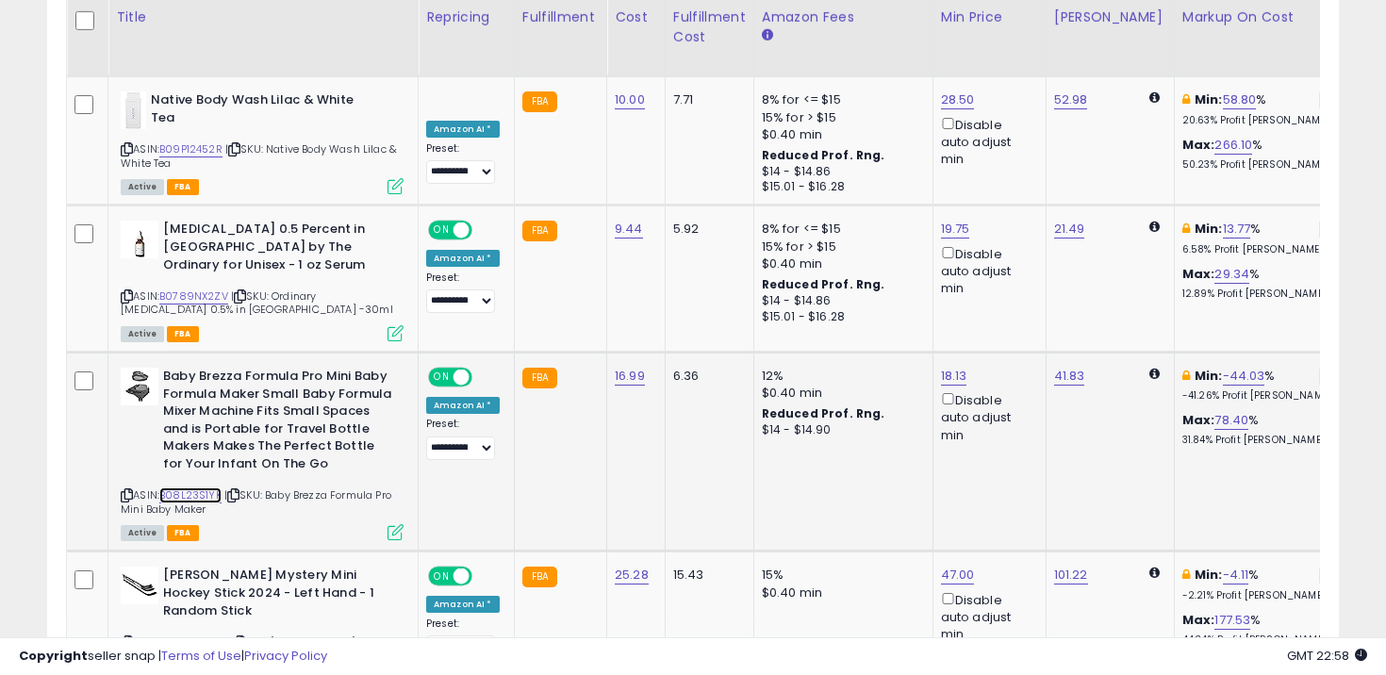
click at [190, 488] on link "B08L23S1YK" at bounding box center [190, 496] width 62 height 16
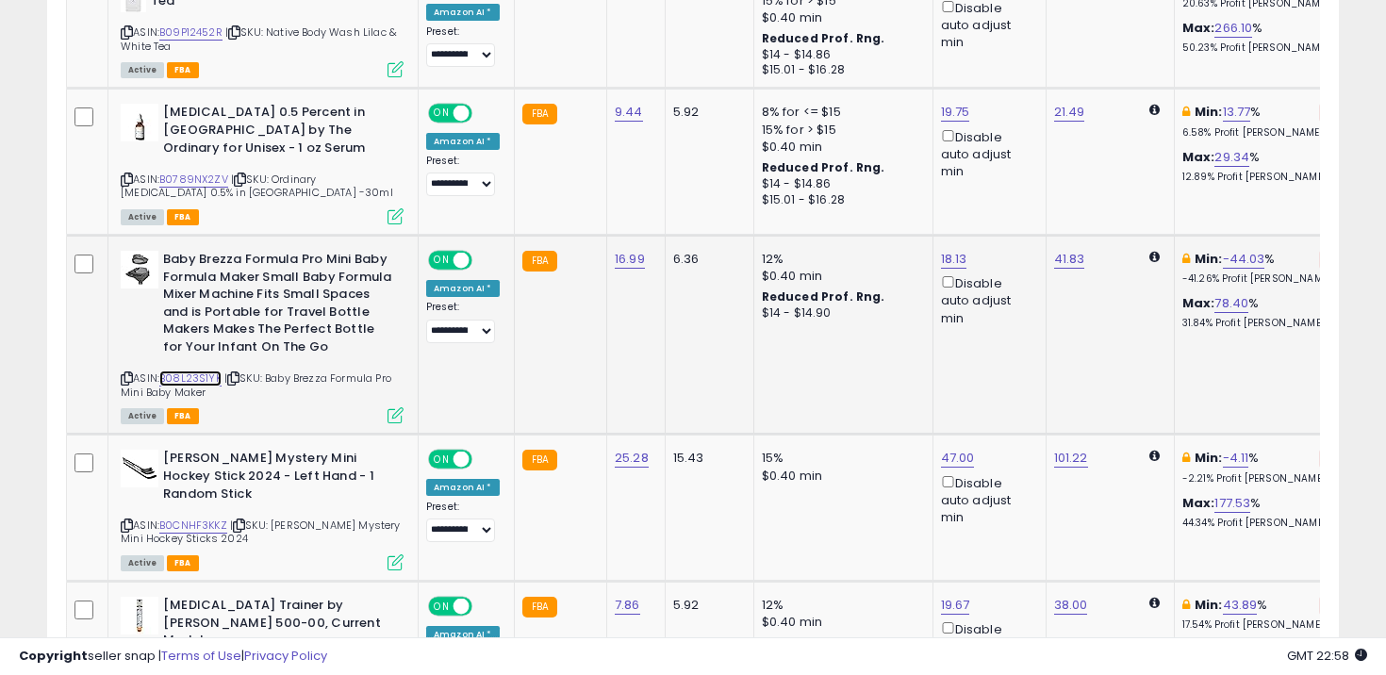
scroll to position [2508, 0]
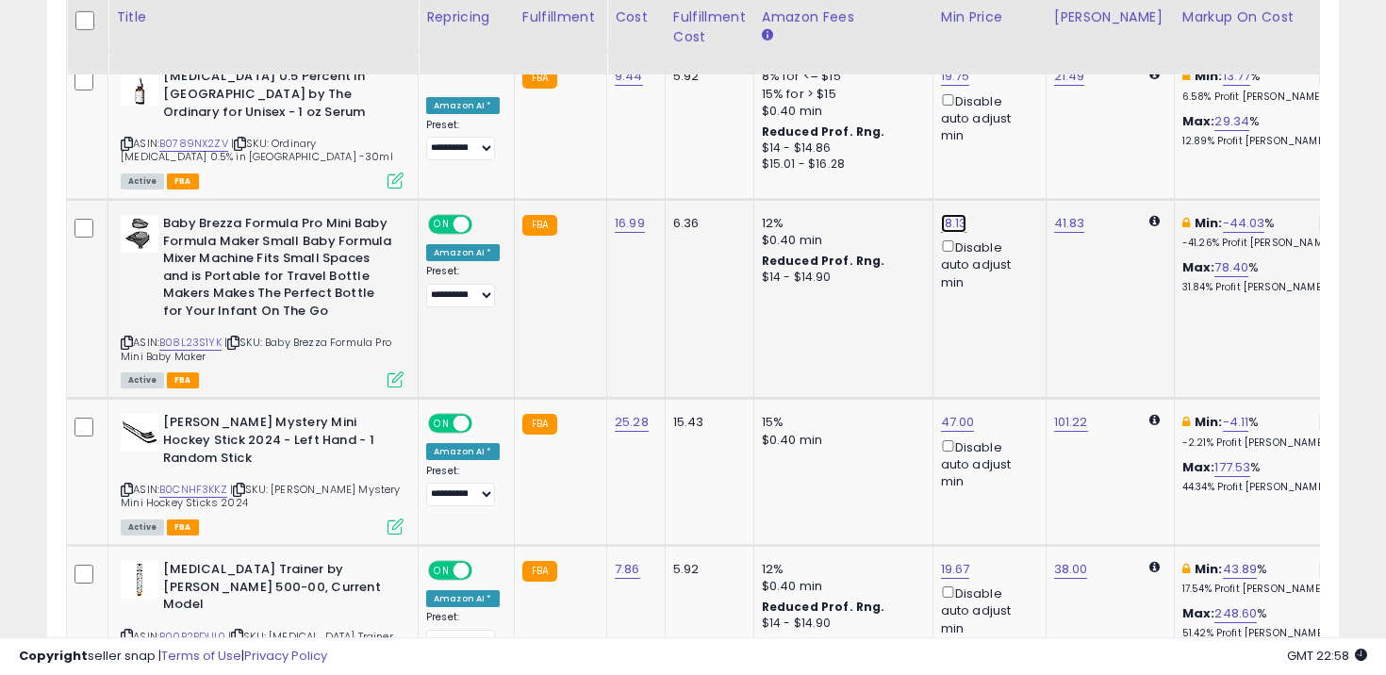
type input "*****"
click at [1021, 101] on button "submit" at bounding box center [1005, 104] width 32 height 28
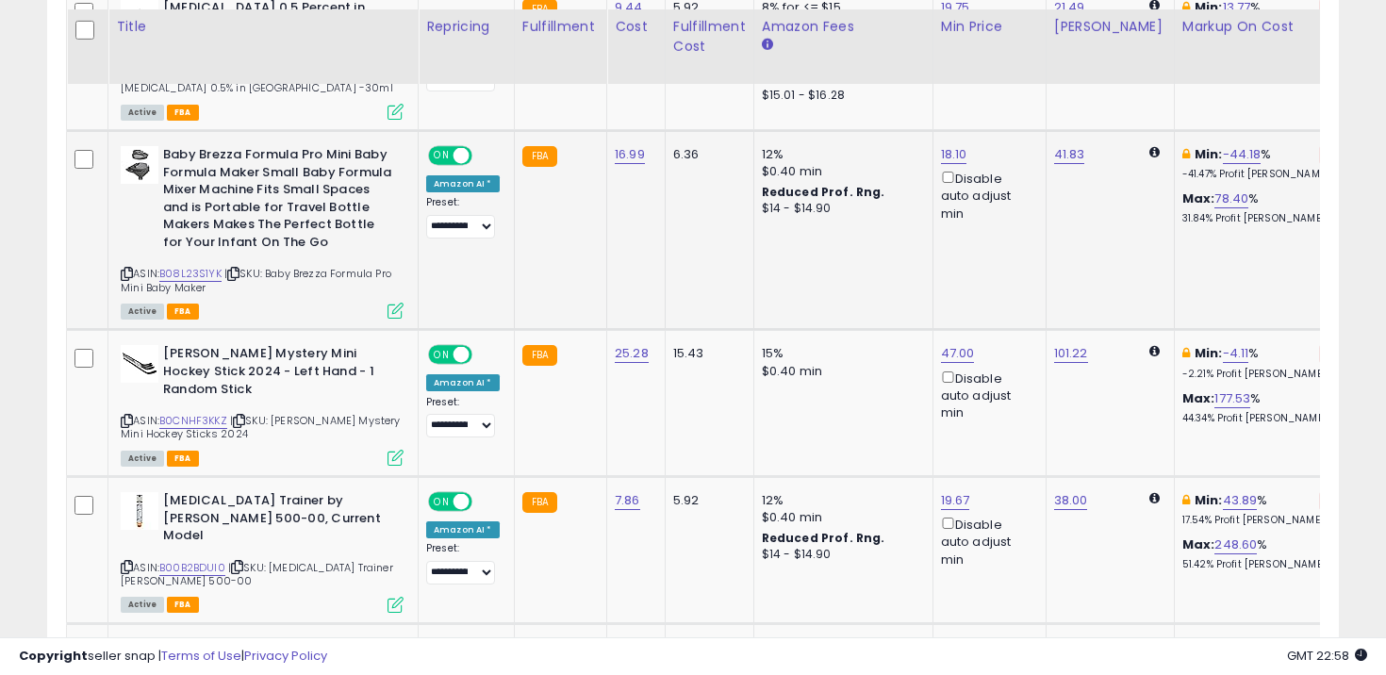
scroll to position [2587, 0]
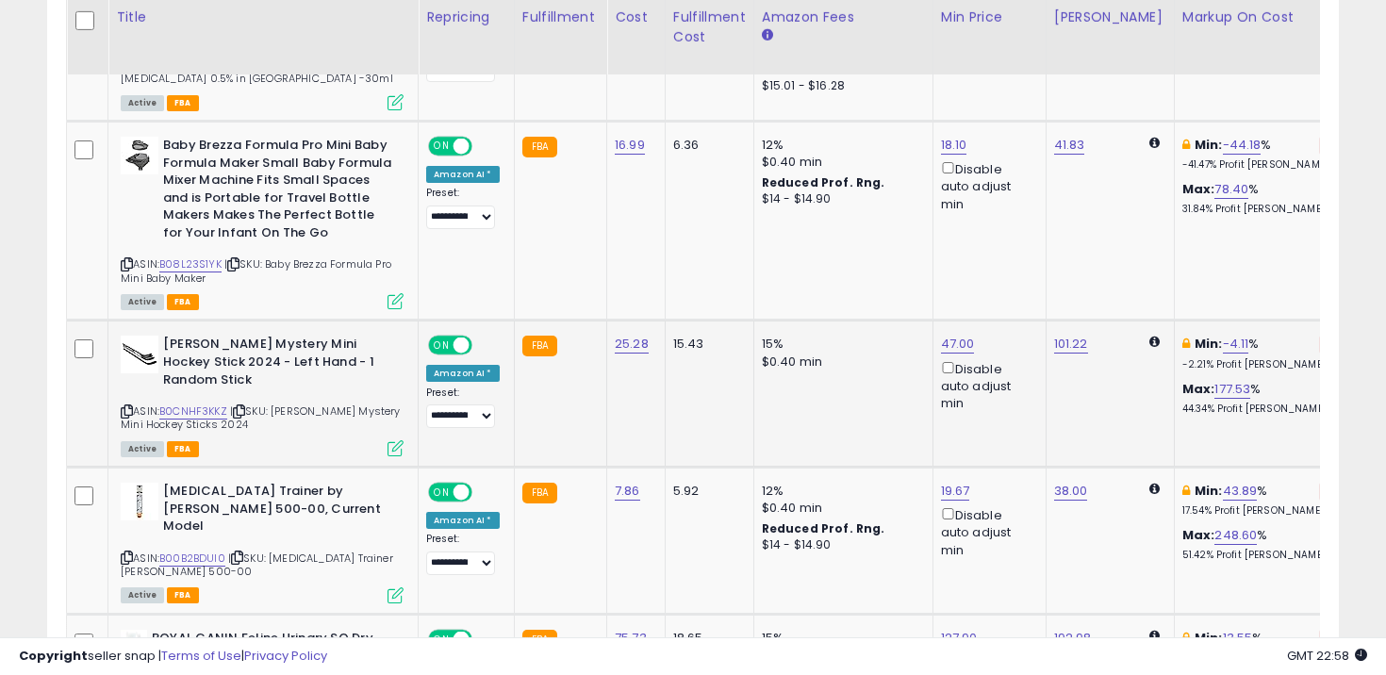
click at [211, 336] on div "ASIN: B0CNHF3KKZ | SKU: [PERSON_NAME] Mystery Mini Hockey Sticks 2024 Active FBA" at bounding box center [262, 395] width 283 height 119
click at [211, 404] on link "B0CNHF3KKZ" at bounding box center [193, 412] width 68 height 16
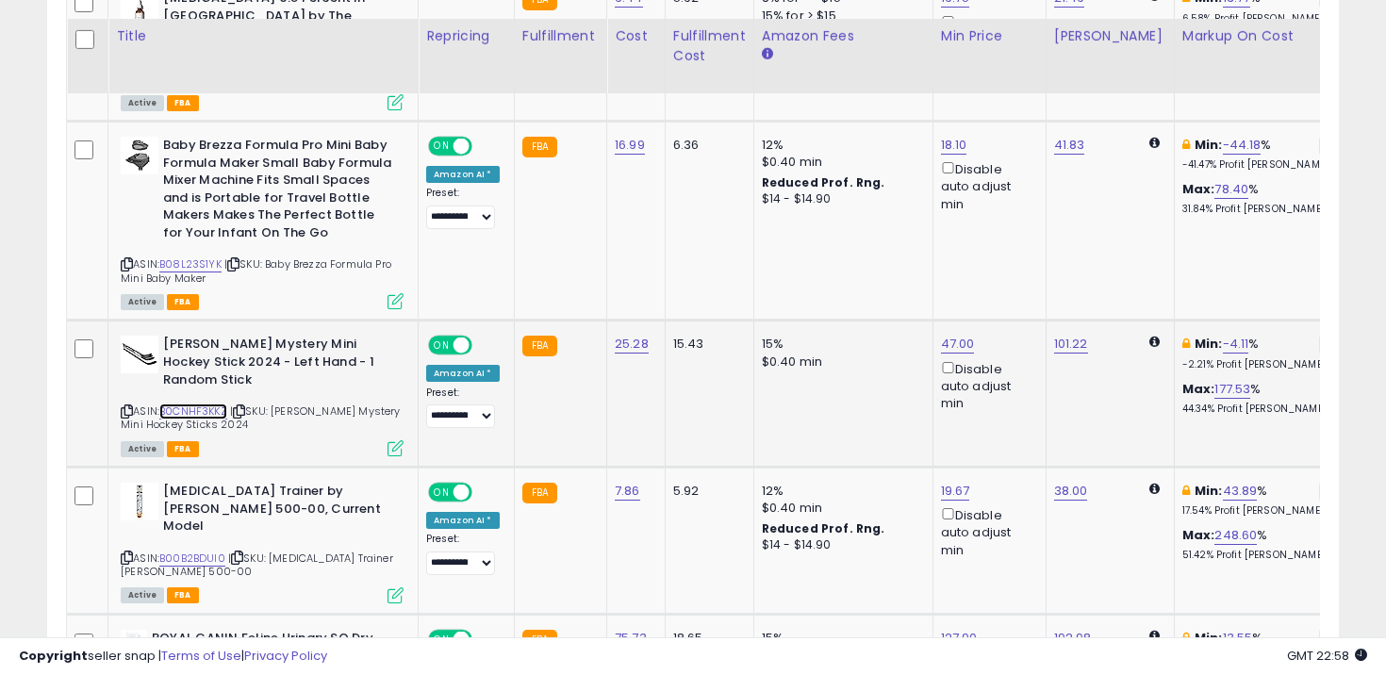
scroll to position [2625, 0]
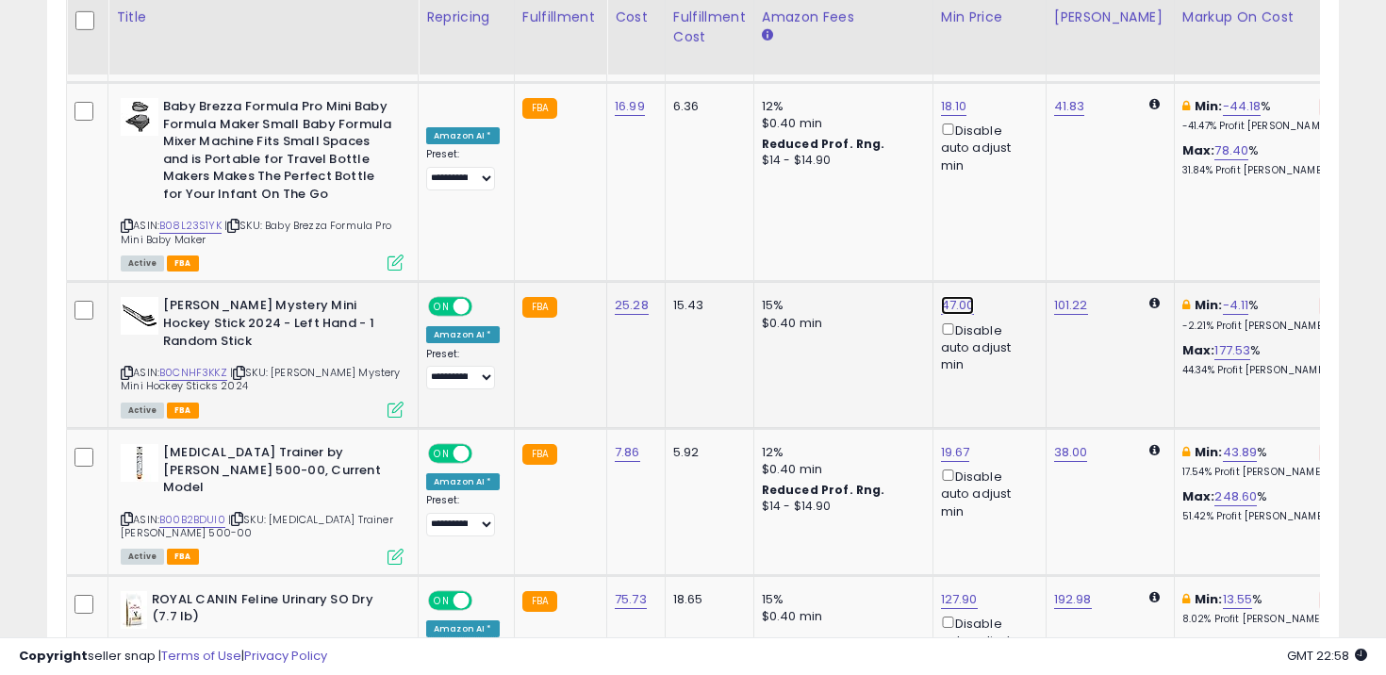
type input "*****"
click at [1014, 180] on icon "submit" at bounding box center [1007, 185] width 11 height 11
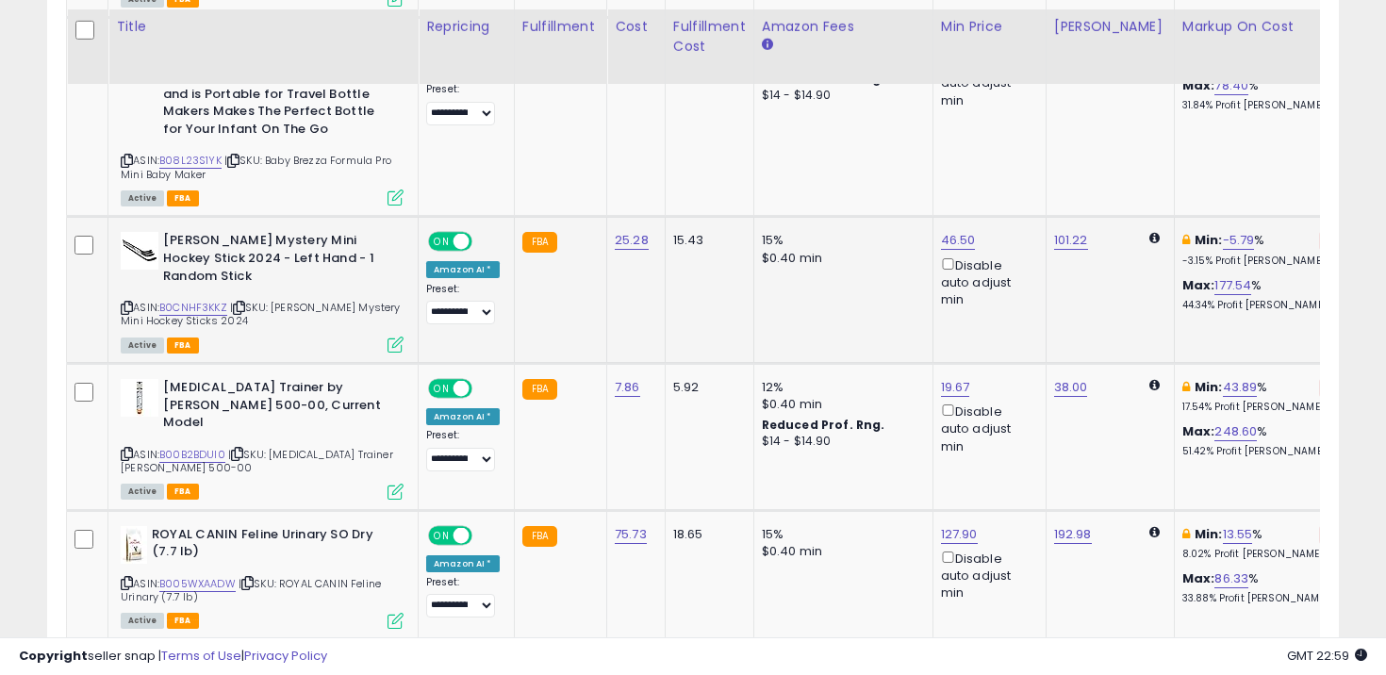
scroll to position [2701, 0]
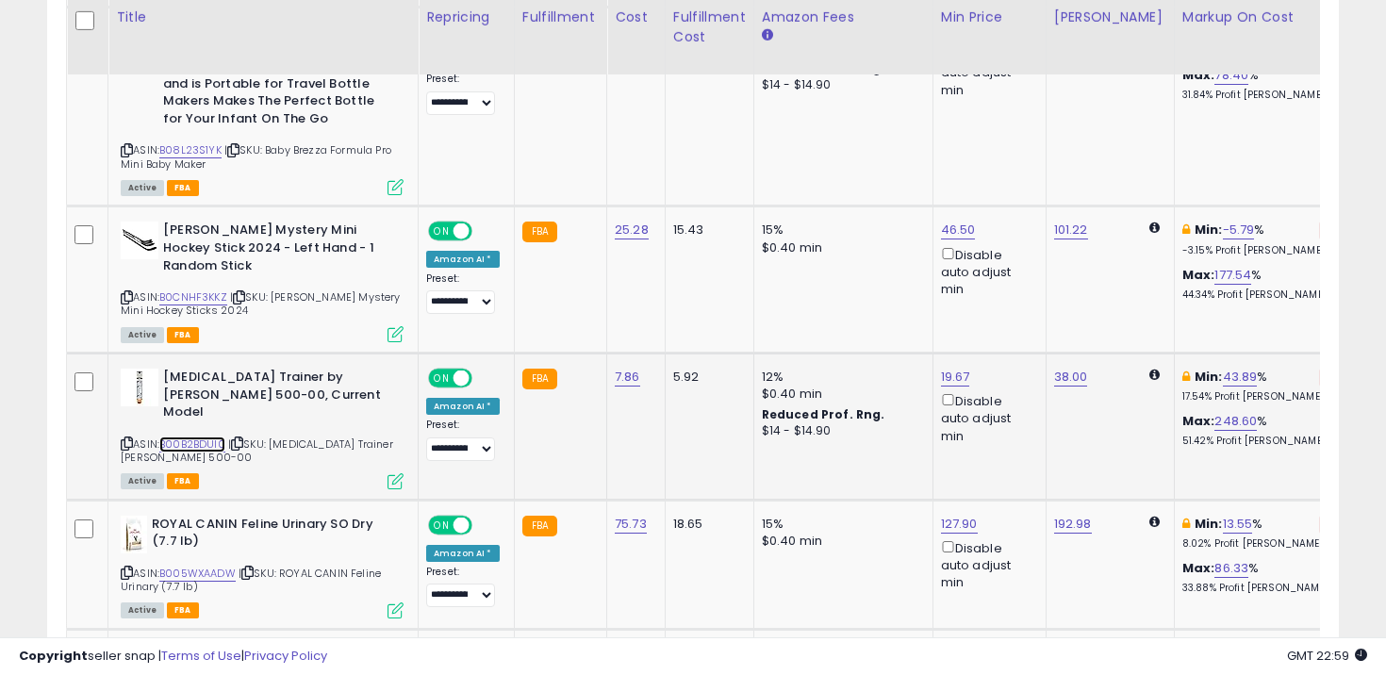
click at [191, 437] on link "B00B2BDUI0" at bounding box center [192, 445] width 66 height 16
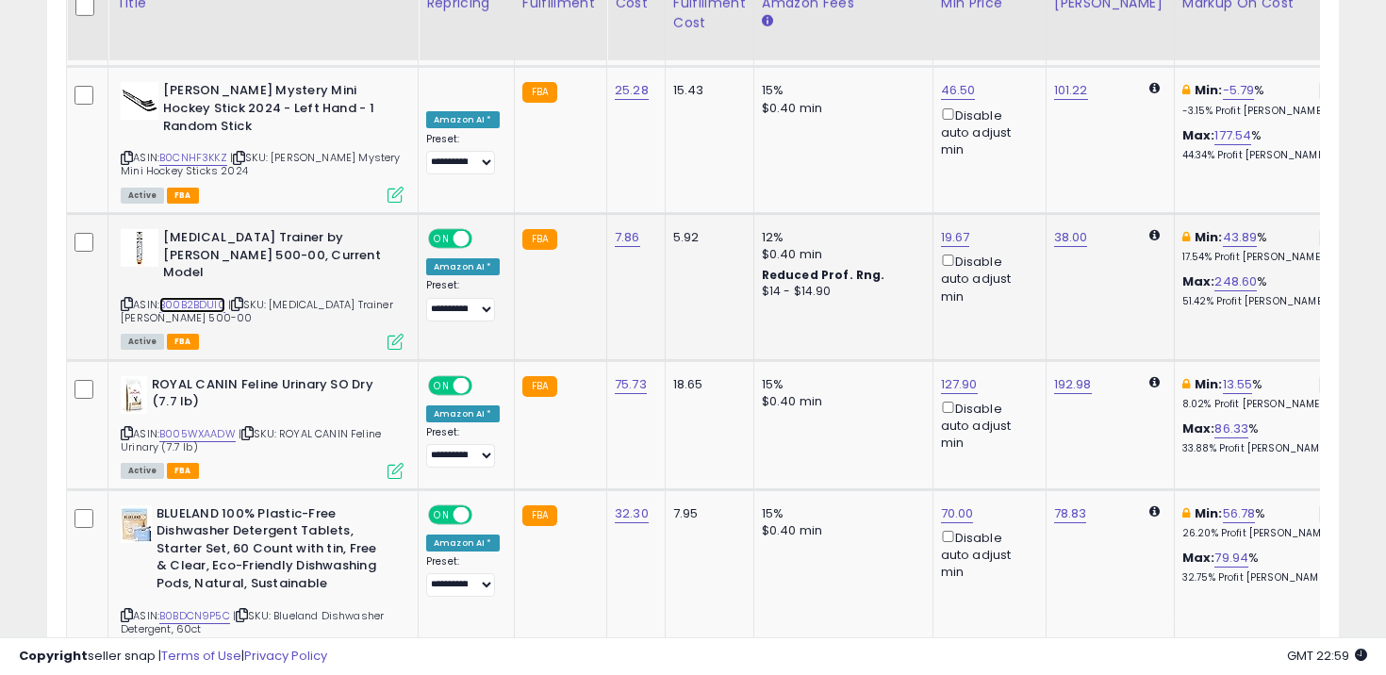
scroll to position [2860, 0]
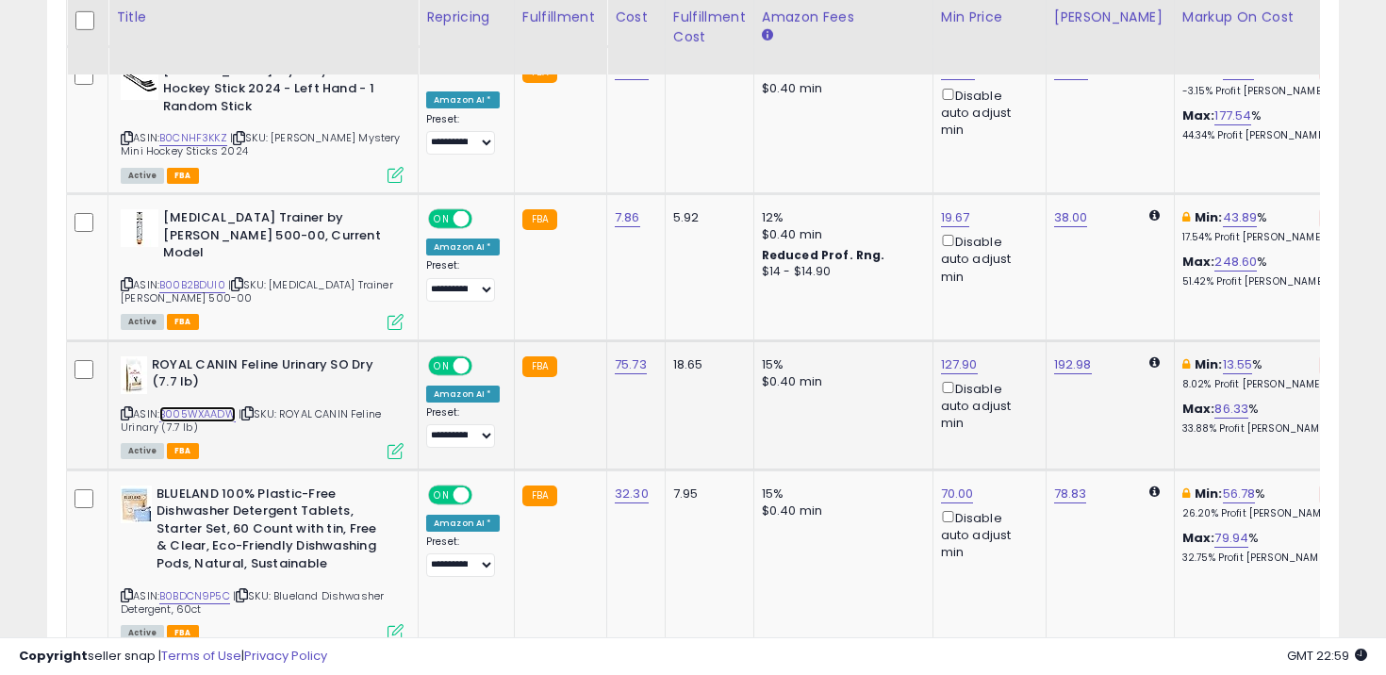
click at [206, 406] on link "B005WXAADW" at bounding box center [197, 414] width 76 height 16
type input "******"
click at [1026, 197] on button "submit" at bounding box center [1010, 210] width 32 height 28
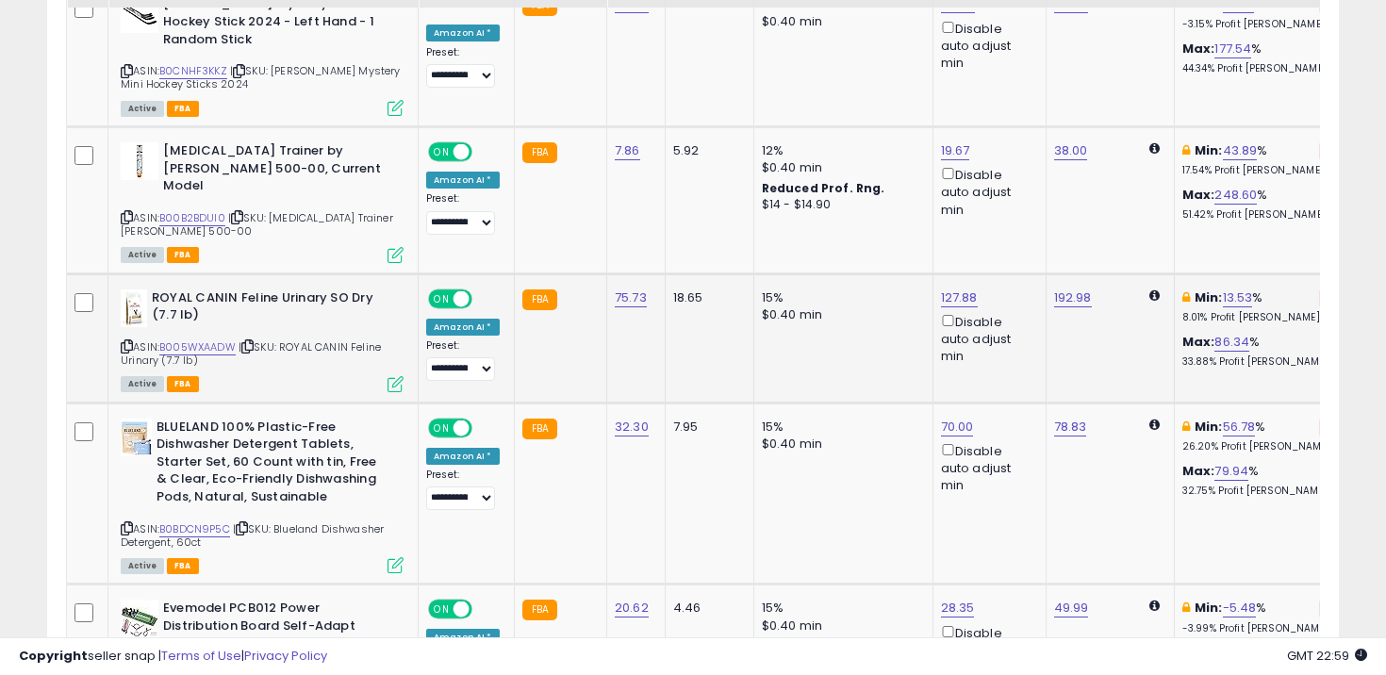
scroll to position [2938, 0]
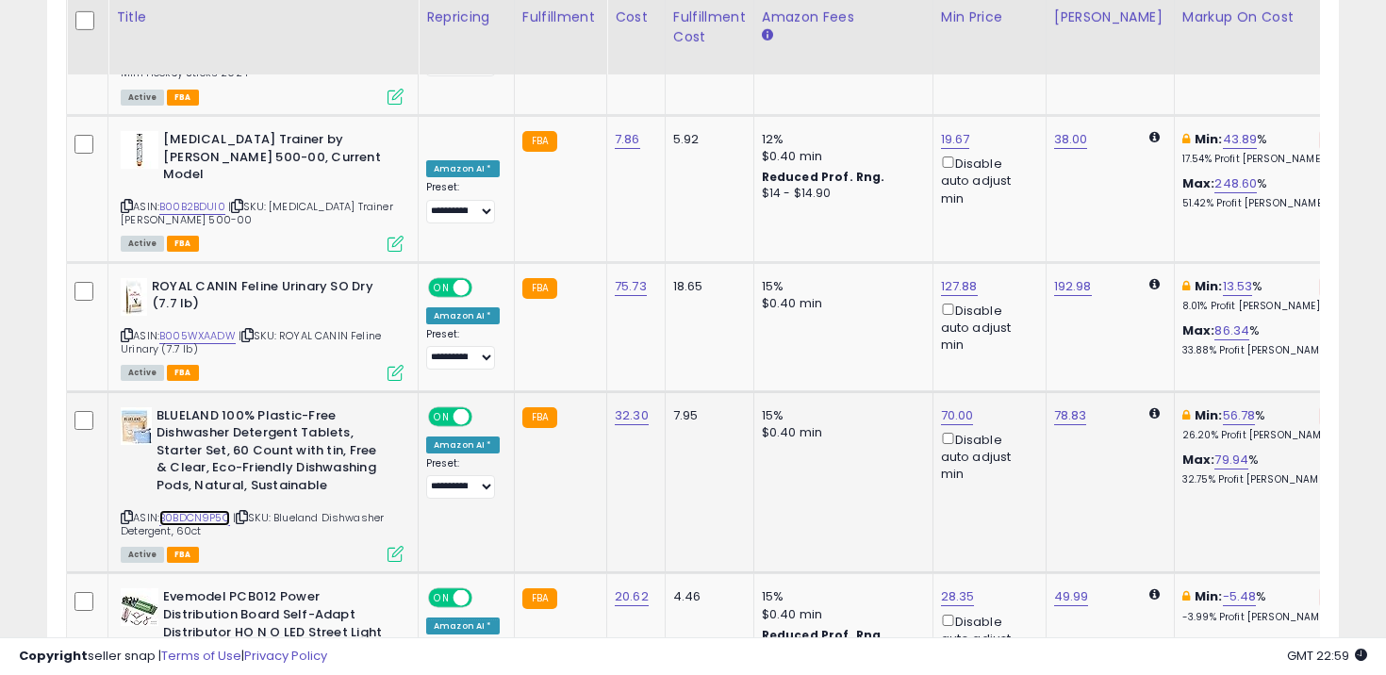
click at [213, 510] on link "B0BDCN9P5C" at bounding box center [194, 518] width 71 height 16
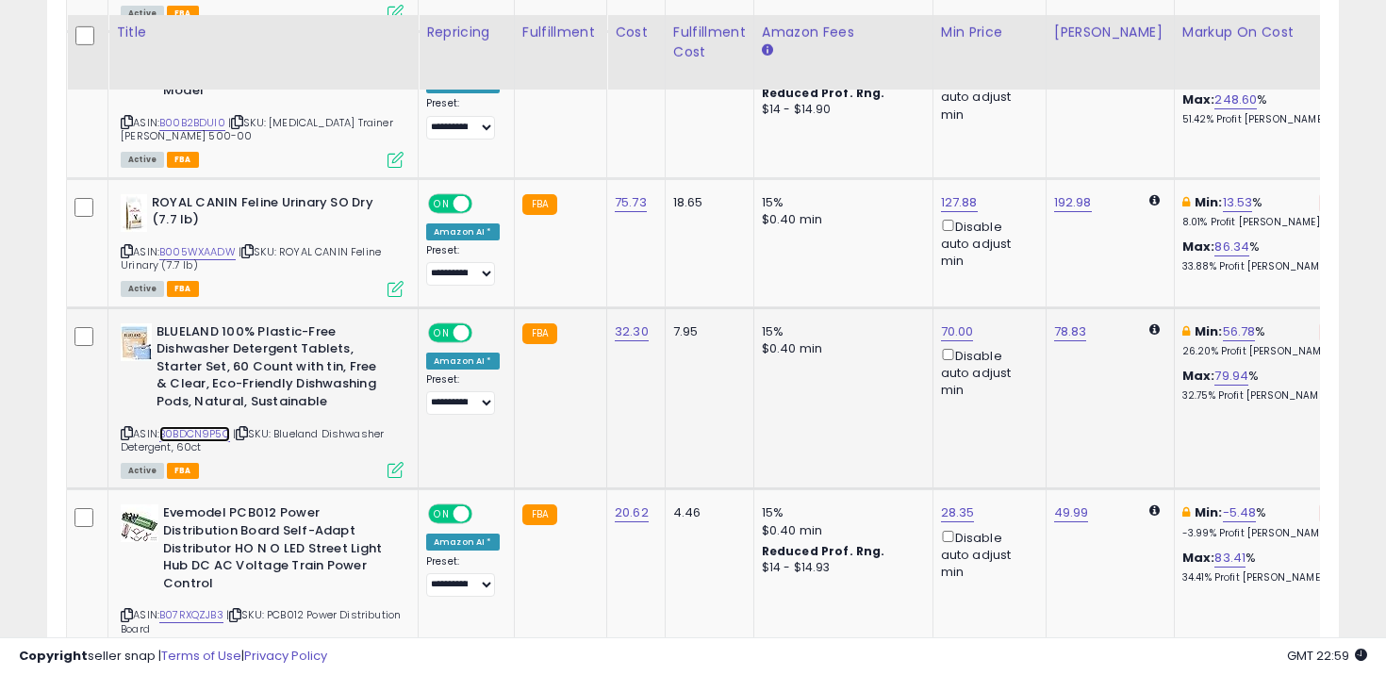
scroll to position [3039, 0]
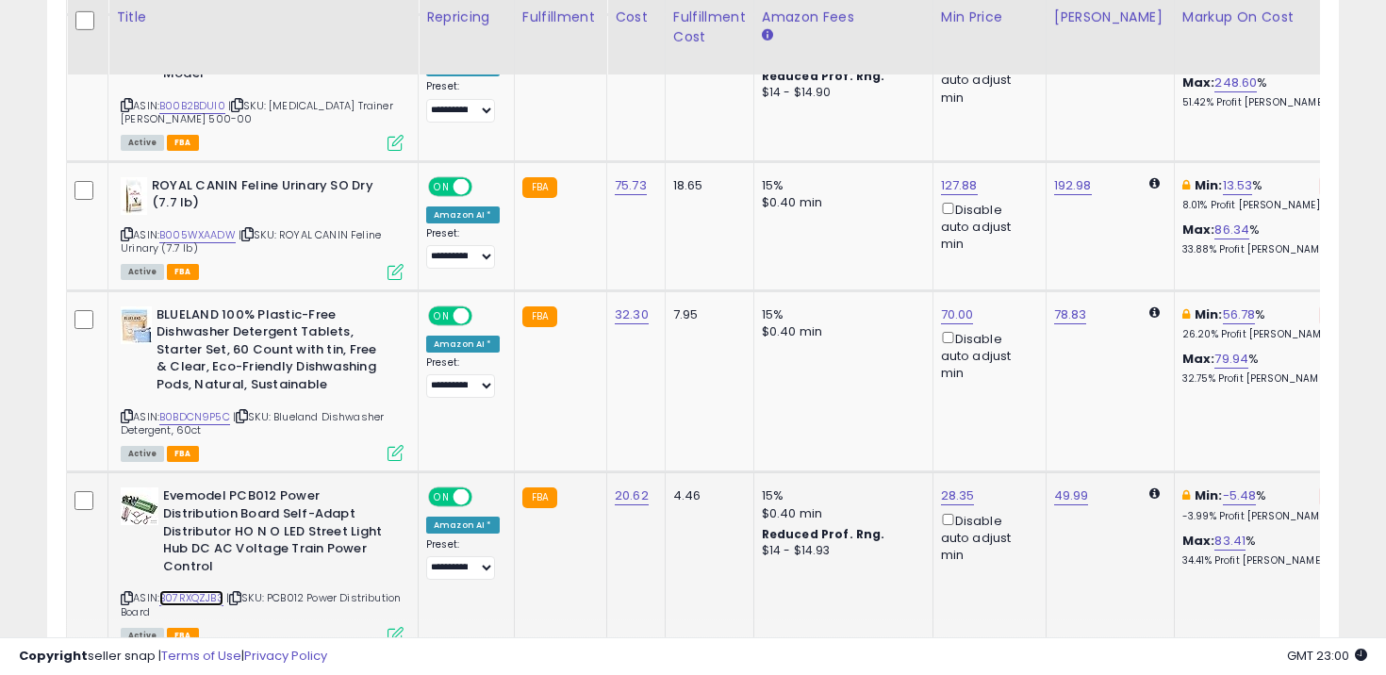
click at [200, 590] on link "B07RXQZJB3" at bounding box center [191, 598] width 64 height 16
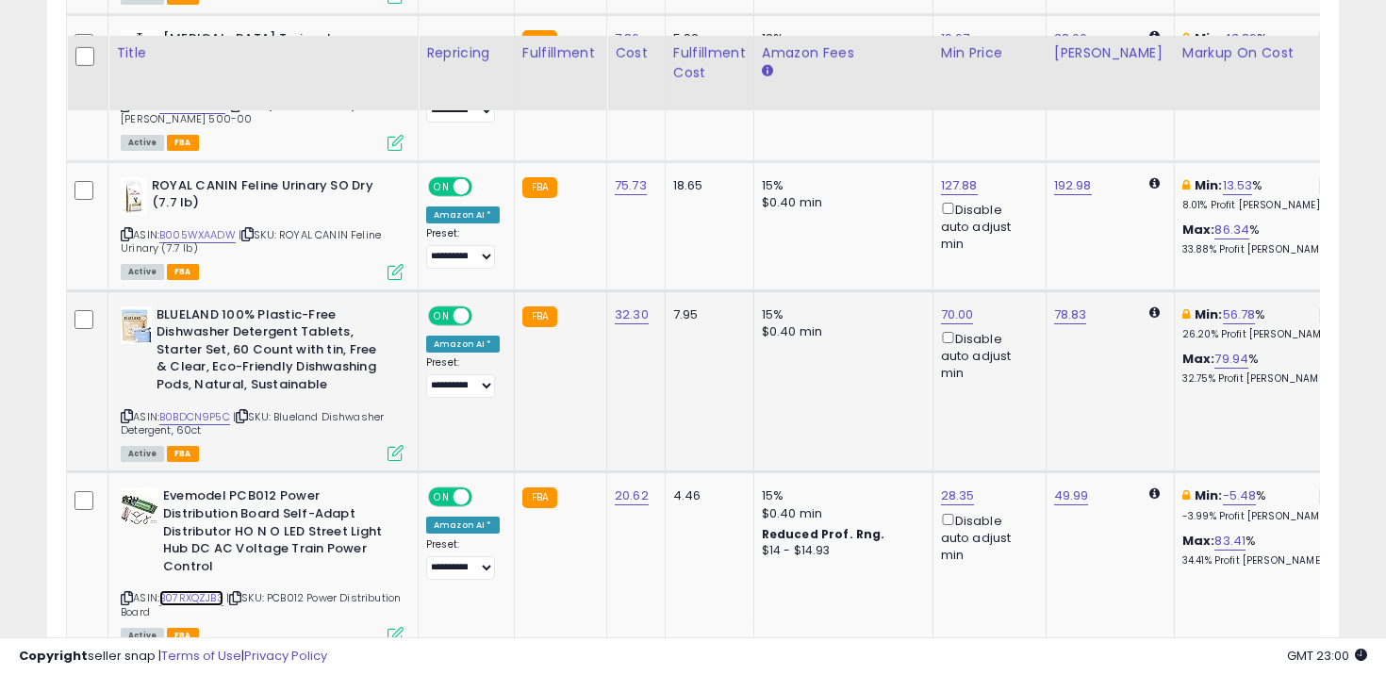
scroll to position [3181, 0]
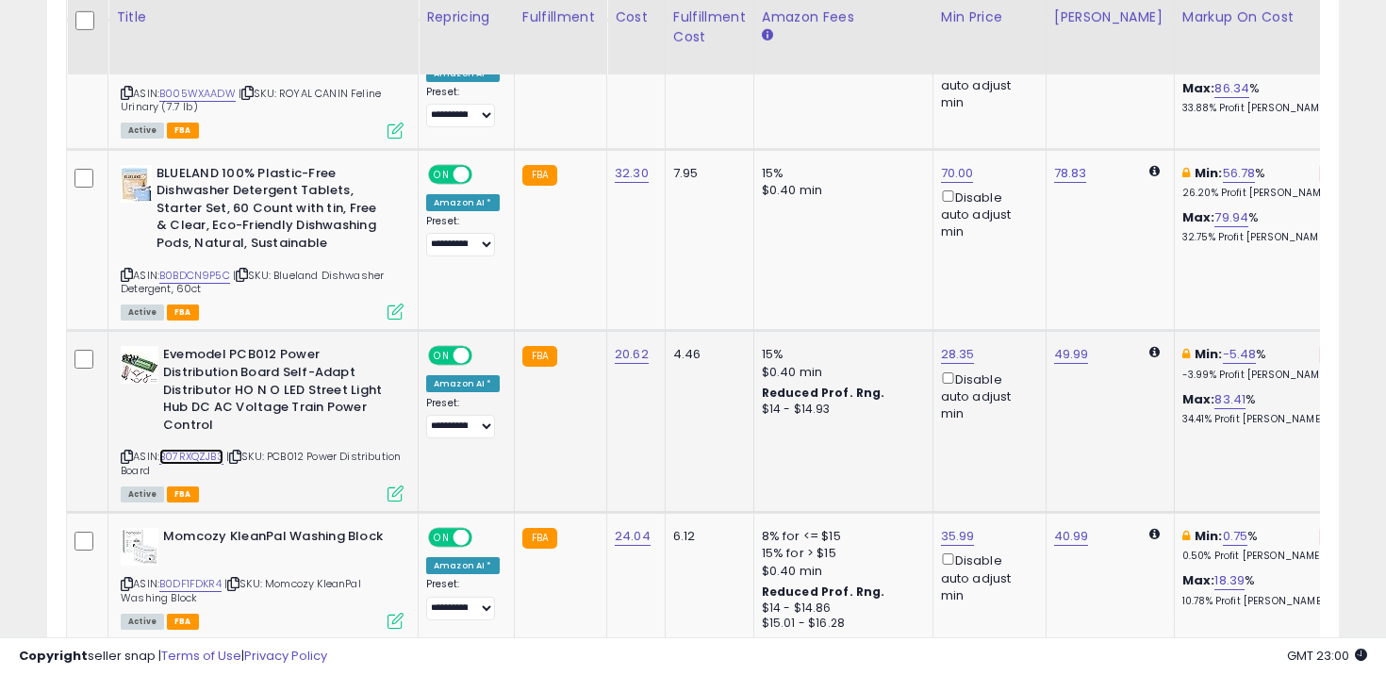
click at [215, 449] on link "B07RXQZJB3" at bounding box center [191, 457] width 64 height 16
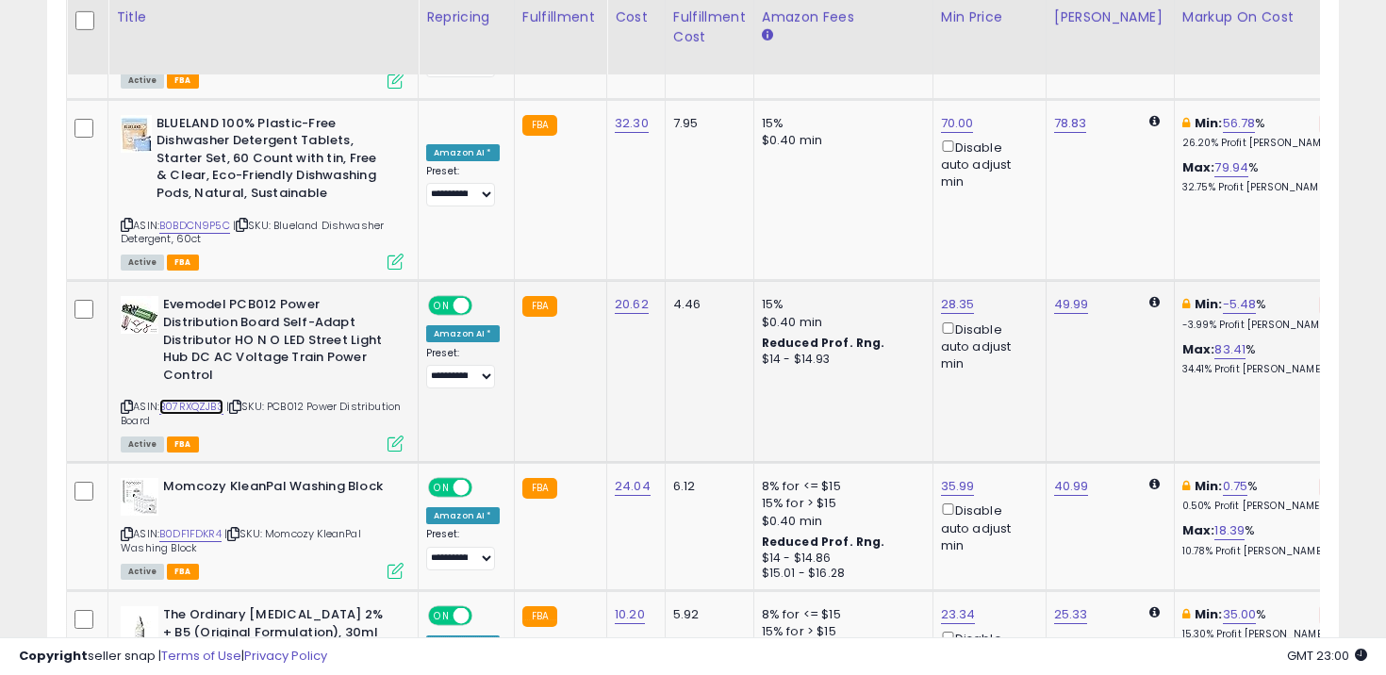
scroll to position [3242, 0]
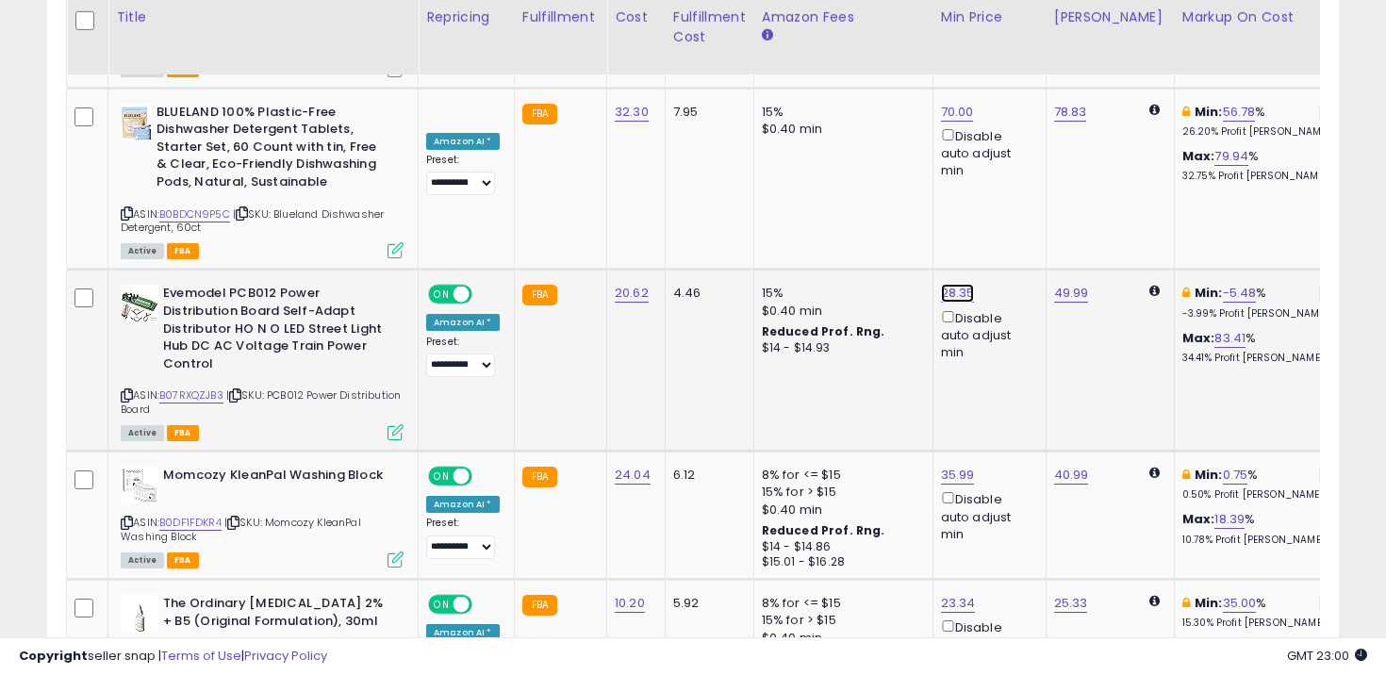
type input "*****"
click at [1024, 151] on button "submit" at bounding box center [1008, 139] width 32 height 28
click at [207, 515] on link "B0DF1FDKR4" at bounding box center [190, 523] width 62 height 16
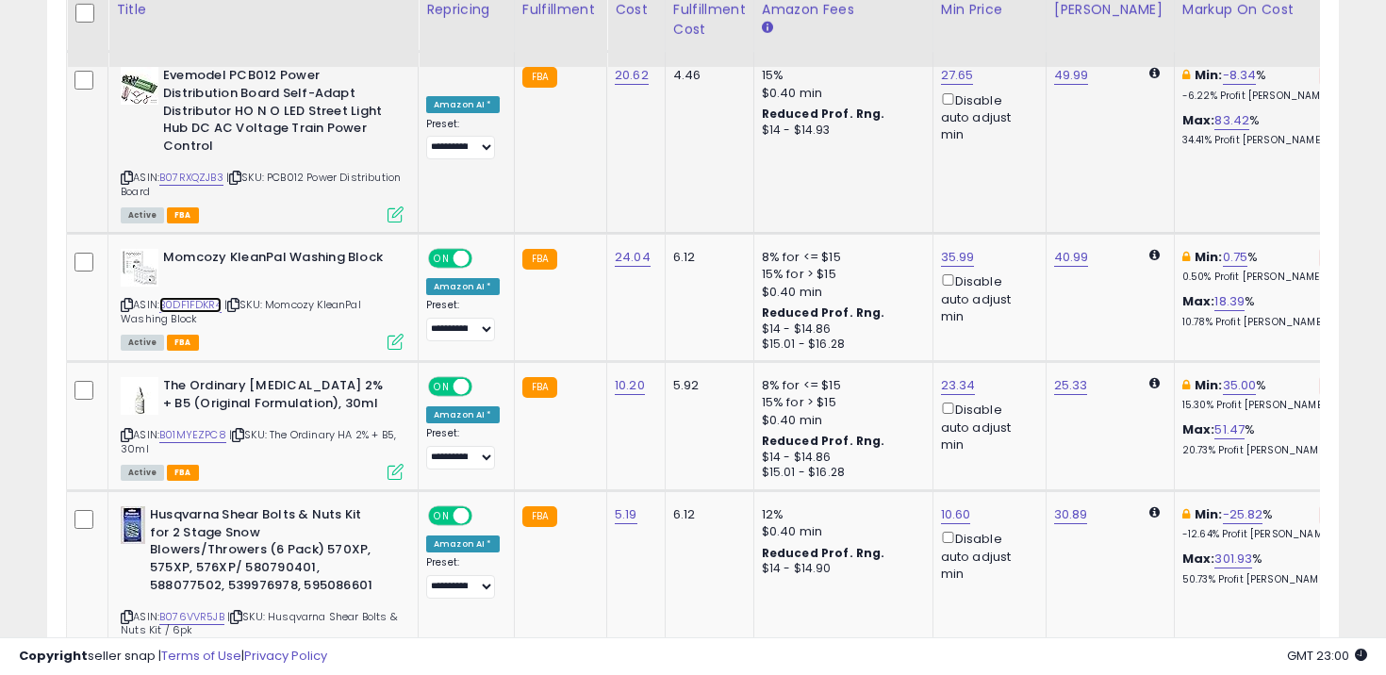
scroll to position [3462, 0]
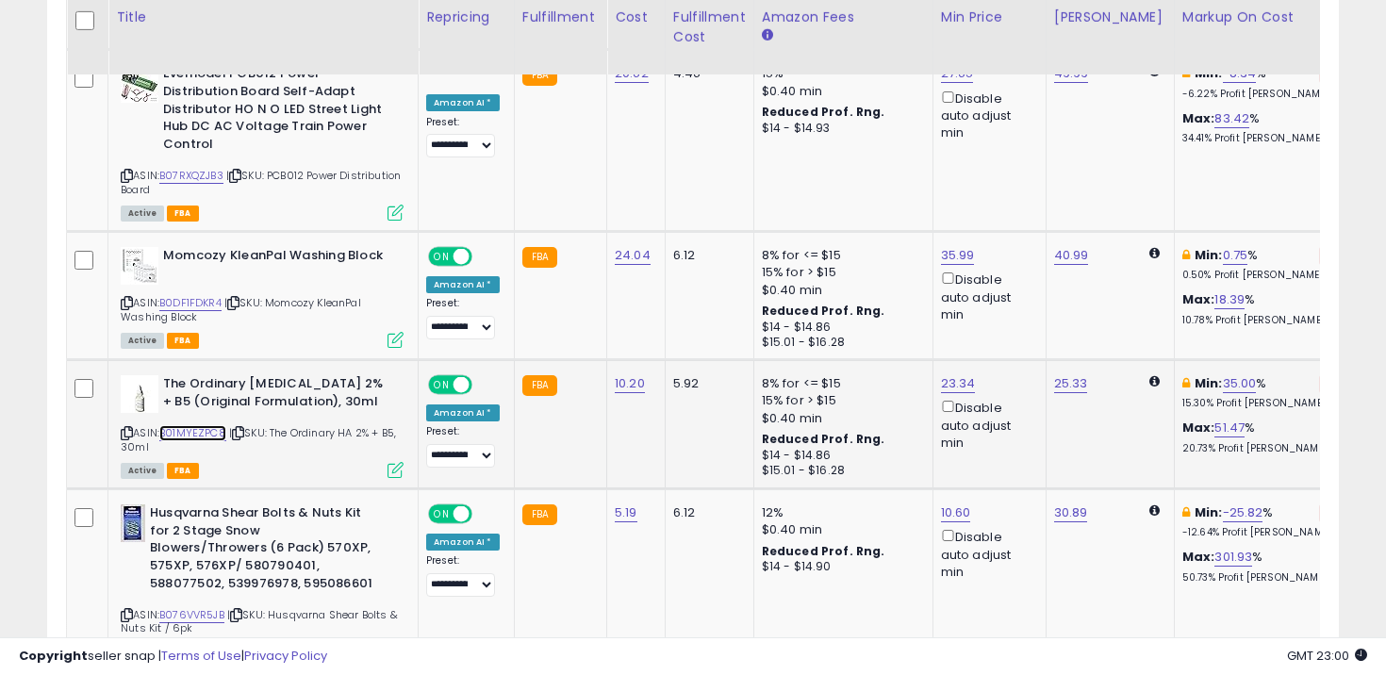
click at [200, 425] on link "B01MYEZPC8" at bounding box center [192, 433] width 67 height 16
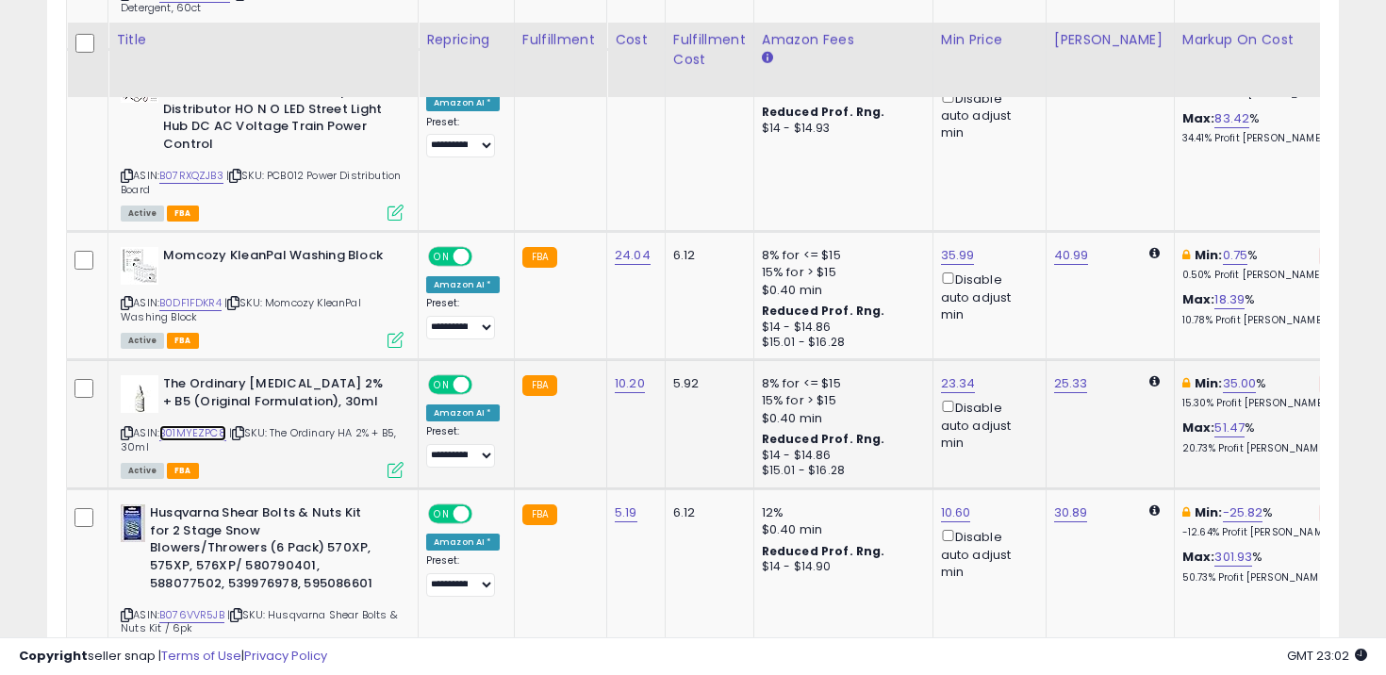
scroll to position [3529, 0]
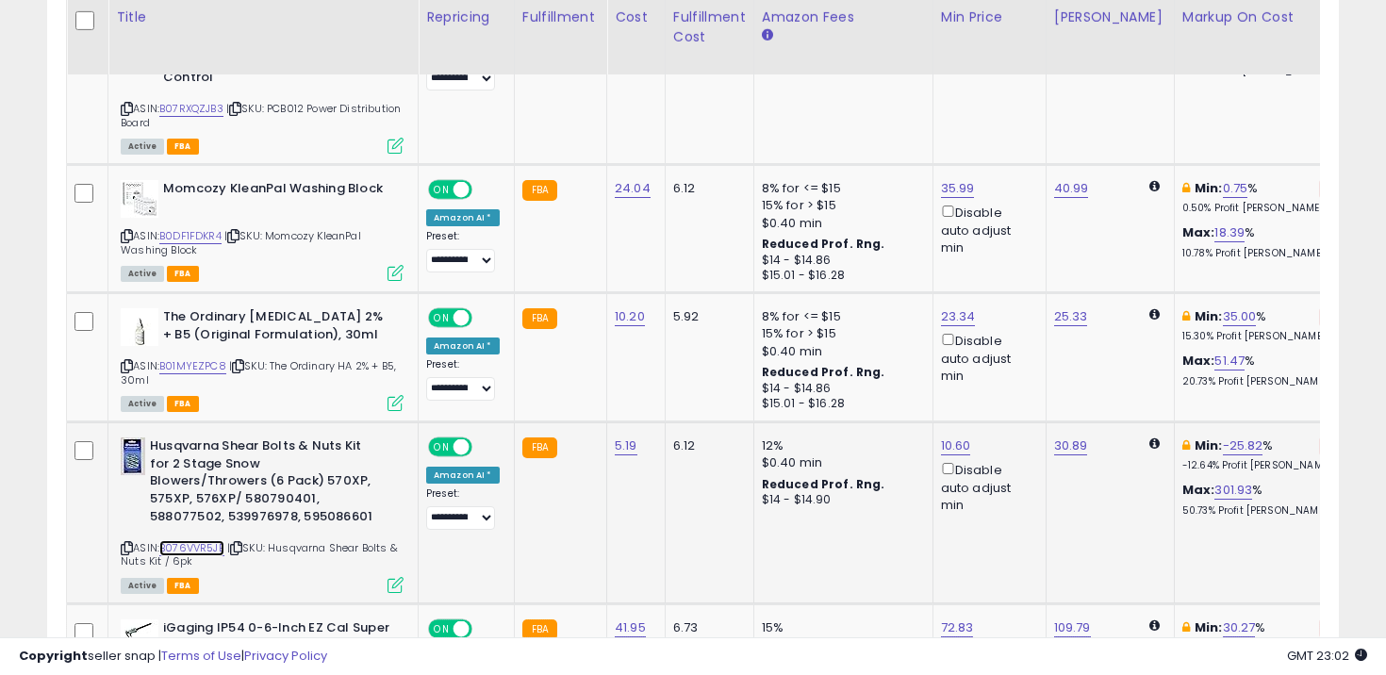
click at [206, 540] on link "B076VVR5JB" at bounding box center [191, 548] width 65 height 16
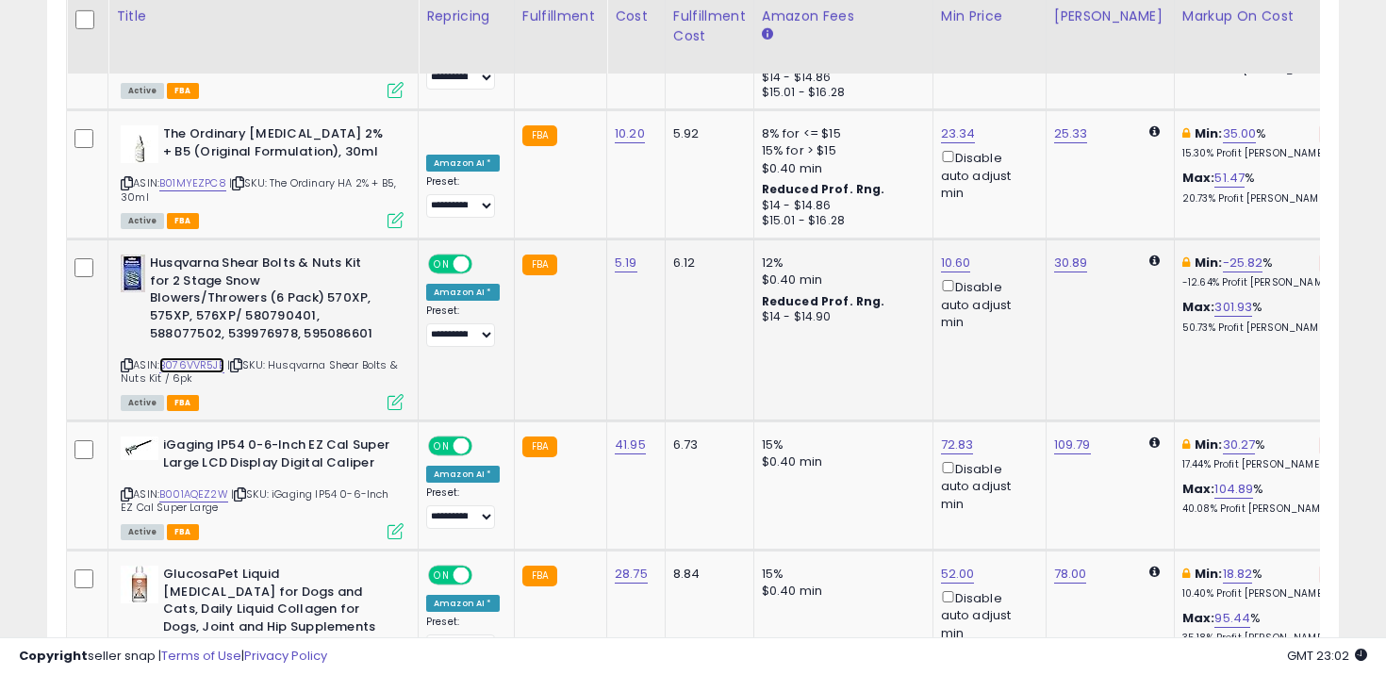
scroll to position [3711, 0]
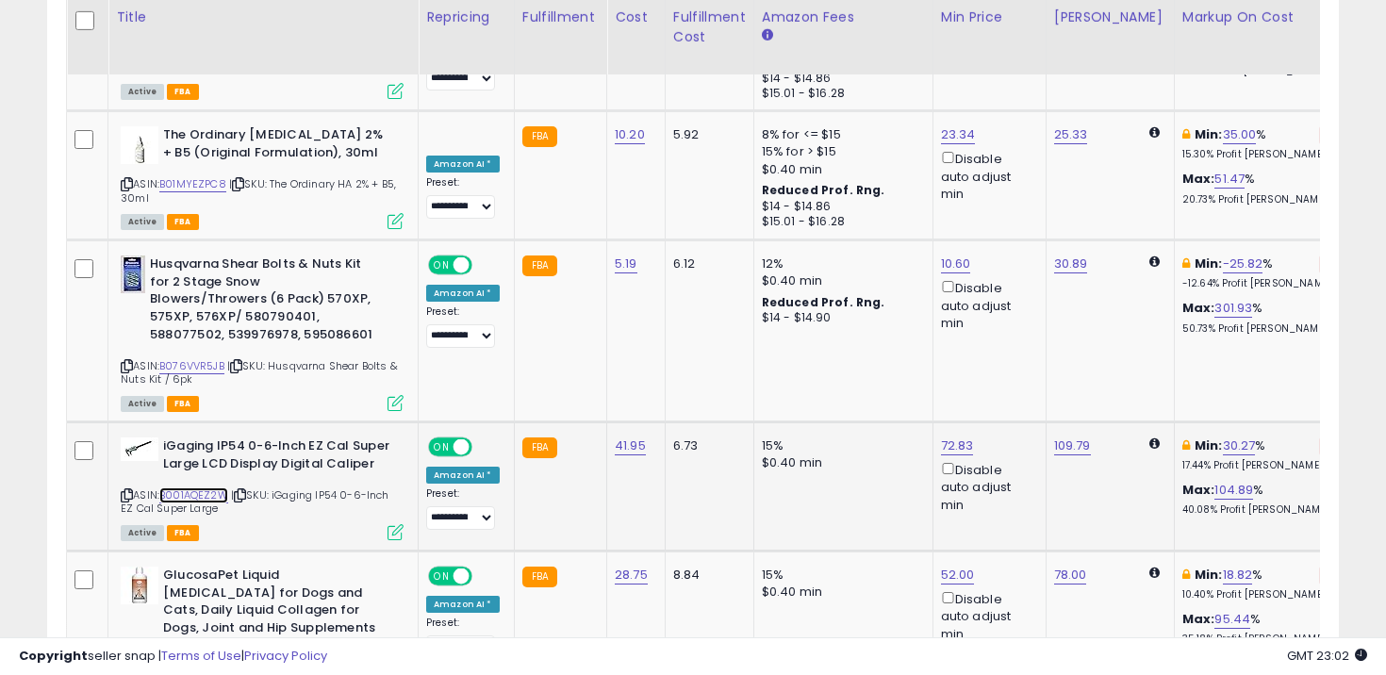
click at [216, 488] on link "B001AQEZ2W" at bounding box center [193, 496] width 69 height 16
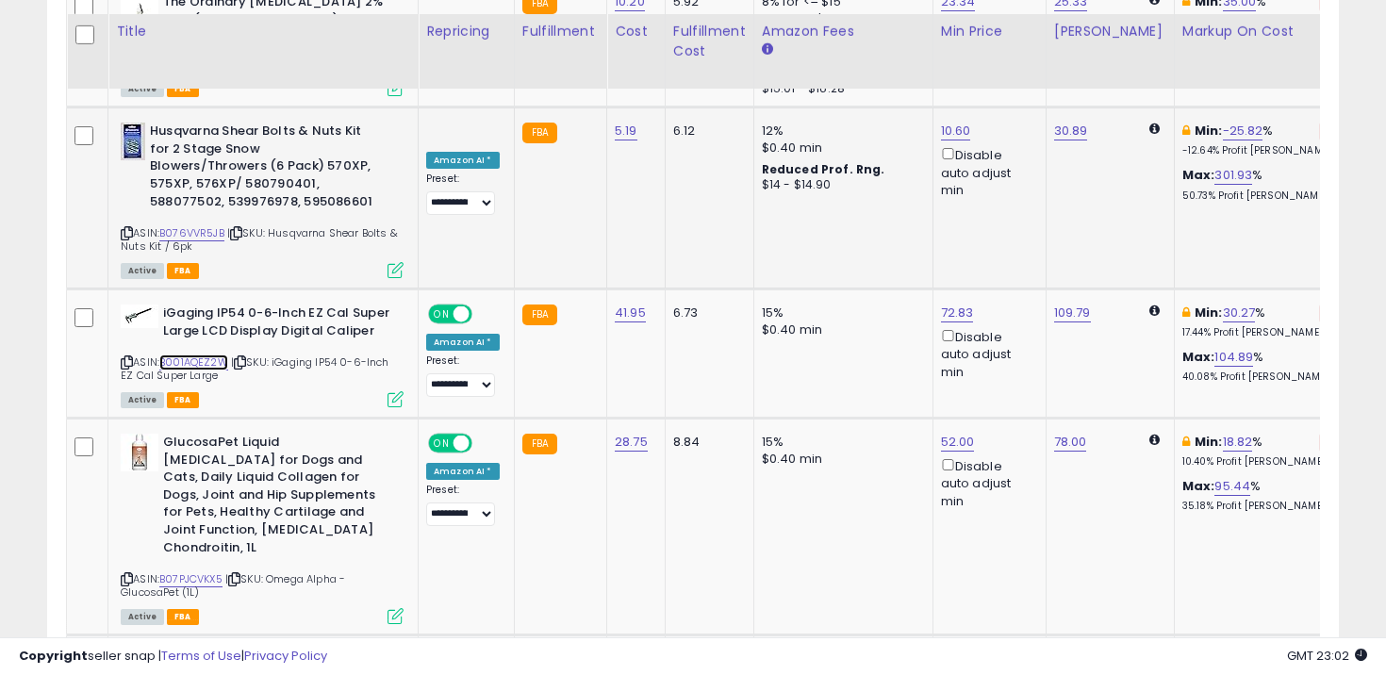
scroll to position [3879, 0]
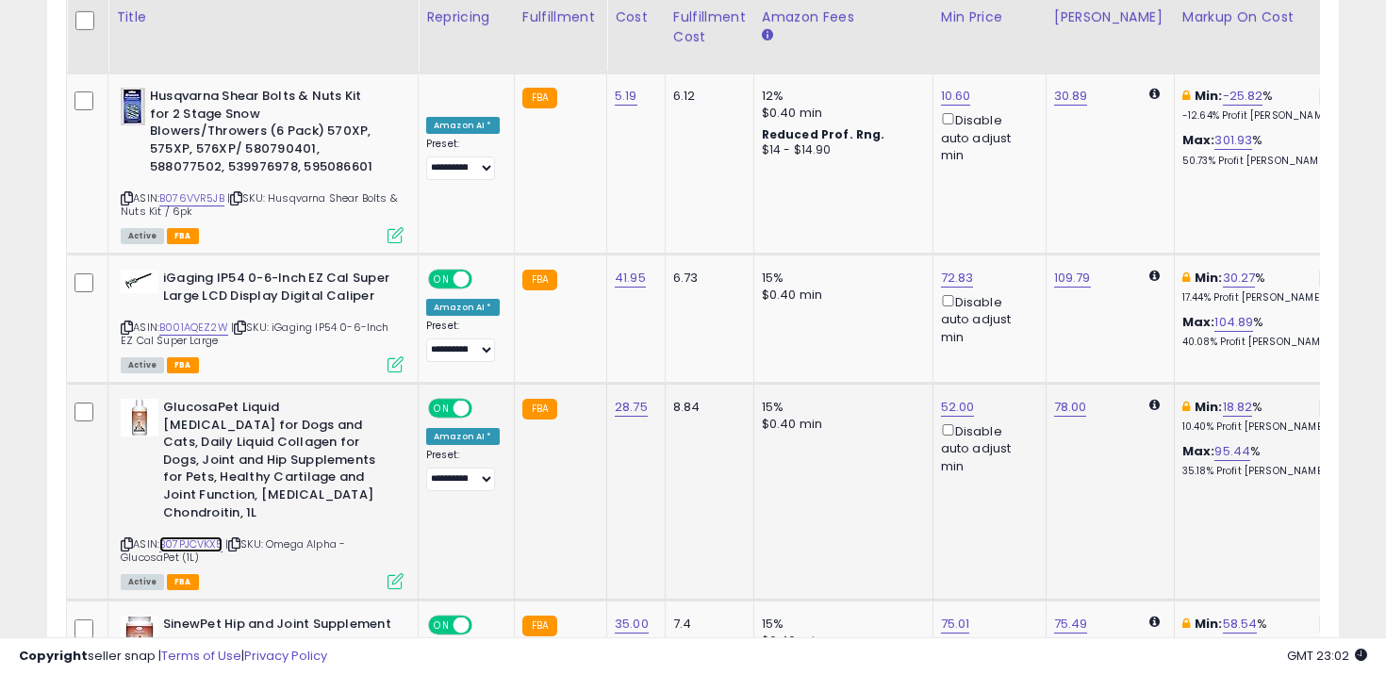
click at [202, 537] on link "B07PJCVKX5" at bounding box center [190, 545] width 63 height 16
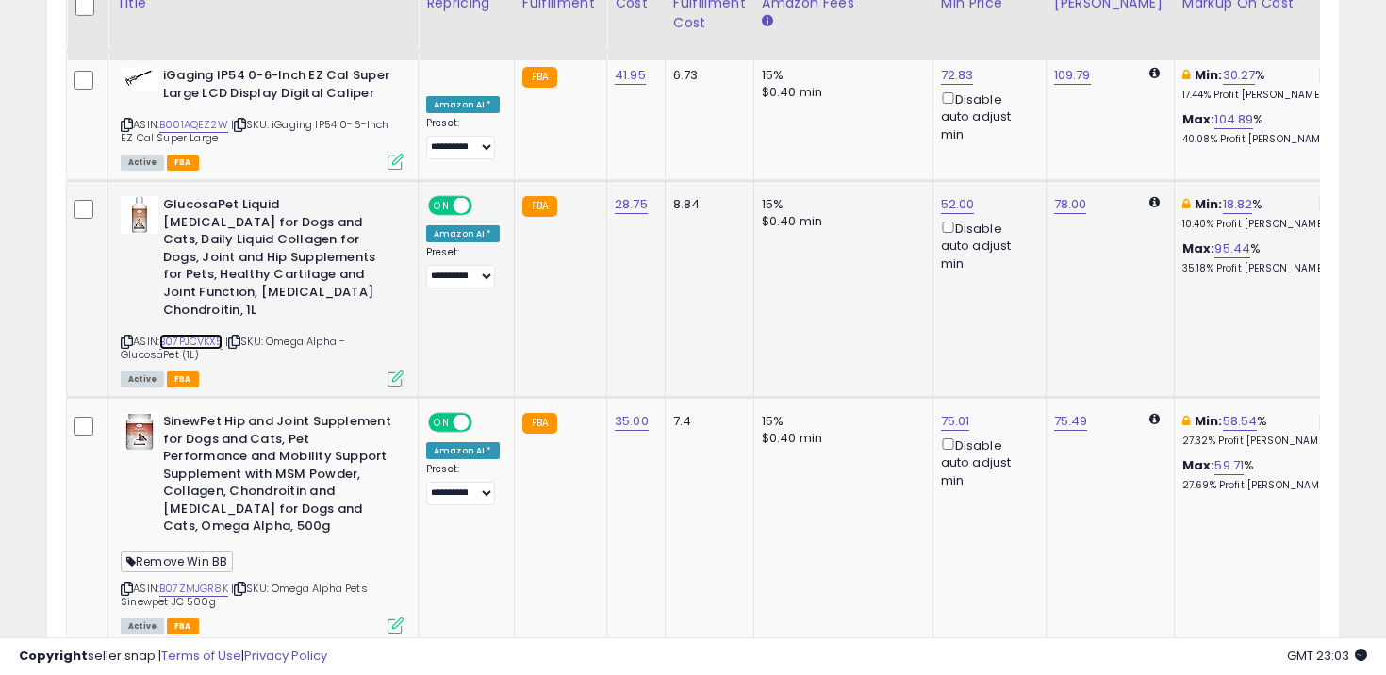
scroll to position [4083, 0]
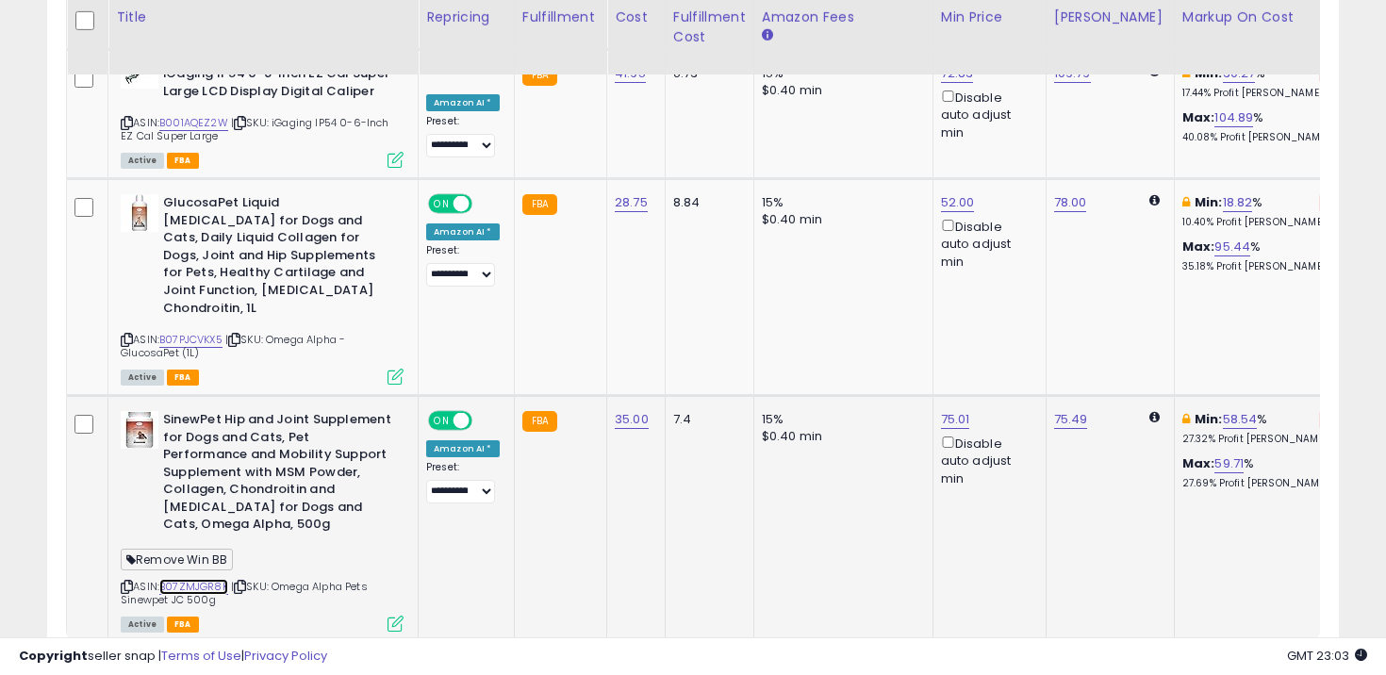
click at [207, 579] on link "B07ZMJGR8K" at bounding box center [193, 587] width 69 height 16
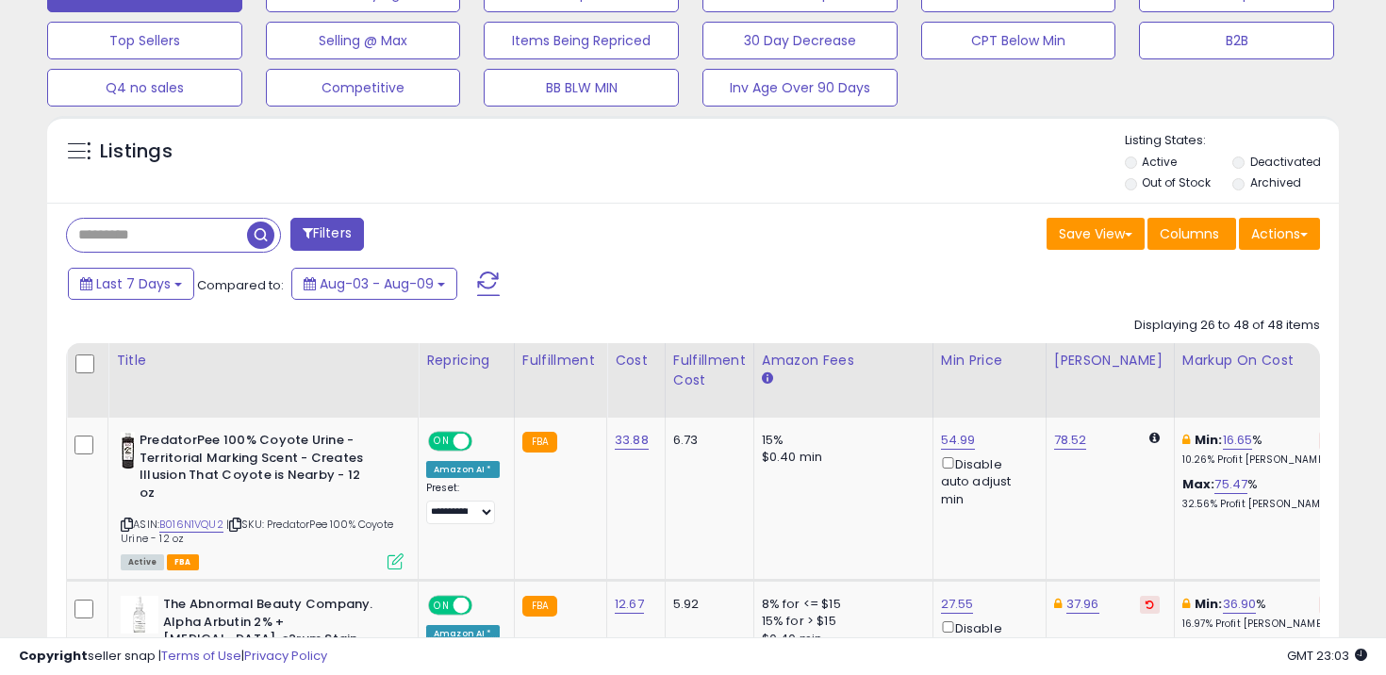
scroll to position [0, 0]
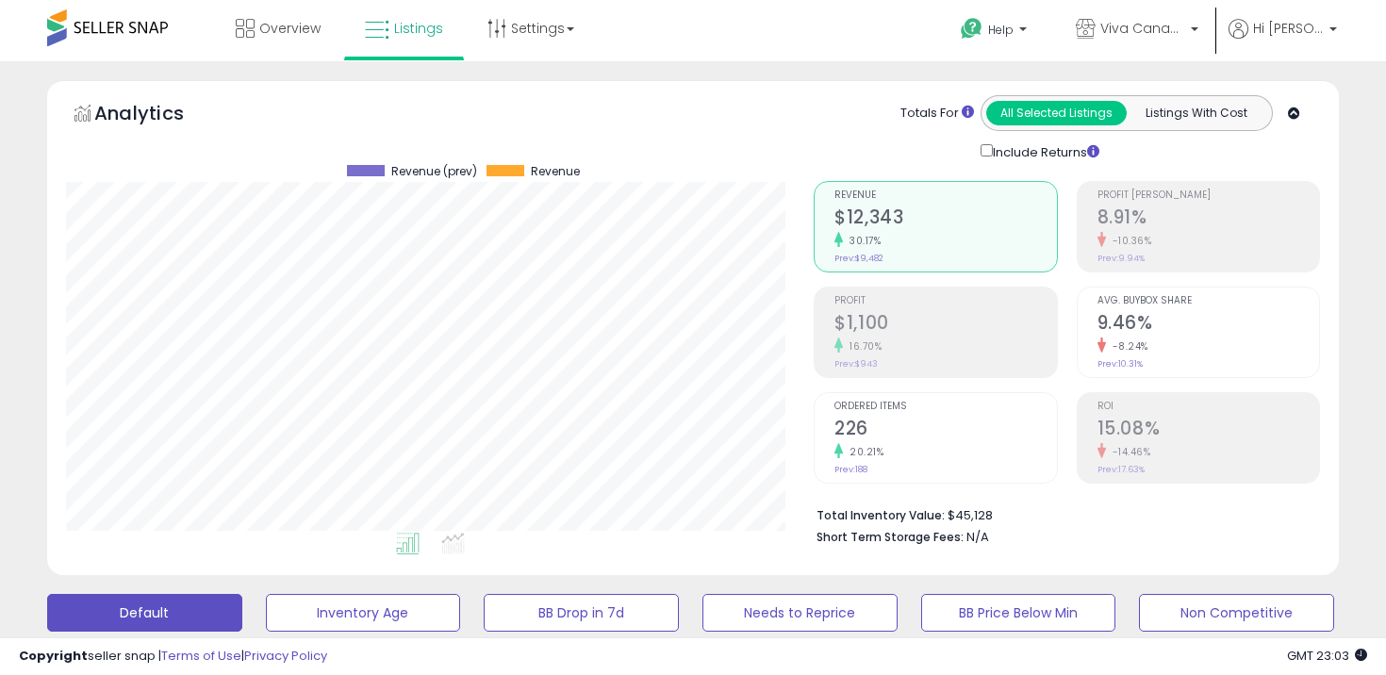
click at [794, 145] on div "Analytics Totals For All Selected Listings Listings With Cost Include Returns" at bounding box center [693, 128] width 1254 height 67
